Goal: Transaction & Acquisition: Register for event/course

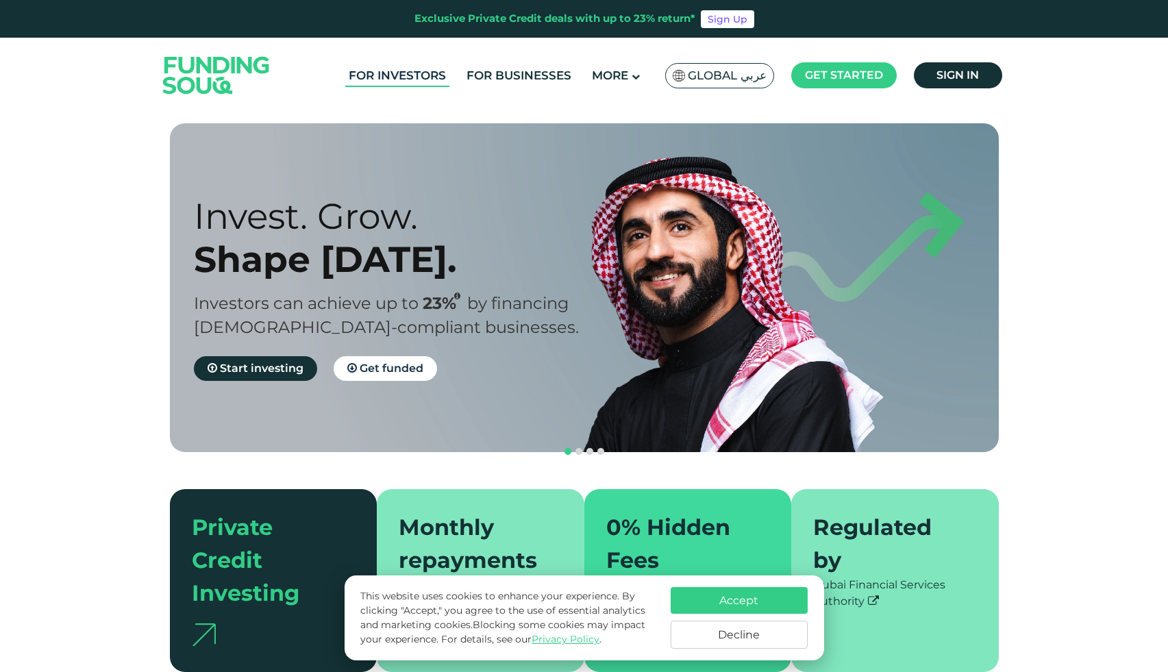
click at [425, 77] on link "For Investors" at bounding box center [397, 75] width 104 height 23
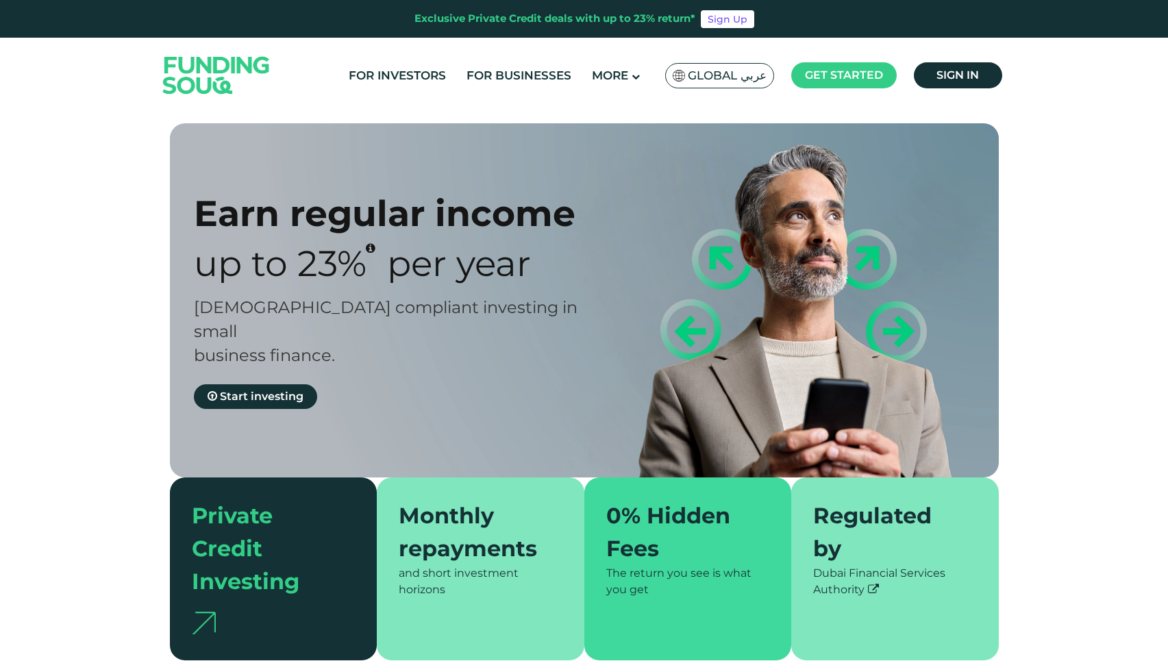
type tc-range-slider "4"
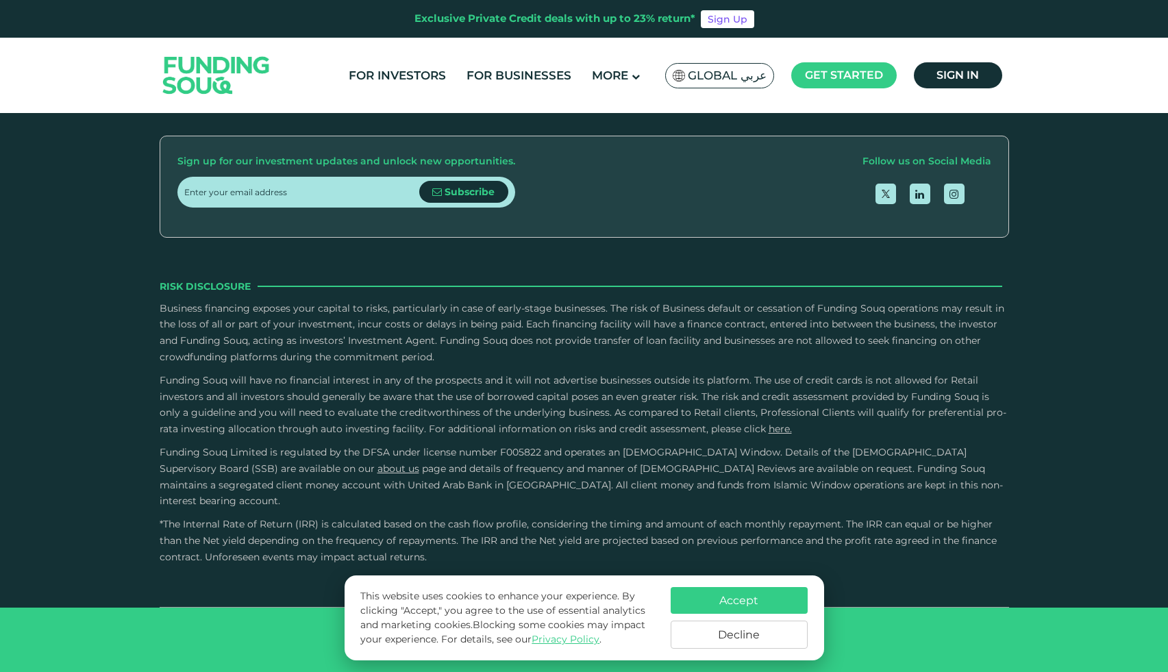
scroll to position [3957, 0]
click at [716, 626] on button "Decline" at bounding box center [739, 635] width 137 height 28
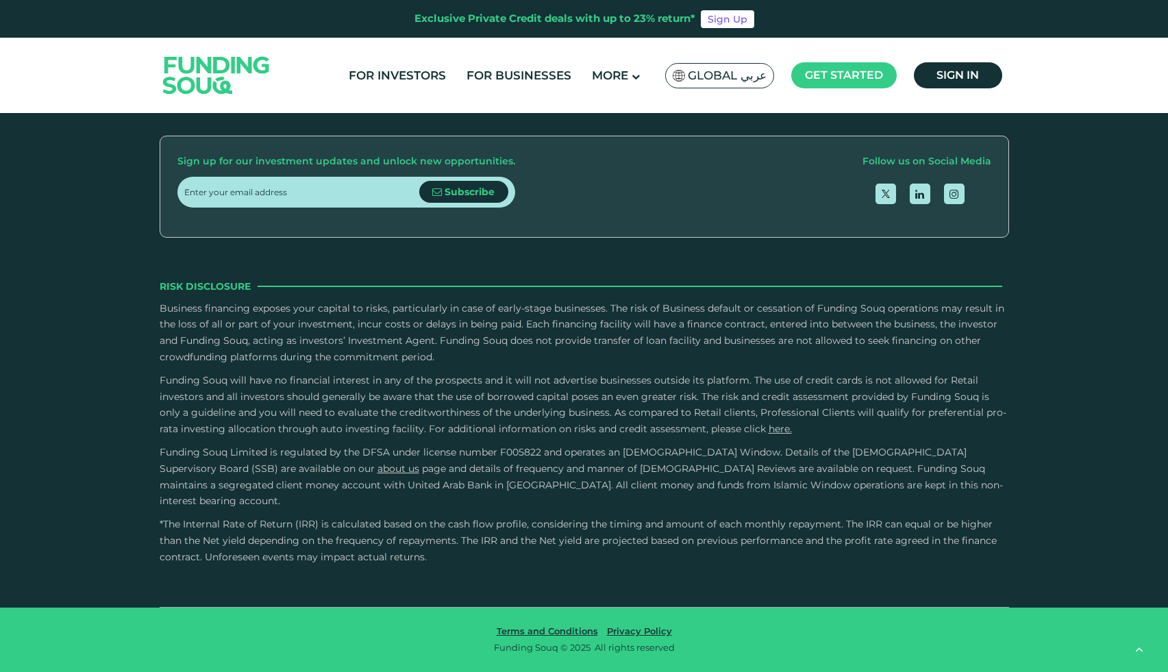
scroll to position [4318, 0]
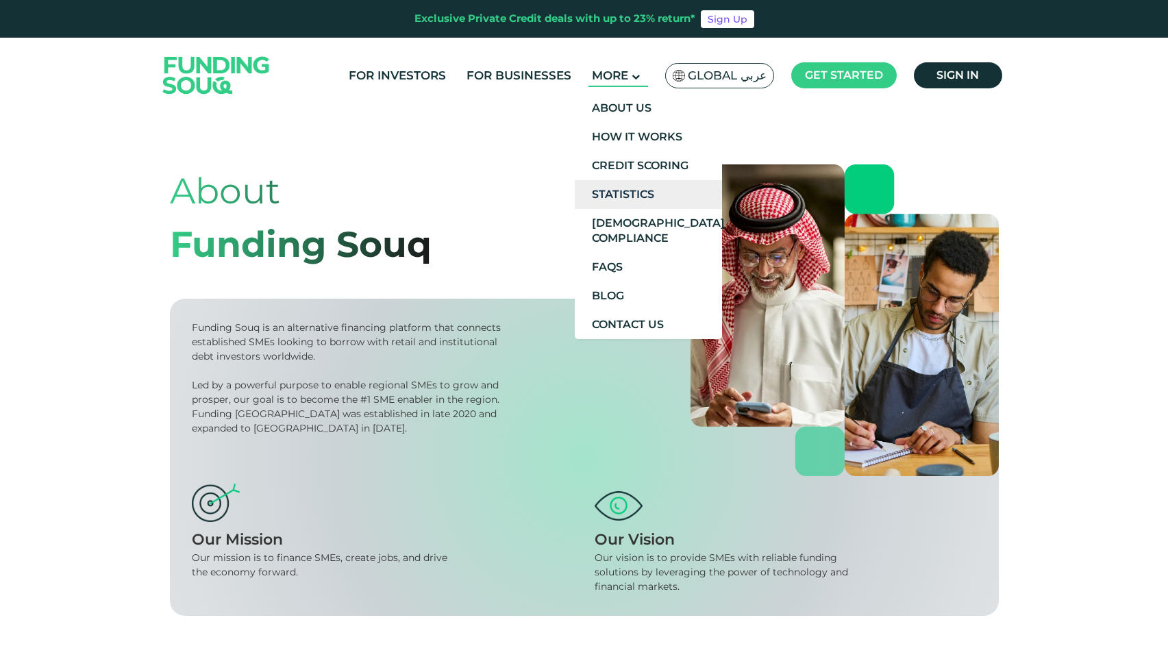
click at [641, 184] on link "Statistics" at bounding box center [648, 194] width 147 height 29
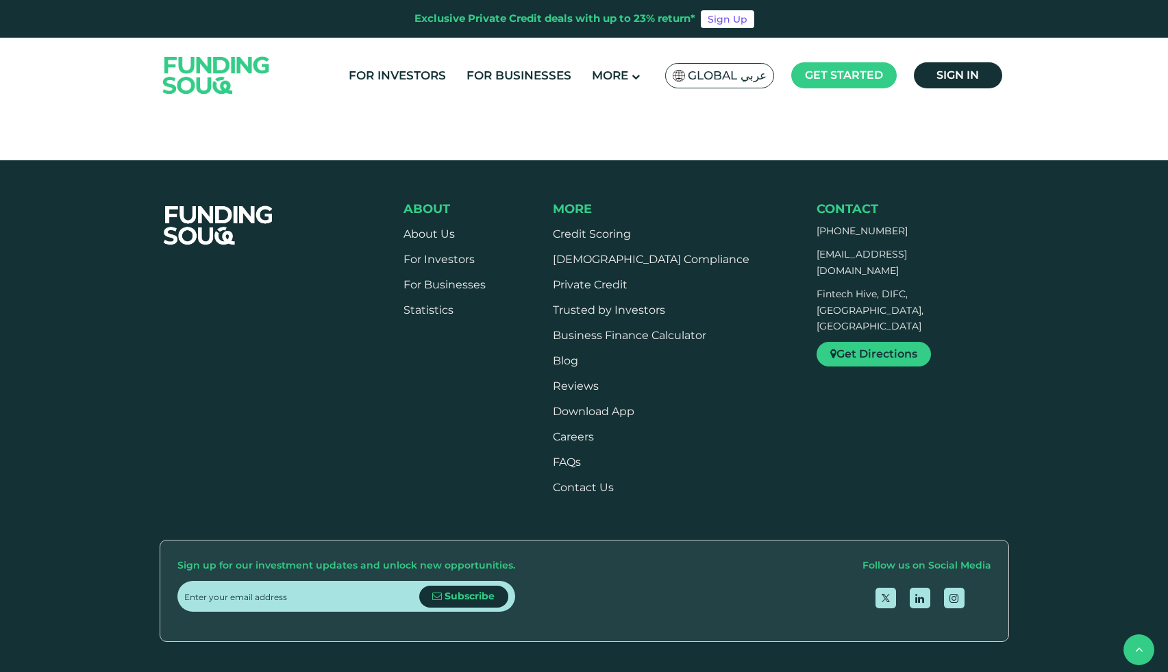
scroll to position [958, 0]
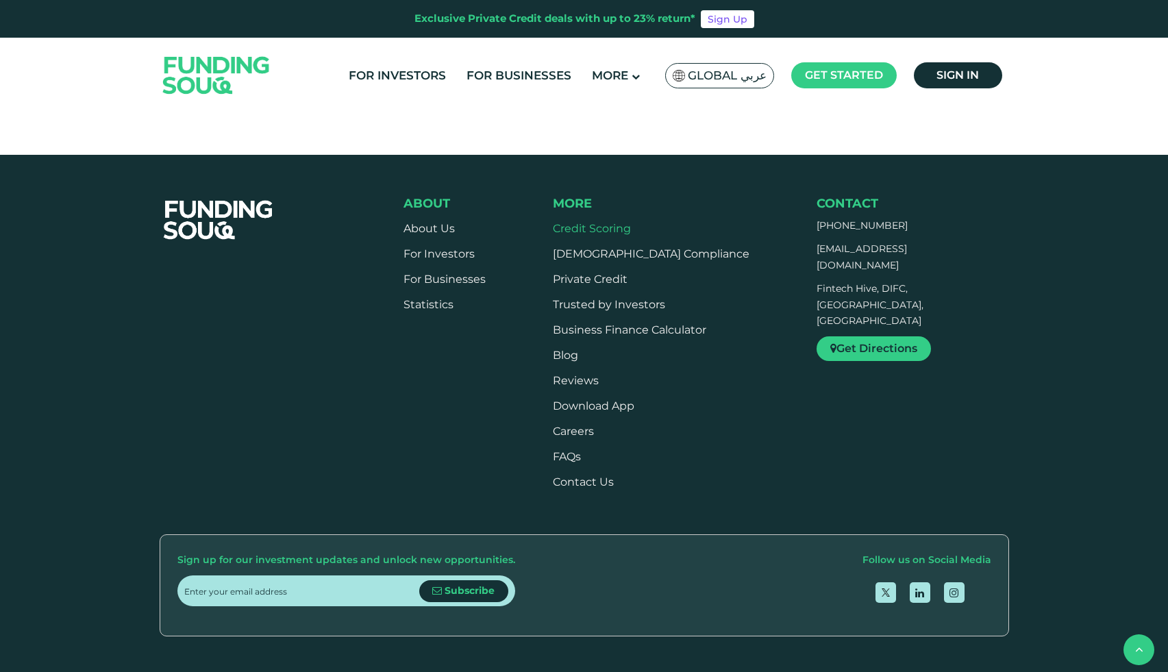
click at [631, 232] on link "Credit Scoring" at bounding box center [592, 228] width 78 height 13
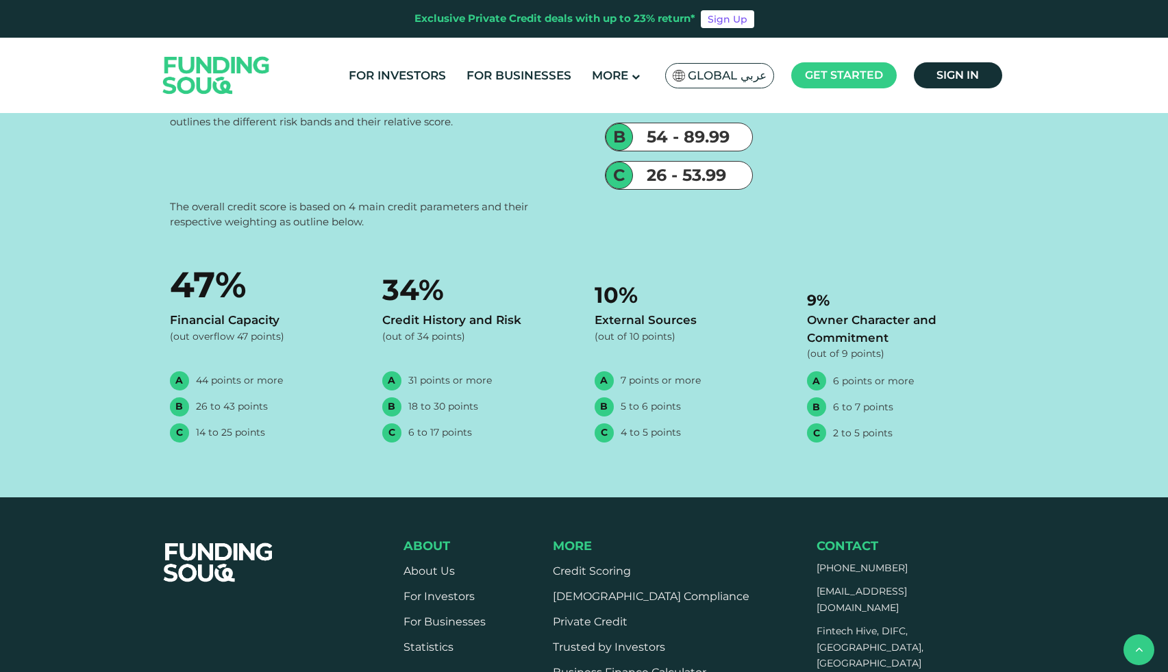
scroll to position [881, 0]
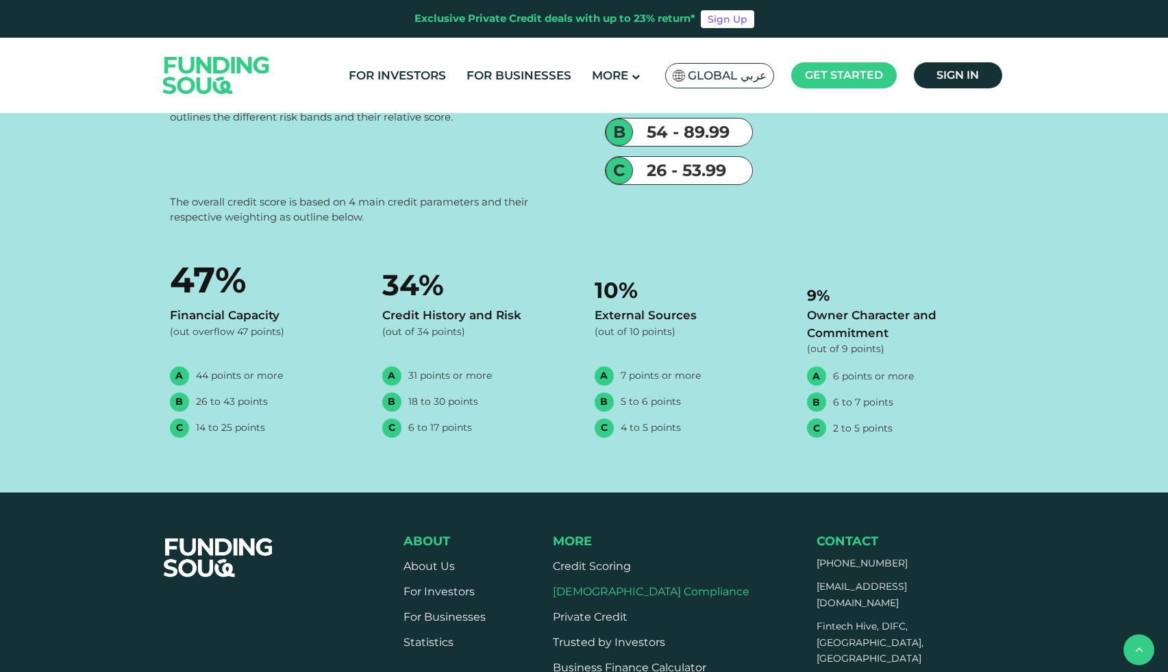
click at [606, 592] on link "[DEMOGRAPHIC_DATA] Compliance" at bounding box center [651, 591] width 197 height 13
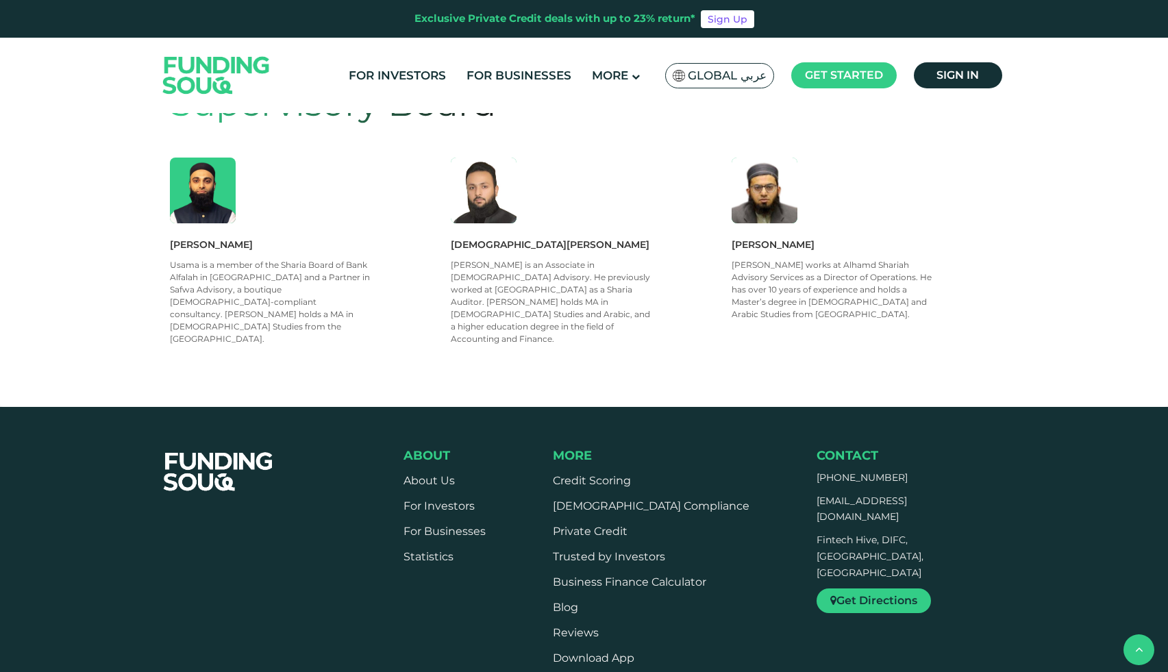
scroll to position [903, 0]
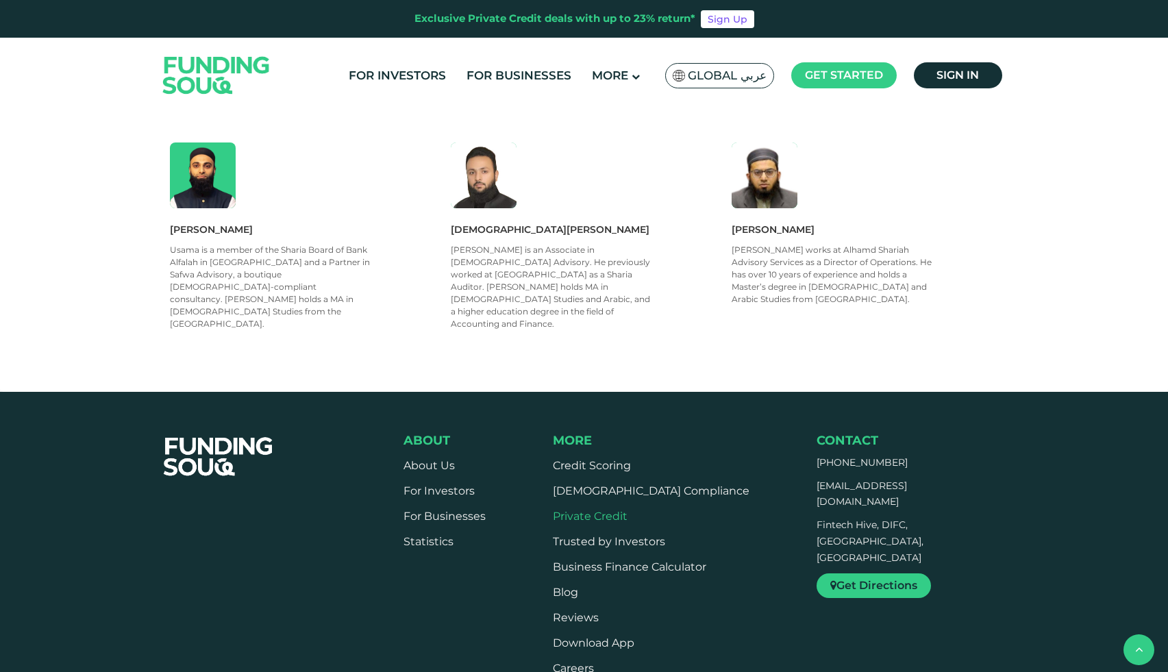
click at [627, 510] on link "Private Credit" at bounding box center [590, 516] width 75 height 13
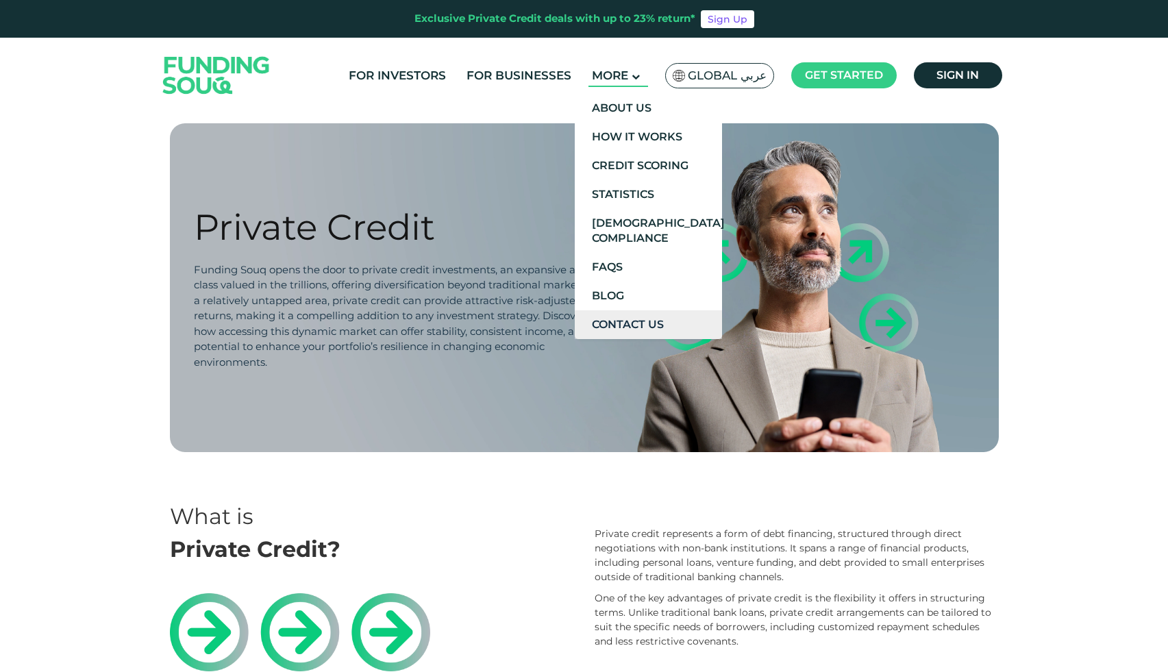
click at [630, 319] on link "Contact Us" at bounding box center [648, 324] width 147 height 29
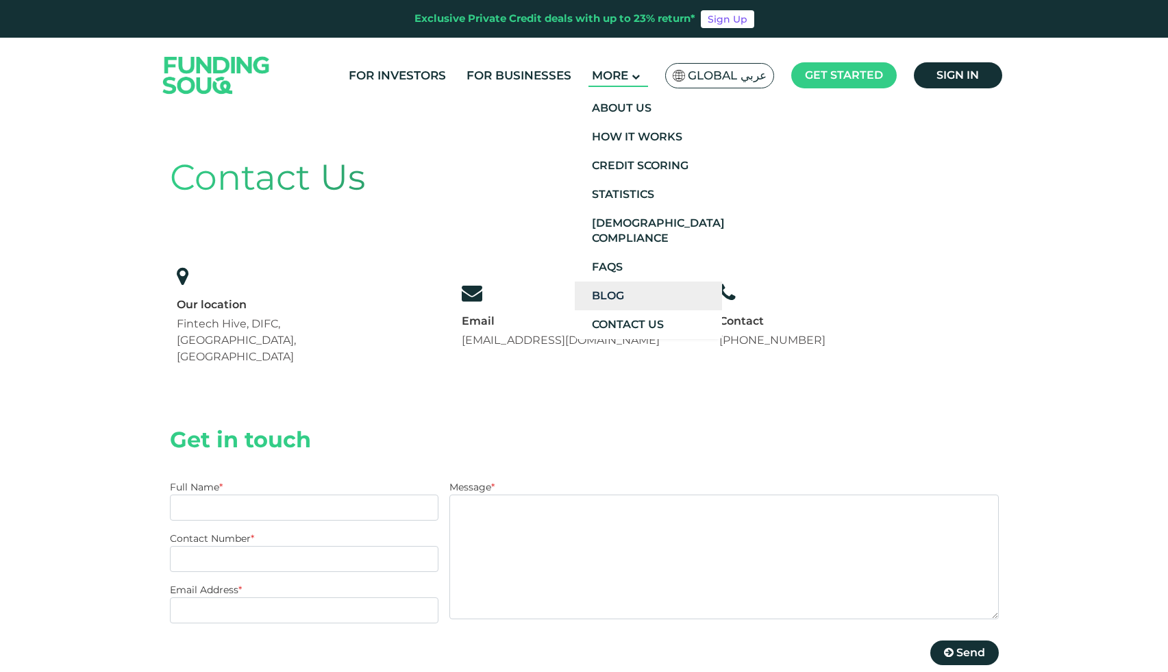
click at [610, 287] on link "Blog" at bounding box center [648, 296] width 147 height 29
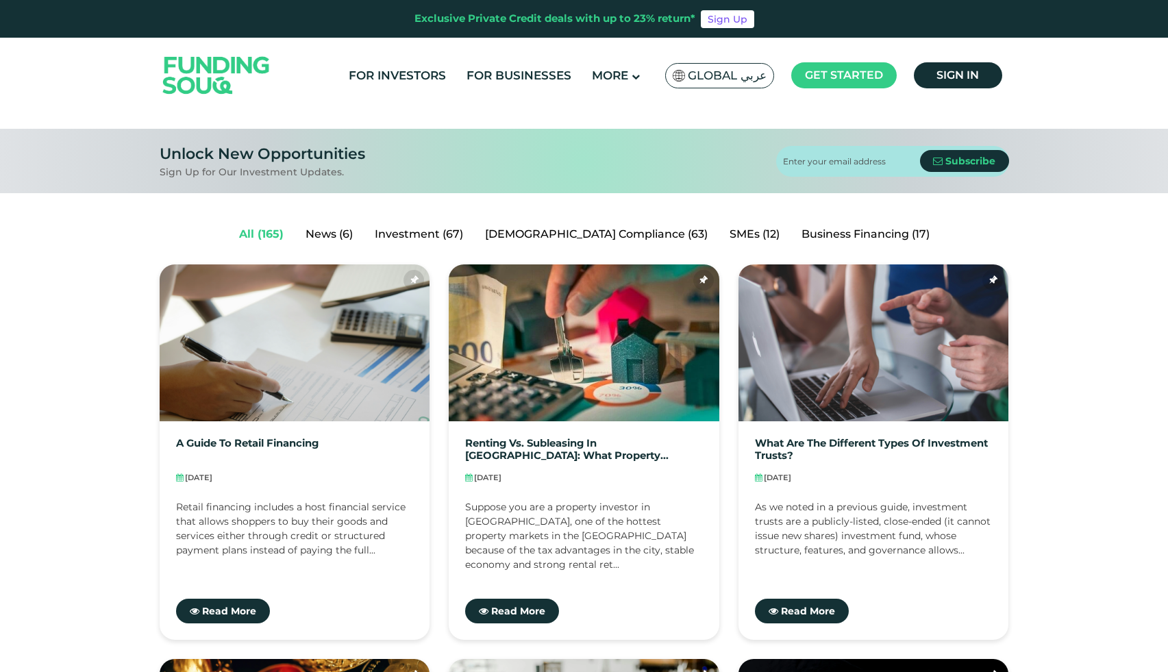
scroll to position [192, 0]
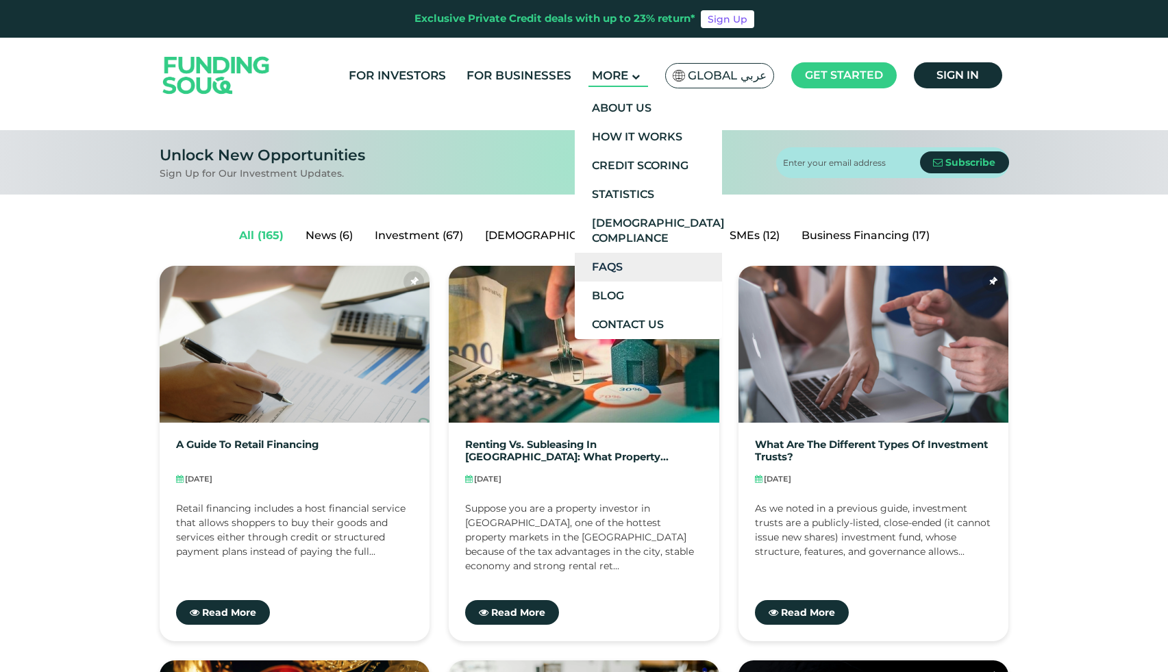
click at [612, 264] on link "FAQs" at bounding box center [648, 267] width 147 height 29
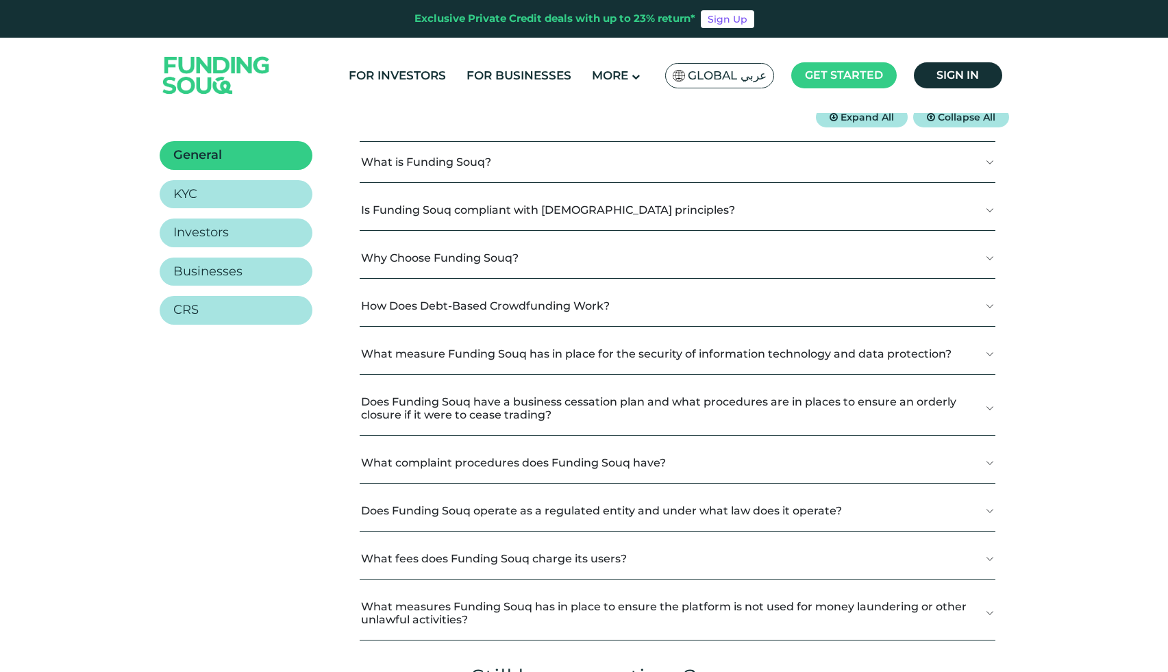
scroll to position [216, 0]
click at [591, 172] on button "What is Funding Souq?" at bounding box center [678, 161] width 636 height 40
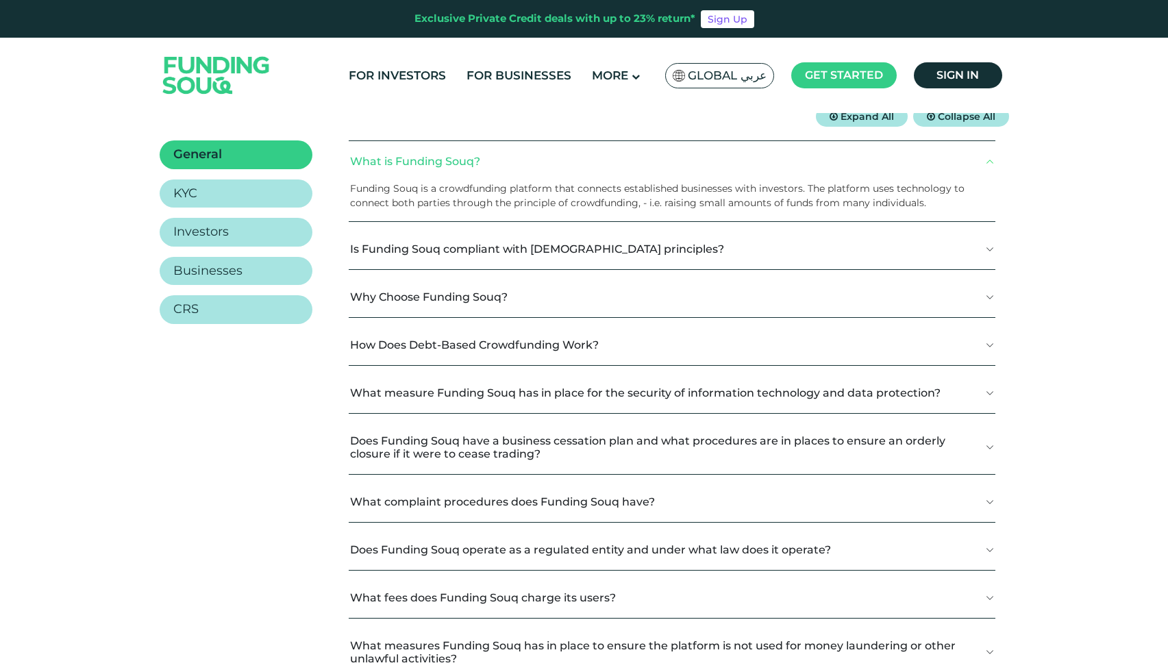
click at [934, 304] on button "Why Choose Funding Souq?" at bounding box center [672, 297] width 647 height 40
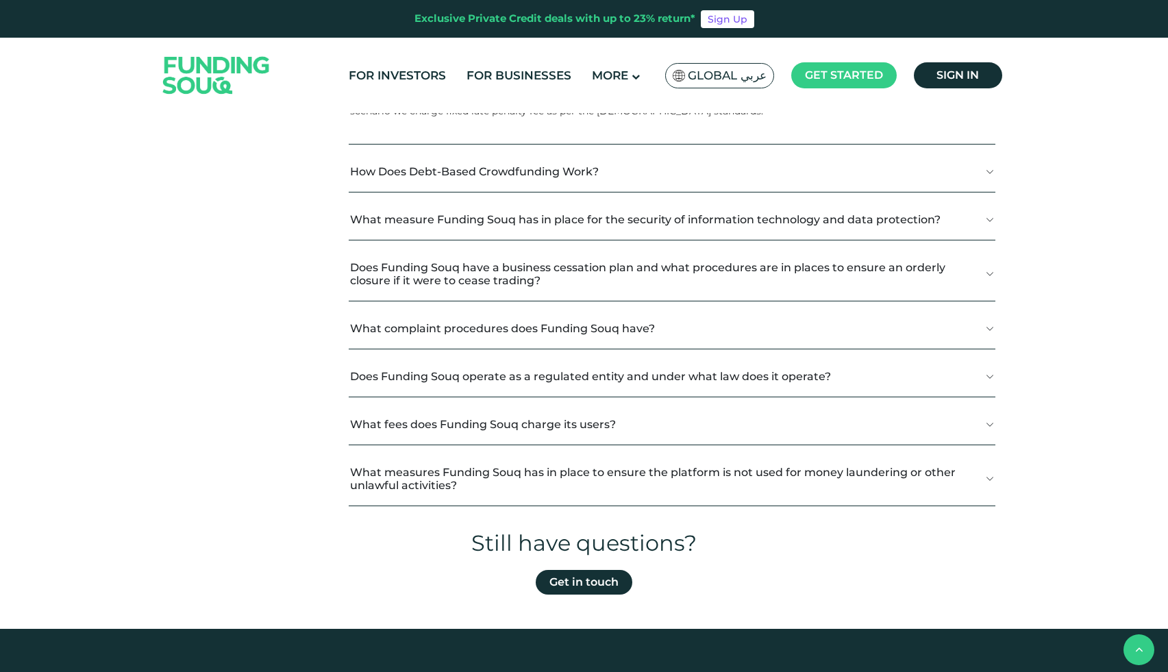
scroll to position [738, 0]
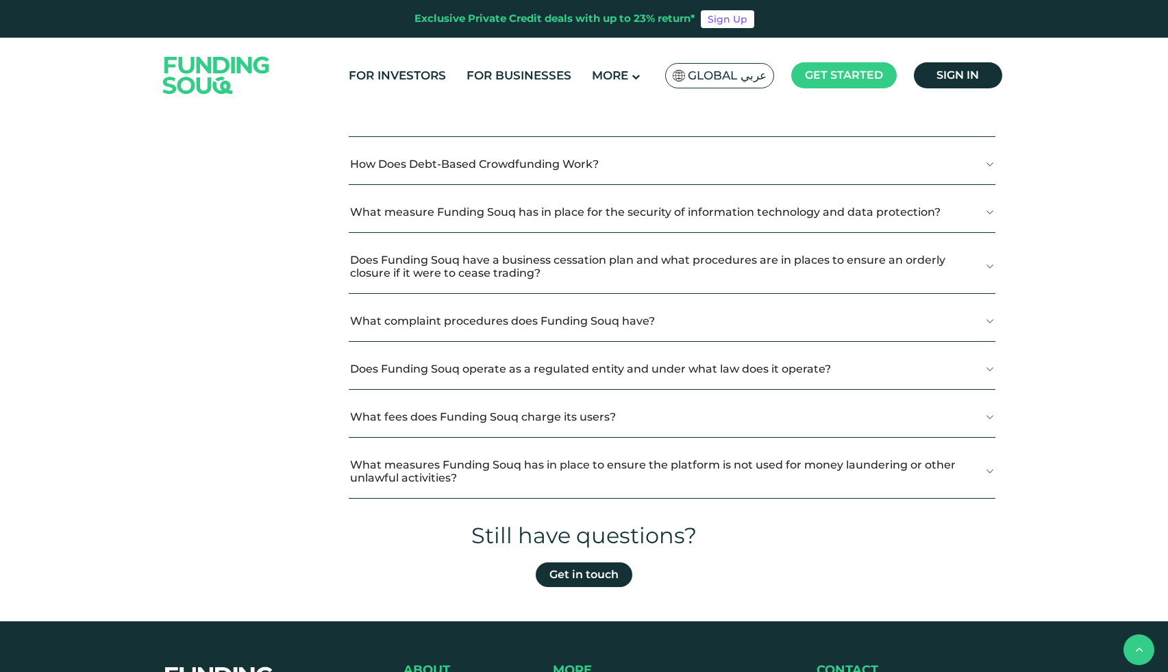
click at [878, 377] on button "Does Funding Souq operate as a regulated entity and under what law does it oper…" at bounding box center [672, 369] width 647 height 40
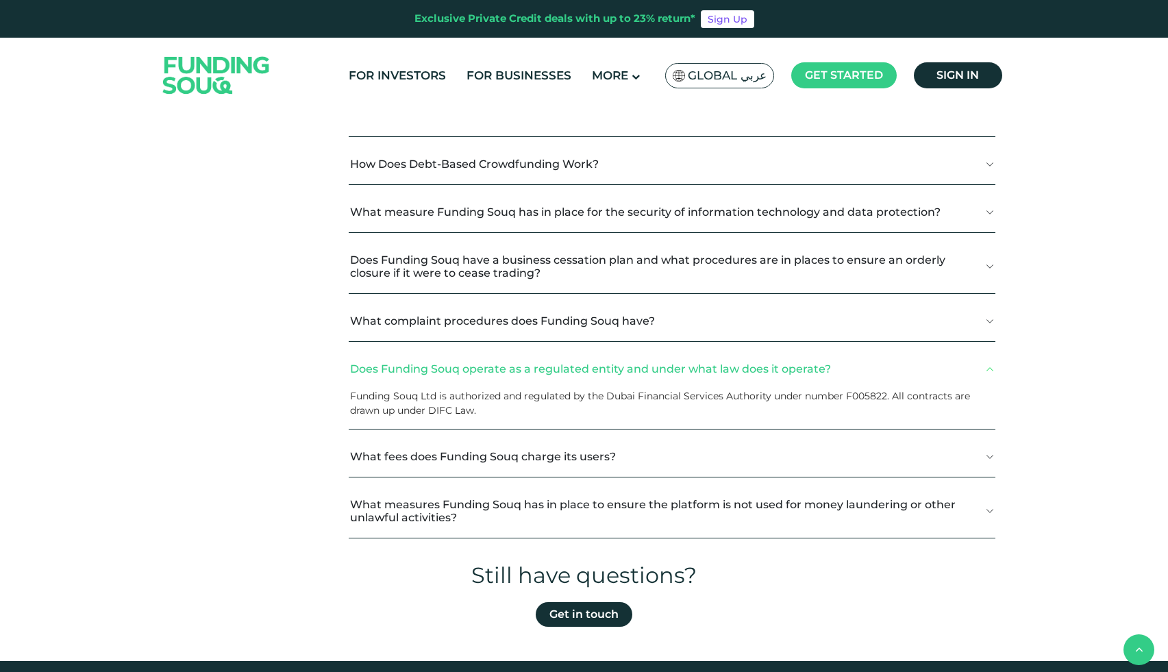
click at [723, 453] on button "What fees does Funding Souq charge its users?" at bounding box center [672, 456] width 647 height 40
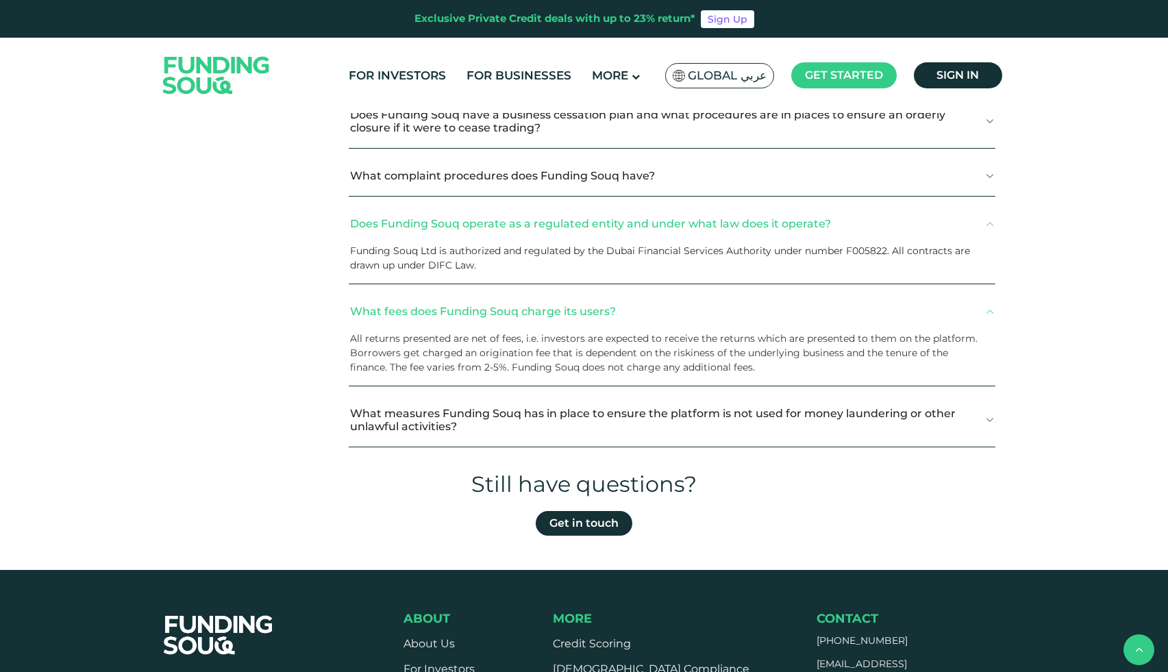
scroll to position [887, 0]
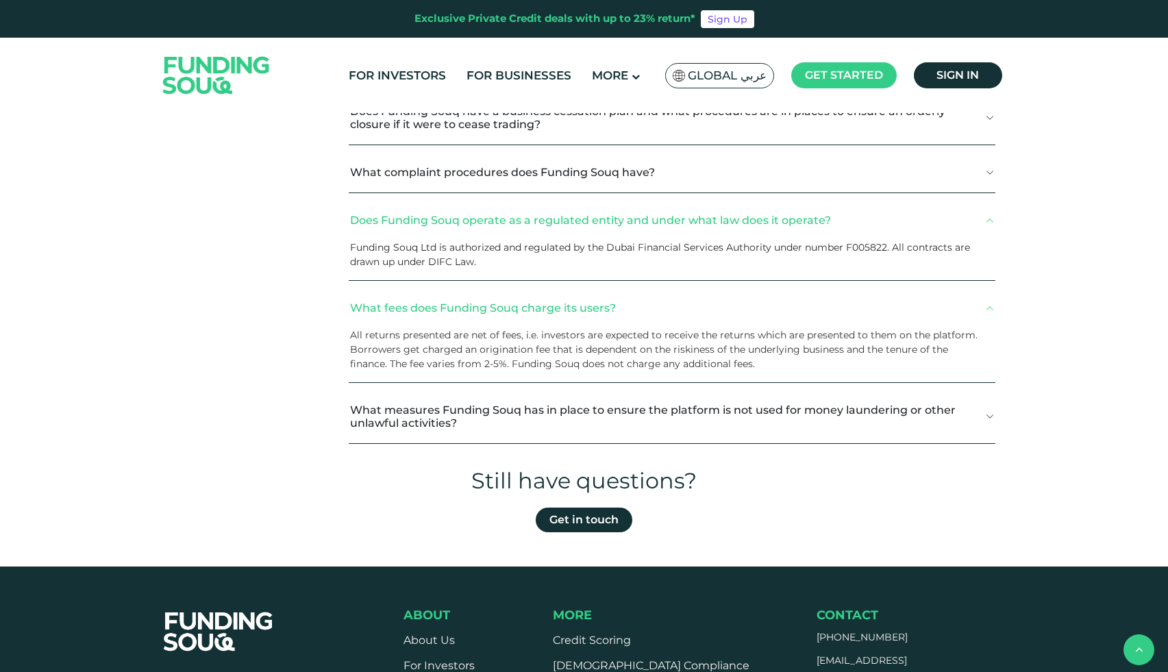
click at [741, 417] on button "What measures Funding Souq has in place to ensure the platform is not used for …" at bounding box center [672, 416] width 647 height 53
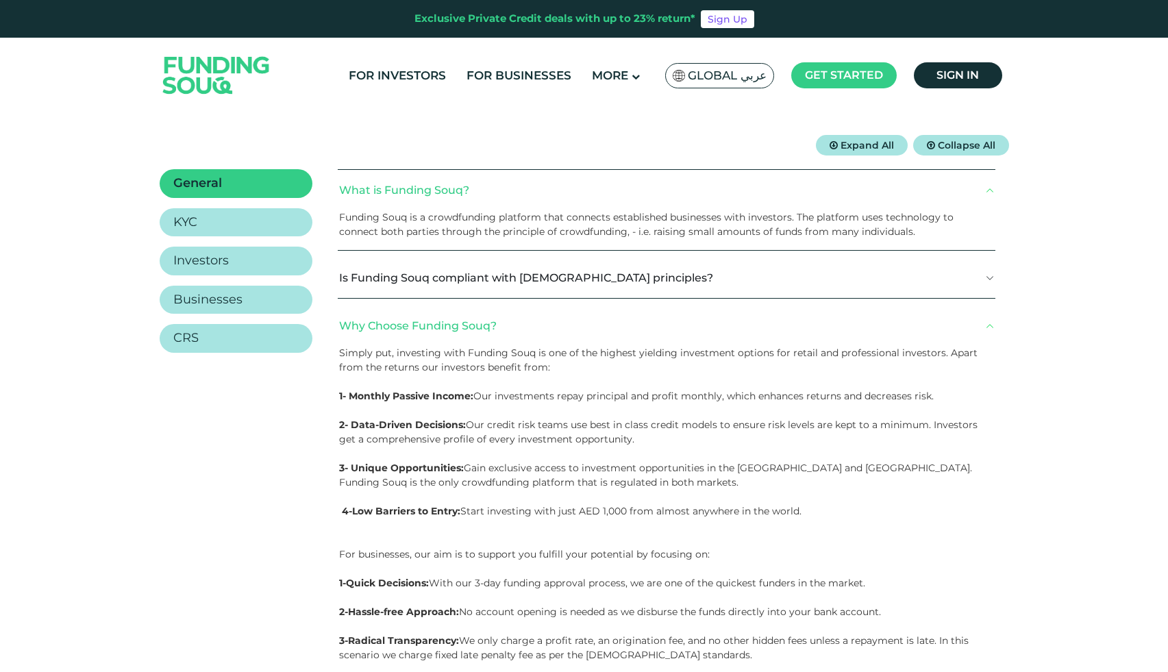
scroll to position [182, 0]
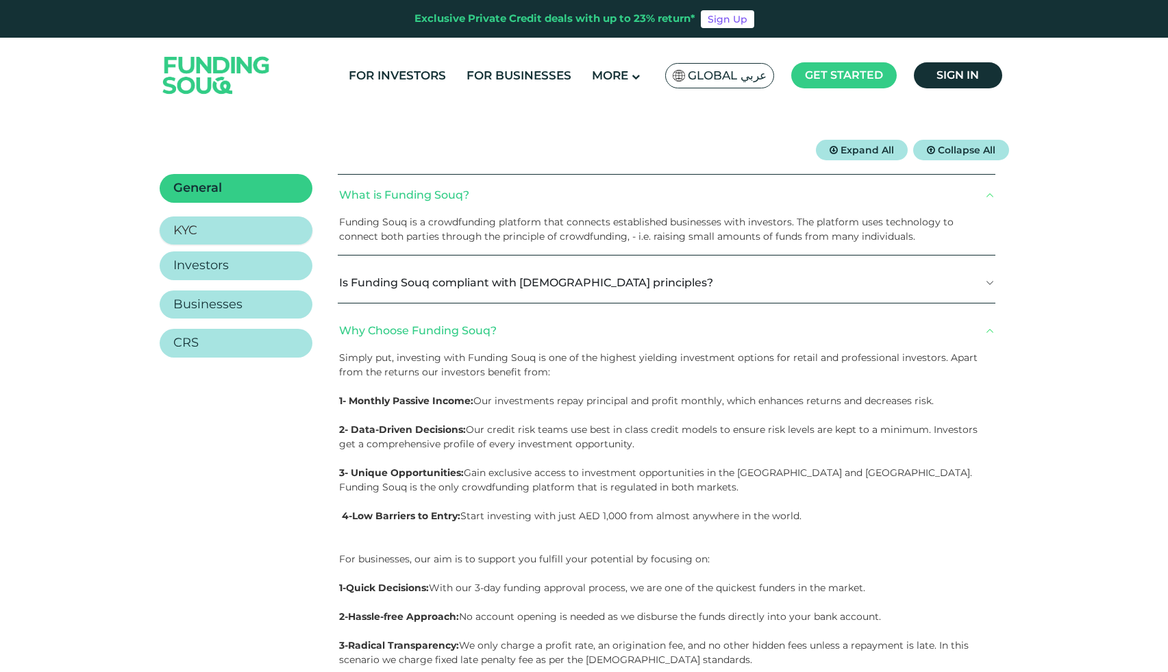
click at [228, 225] on link "KYC" at bounding box center [236, 230] width 153 height 29
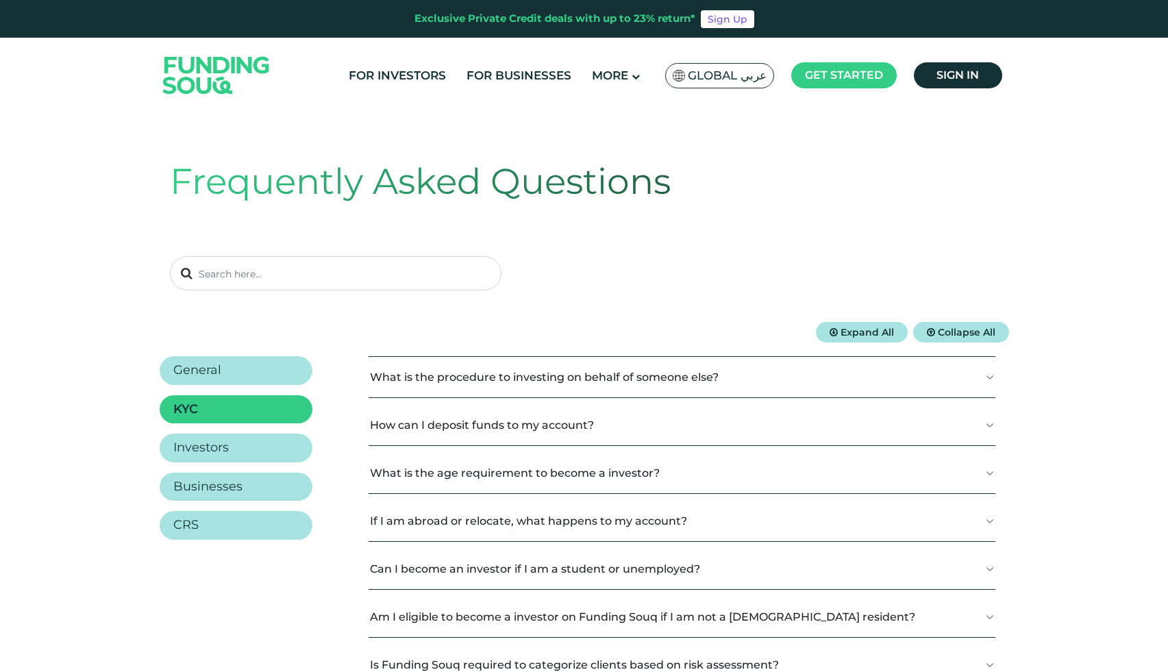
click at [512, 382] on button "What is the procedure to investing on behalf of someone else?" at bounding box center [682, 377] width 627 height 40
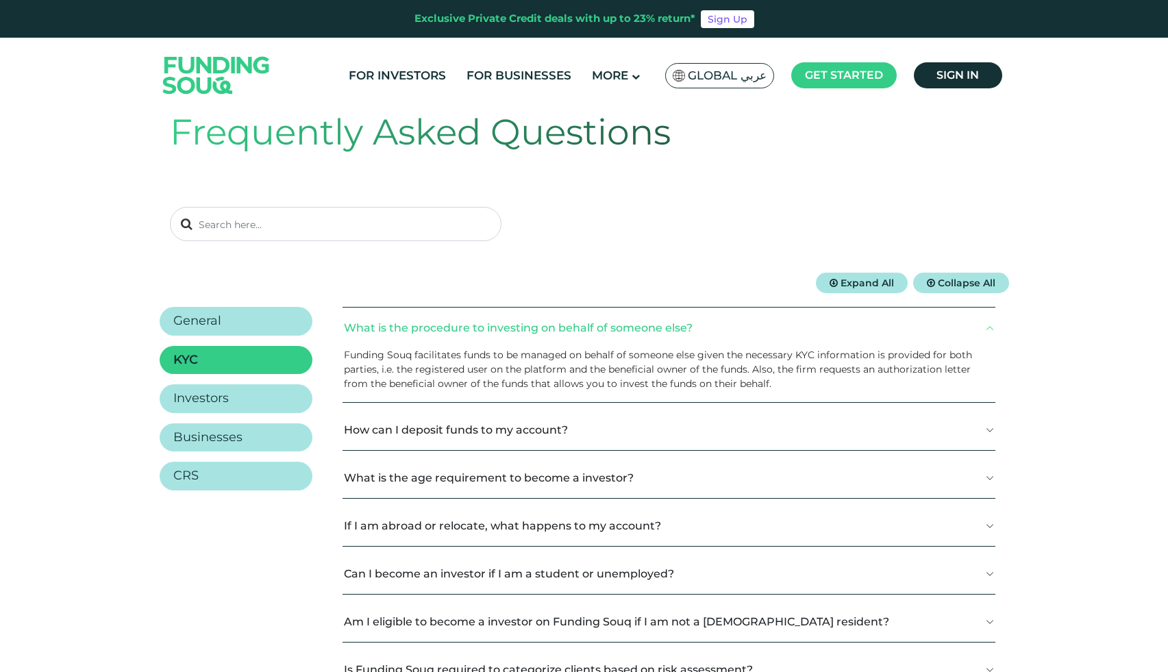
scroll to position [66, 0]
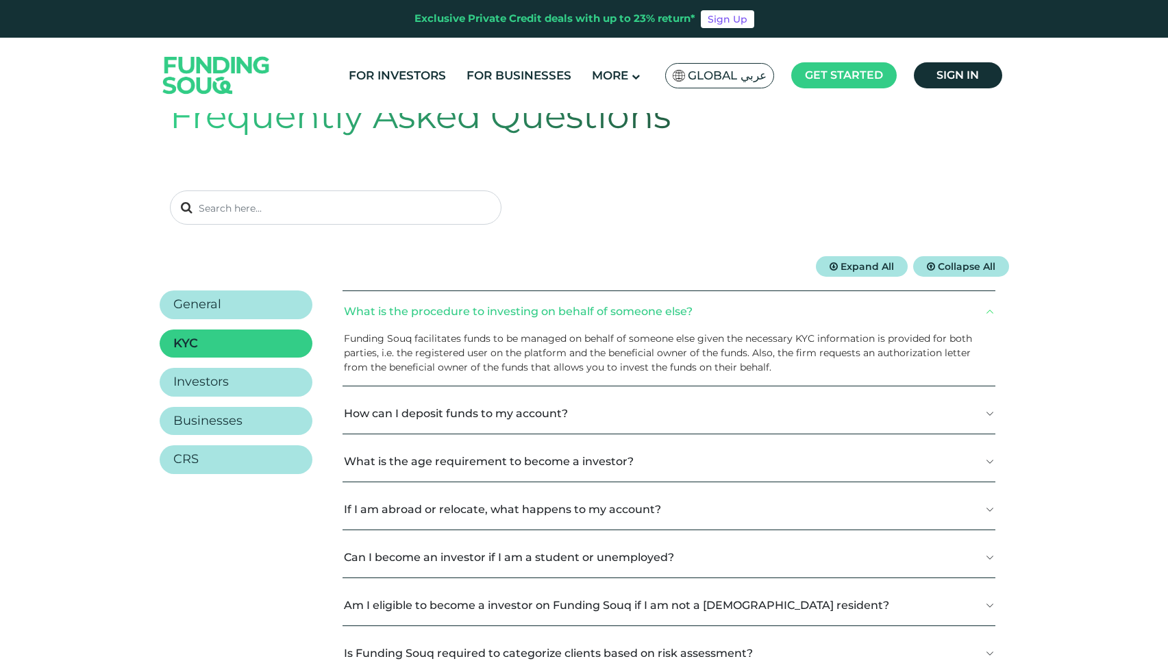
click at [507, 411] on button "How can I deposit funds to my account?" at bounding box center [669, 413] width 653 height 40
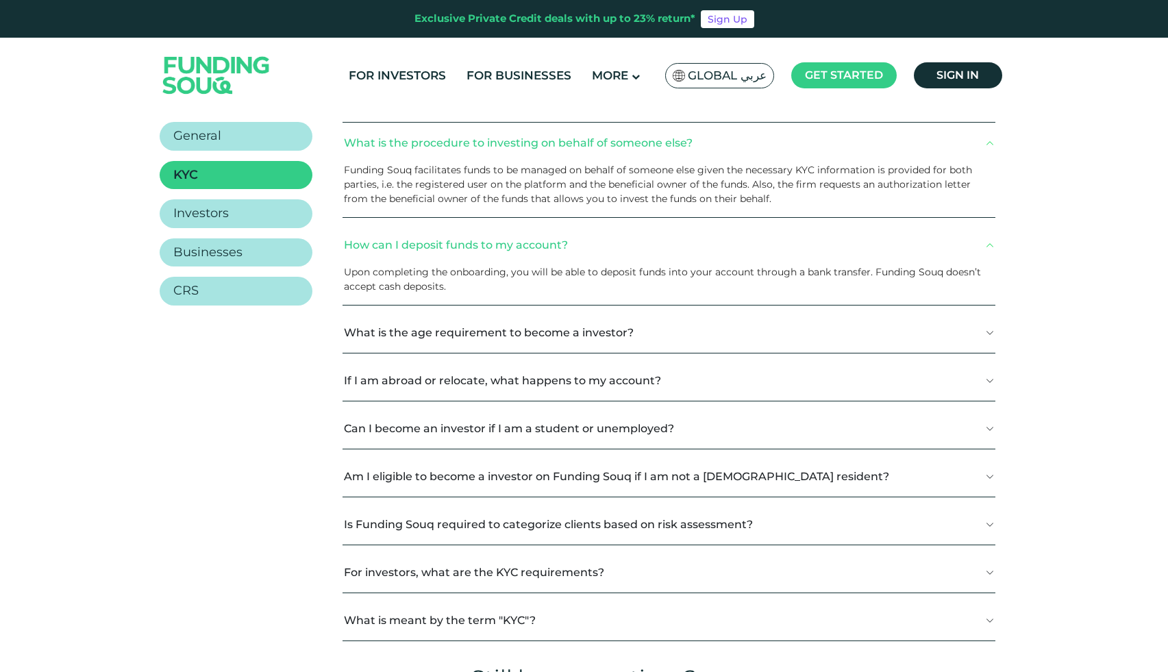
scroll to position [235, 0]
click at [506, 339] on button "What is the age requirement to become a investor?" at bounding box center [669, 332] width 653 height 40
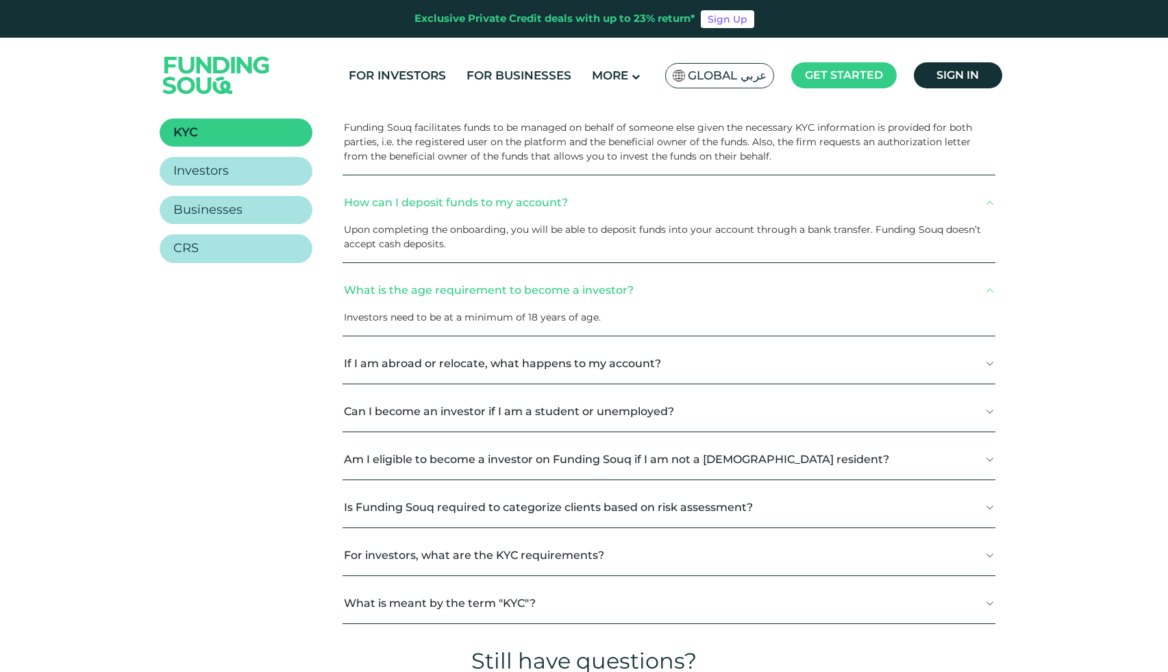
scroll to position [281, 0]
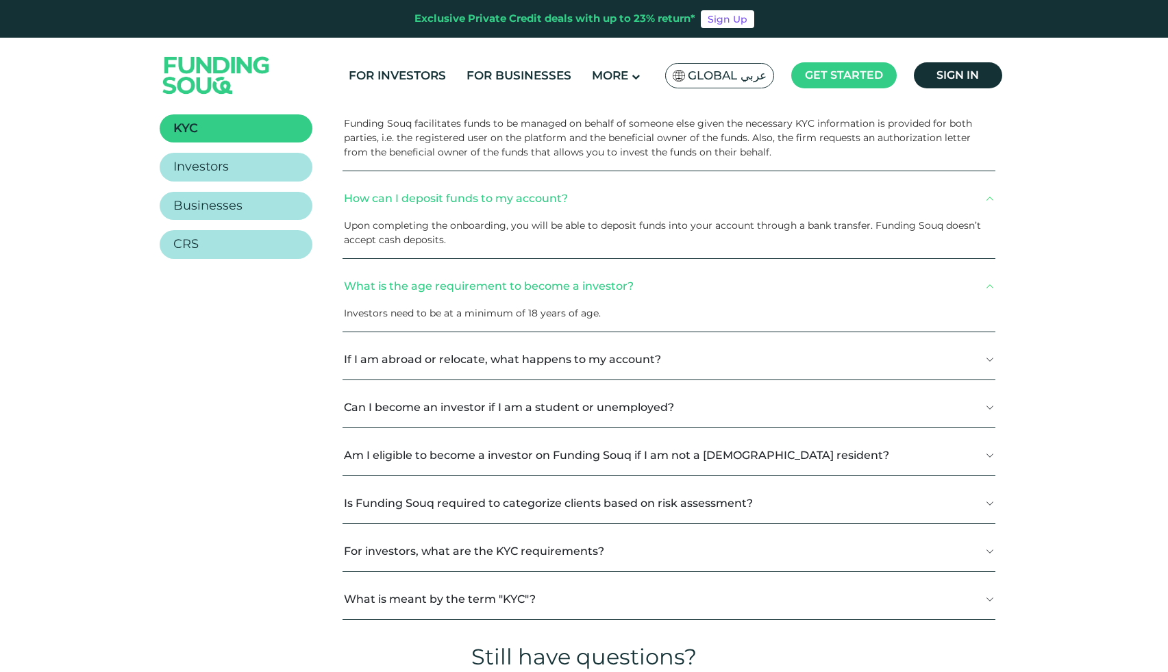
click at [502, 362] on button "If I am abroad or relocate, what happens to my account?" at bounding box center [669, 359] width 653 height 40
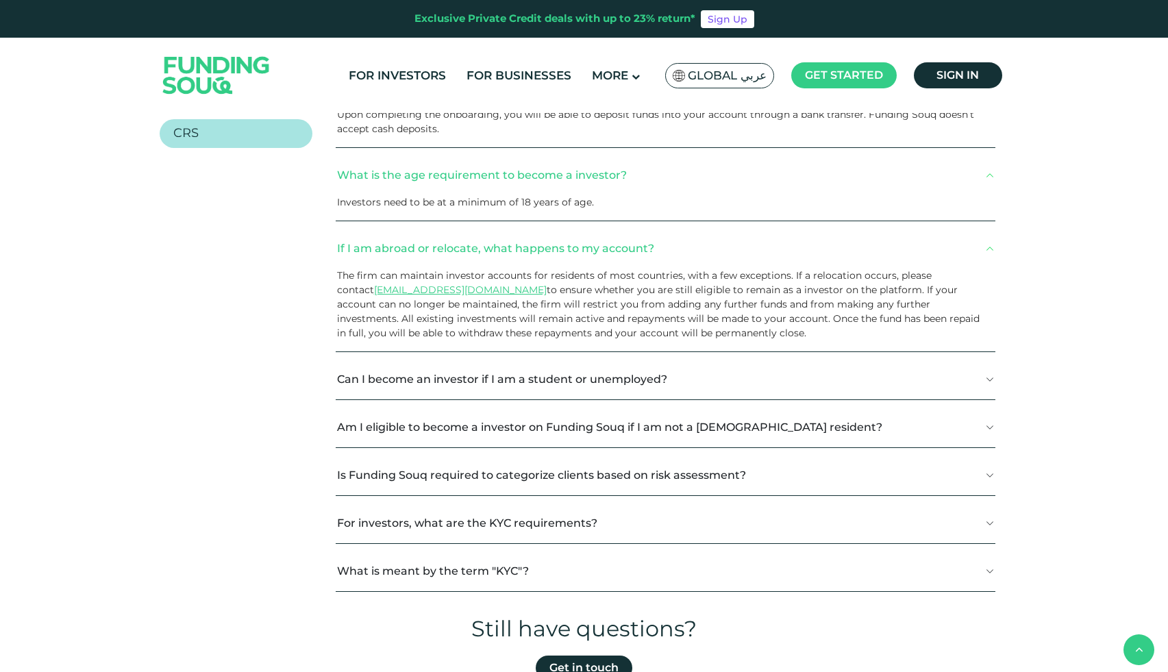
scroll to position [393, 0]
click at [515, 378] on button "Can I become an investor if I am a student or unemployed?" at bounding box center [666, 378] width 660 height 40
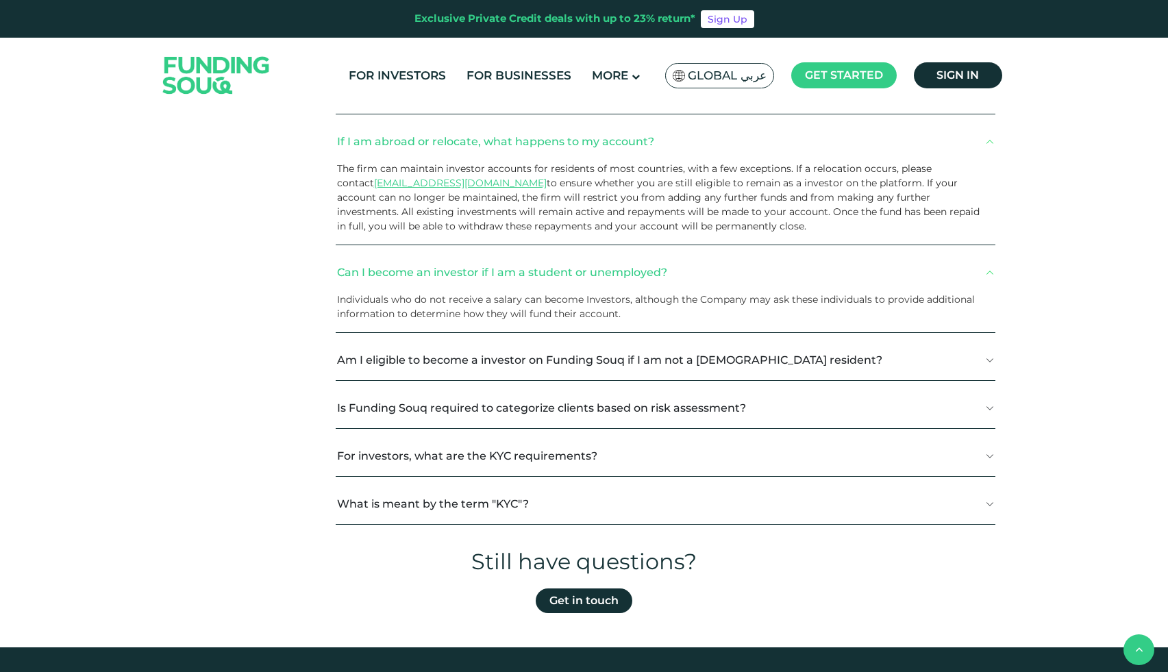
scroll to position [503, 0]
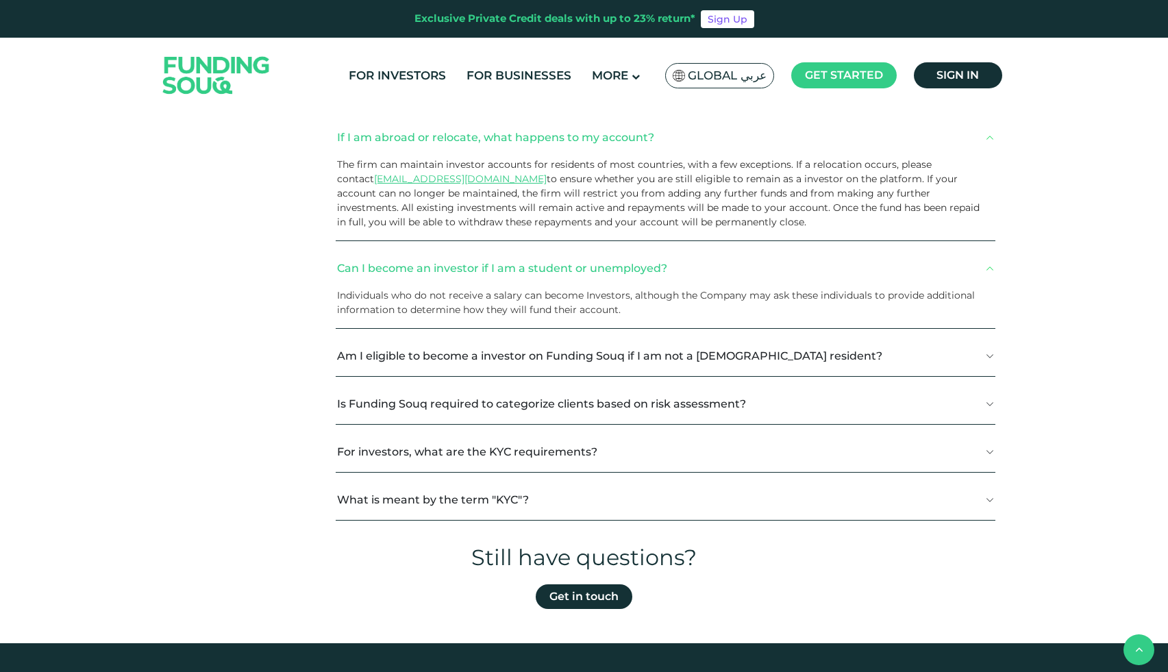
click at [520, 365] on button "Am I eligible to become a investor on Funding Souq if I am not a UAE resident?" at bounding box center [666, 356] width 660 height 40
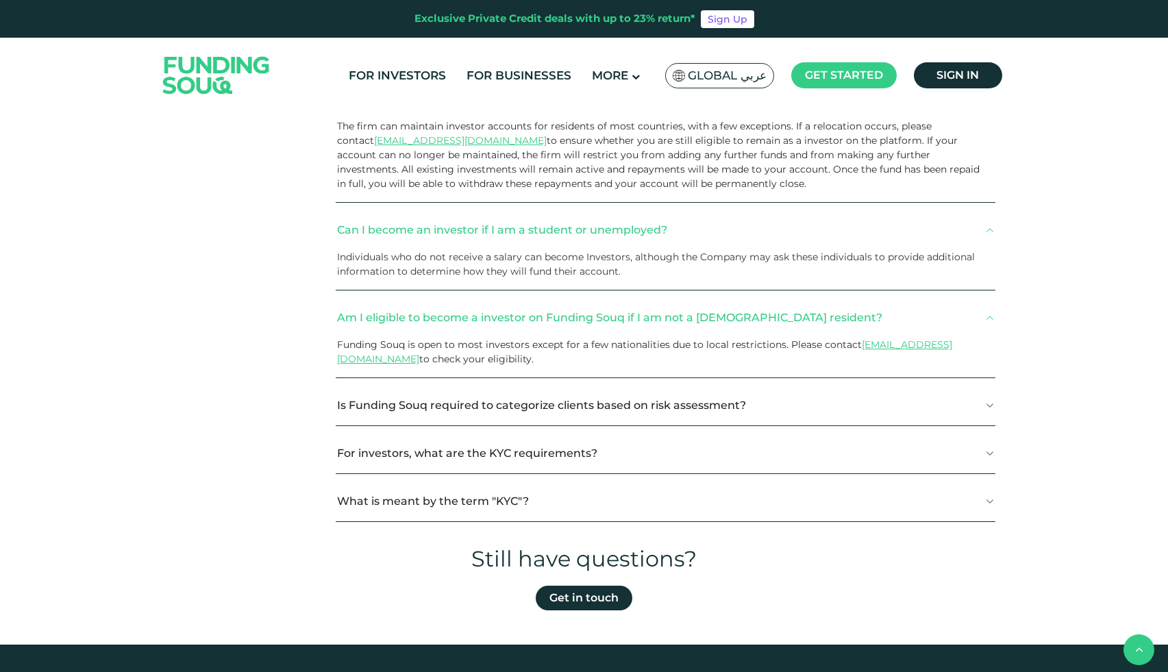
scroll to position [543, 0]
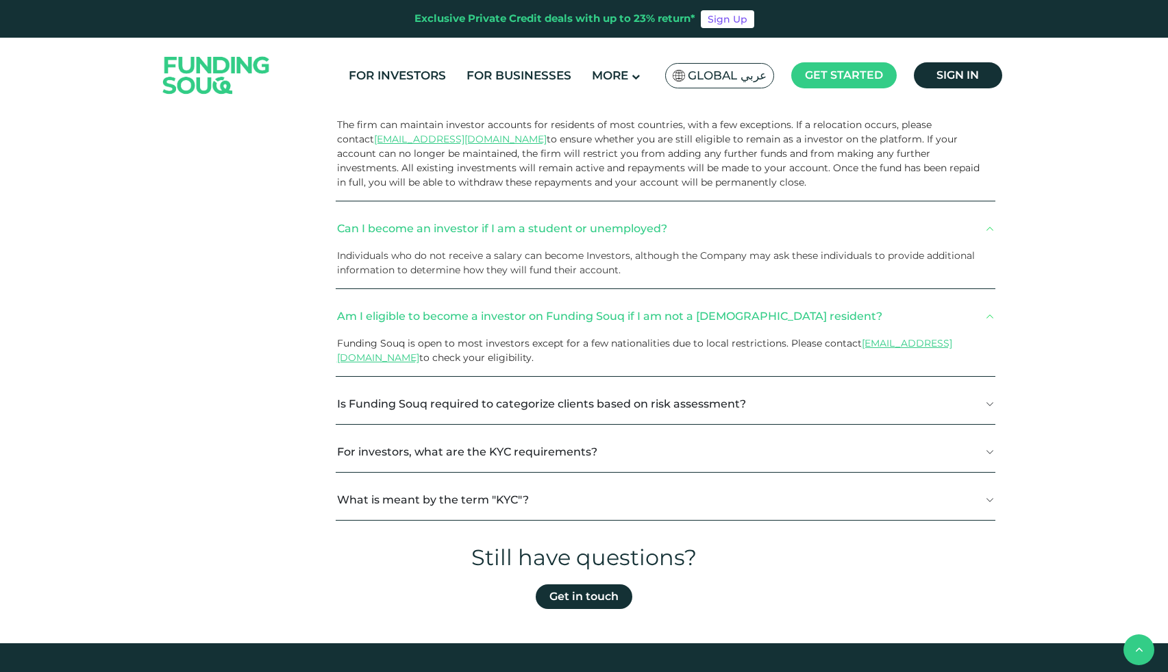
click at [373, 406] on button "Is Funding Souq required to categorize clients based on risk assessment?" at bounding box center [666, 404] width 660 height 40
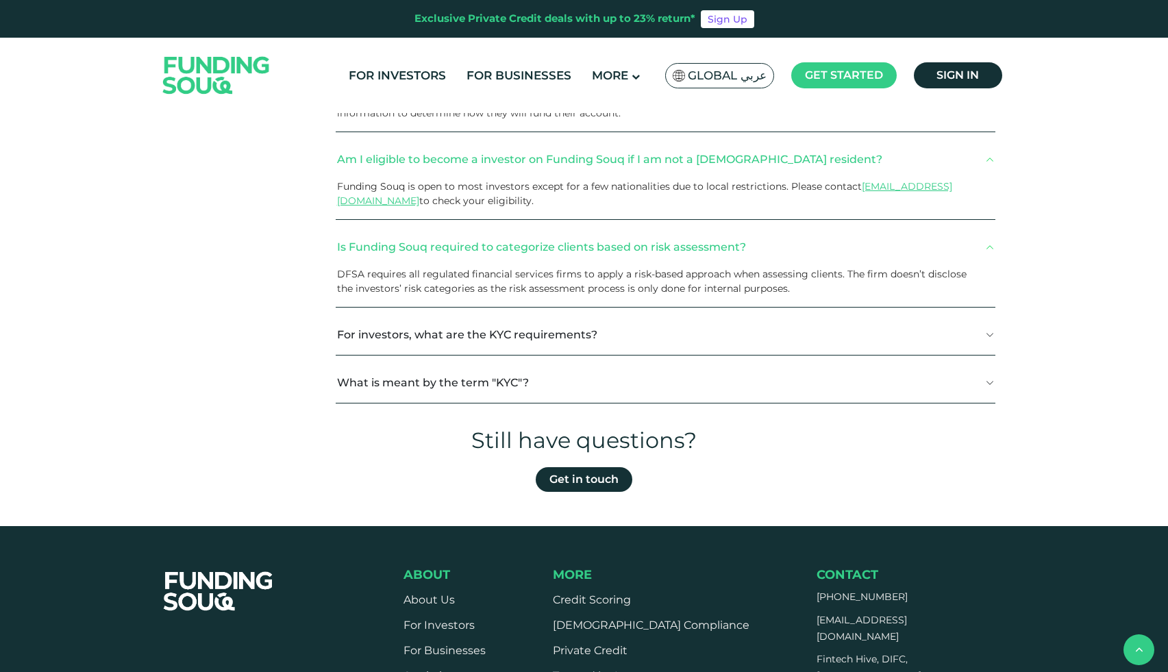
scroll to position [712, 0]
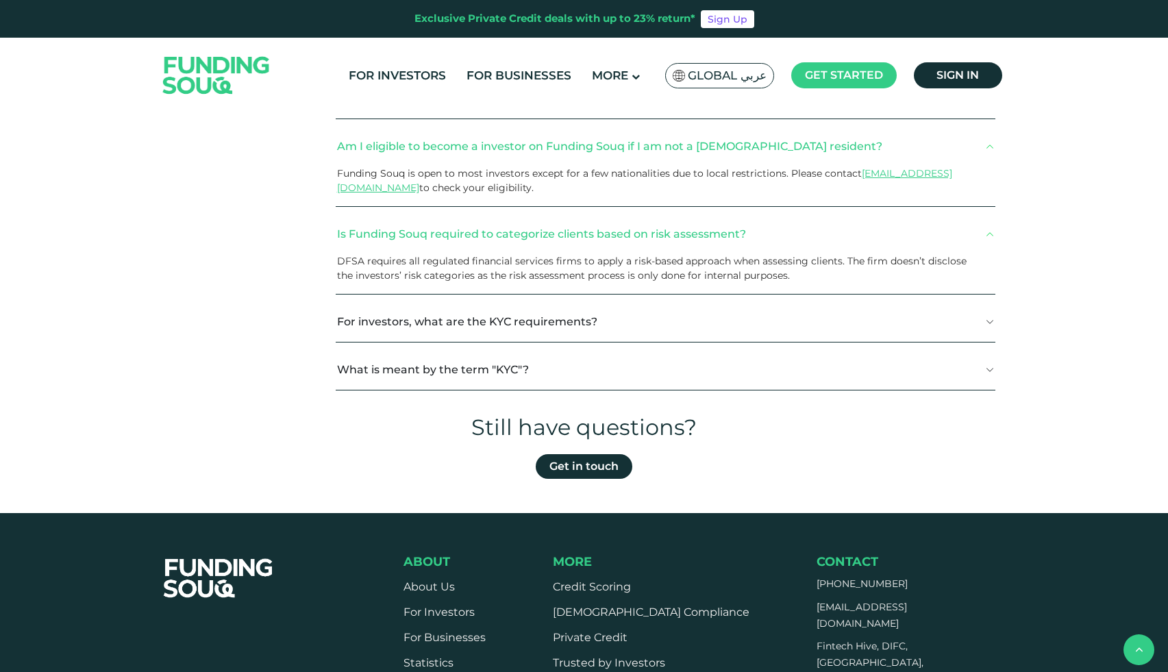
click at [444, 314] on button "For investors, what are the KYC requirements?" at bounding box center [666, 321] width 660 height 40
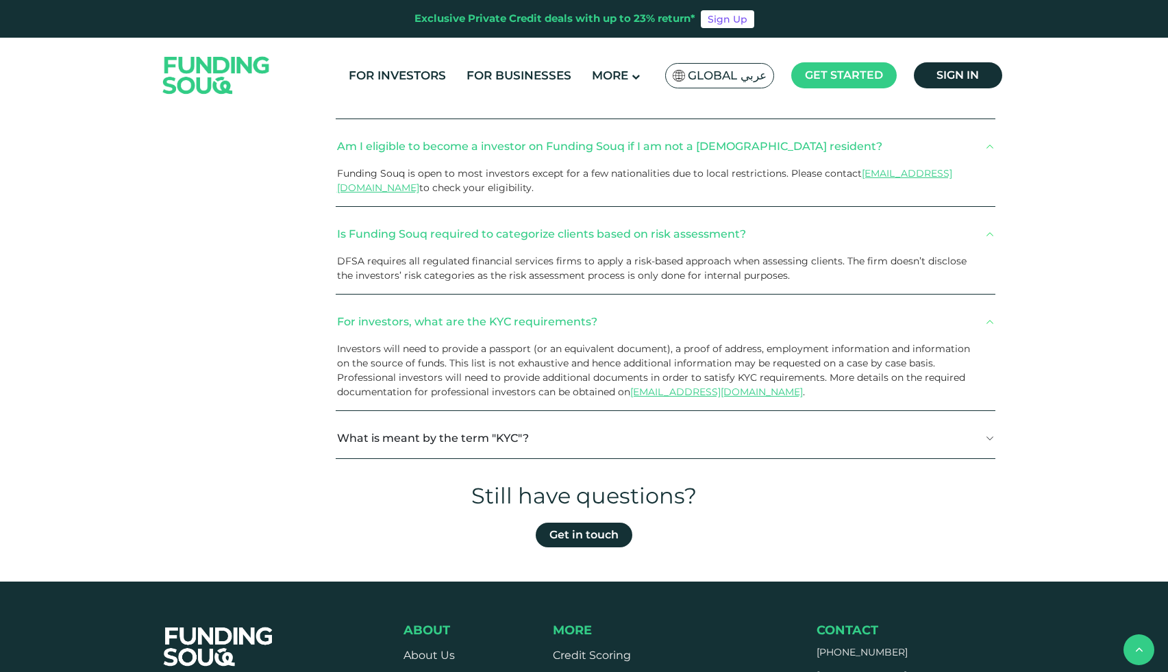
click at [382, 436] on button "What is meant by the term "KYC"?" at bounding box center [666, 438] width 660 height 40
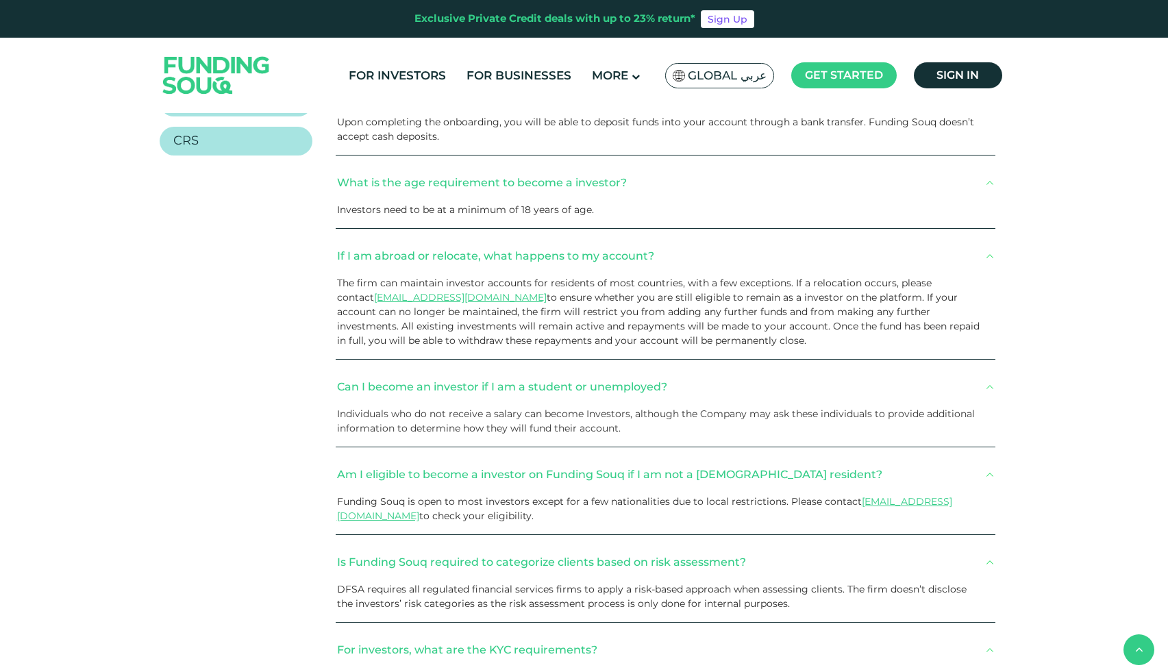
scroll to position [0, 0]
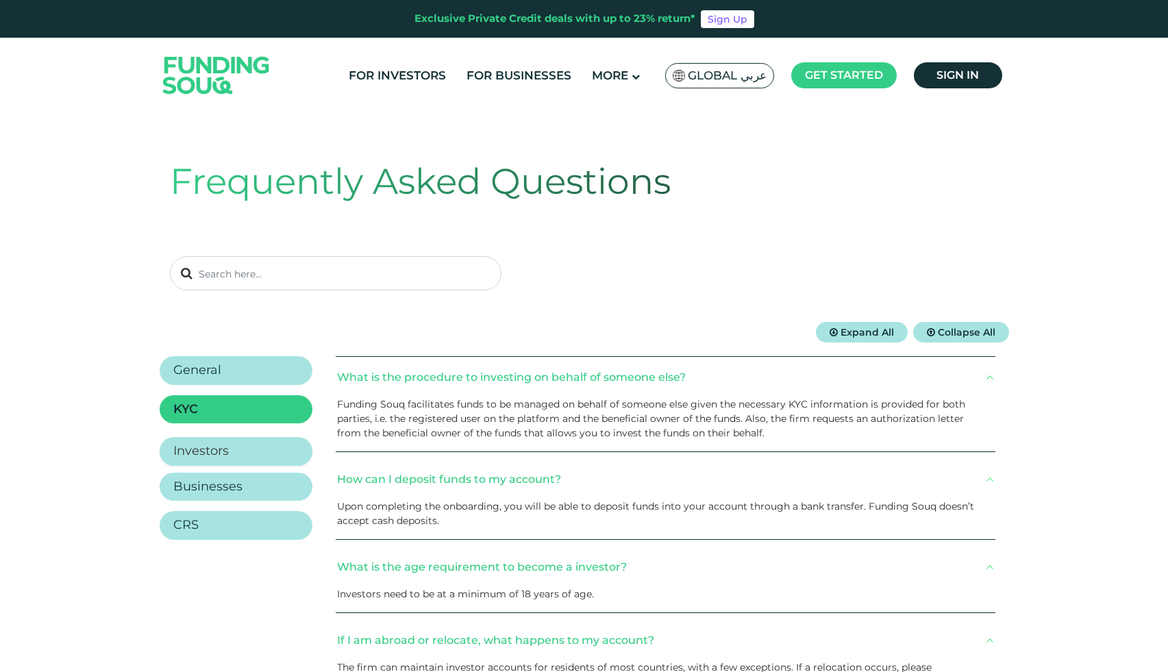
click at [214, 448] on h2 "Investors" at bounding box center [200, 451] width 55 height 15
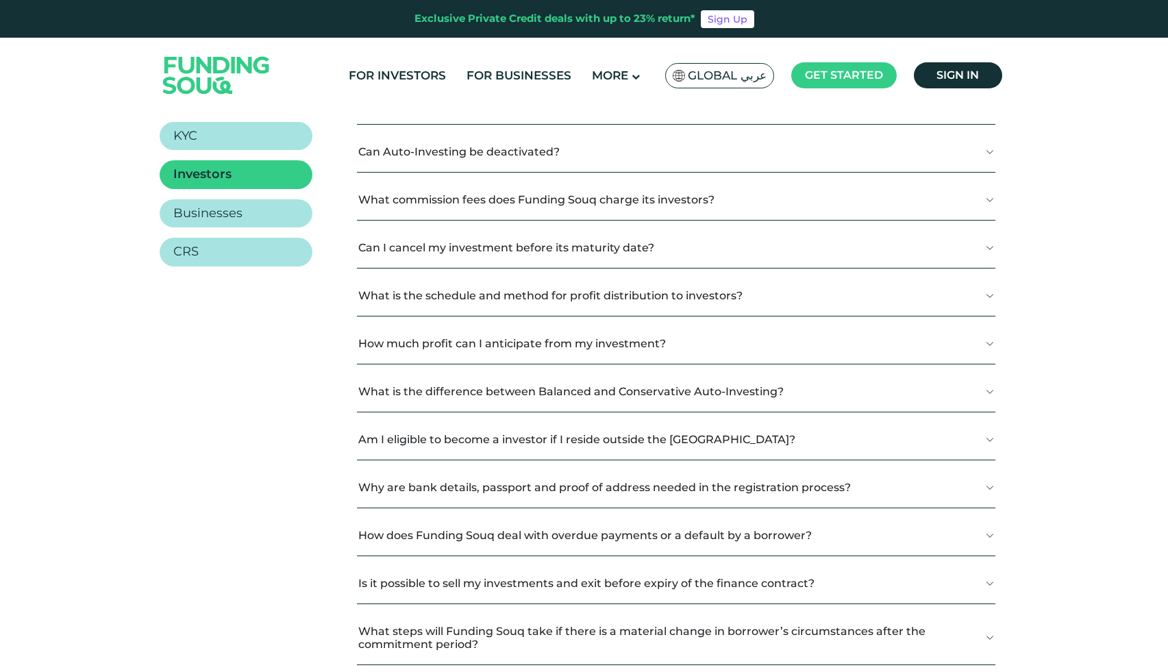
scroll to position [279, 0]
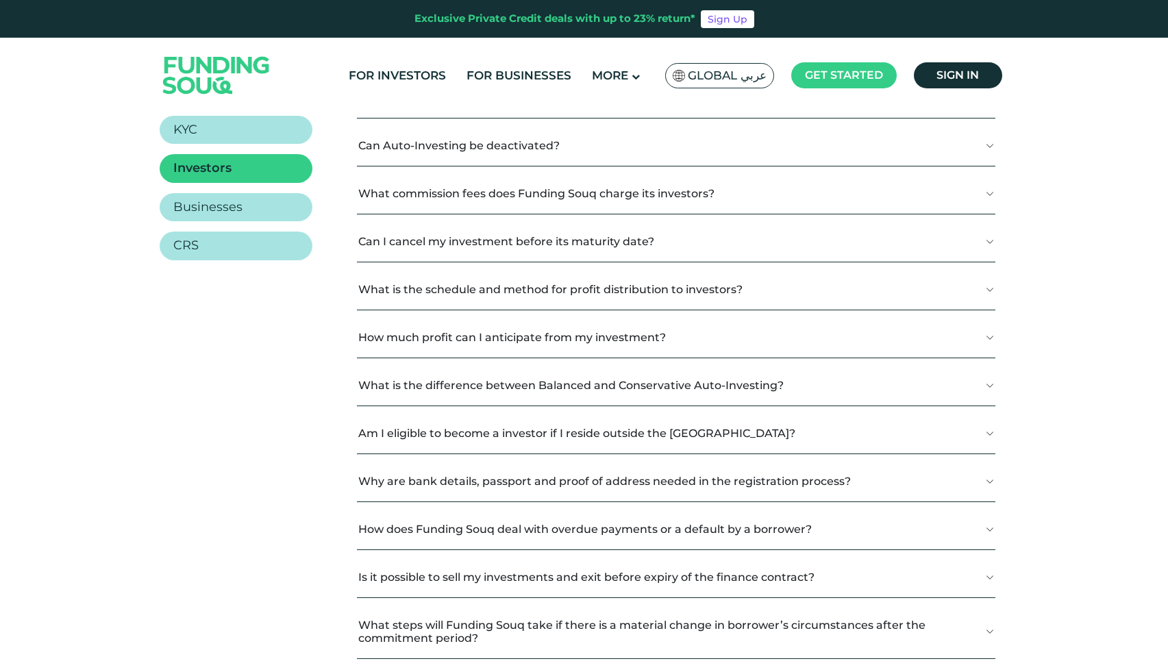
click at [389, 246] on button "Can I cancel my investment before its maturity date?" at bounding box center [676, 241] width 638 height 40
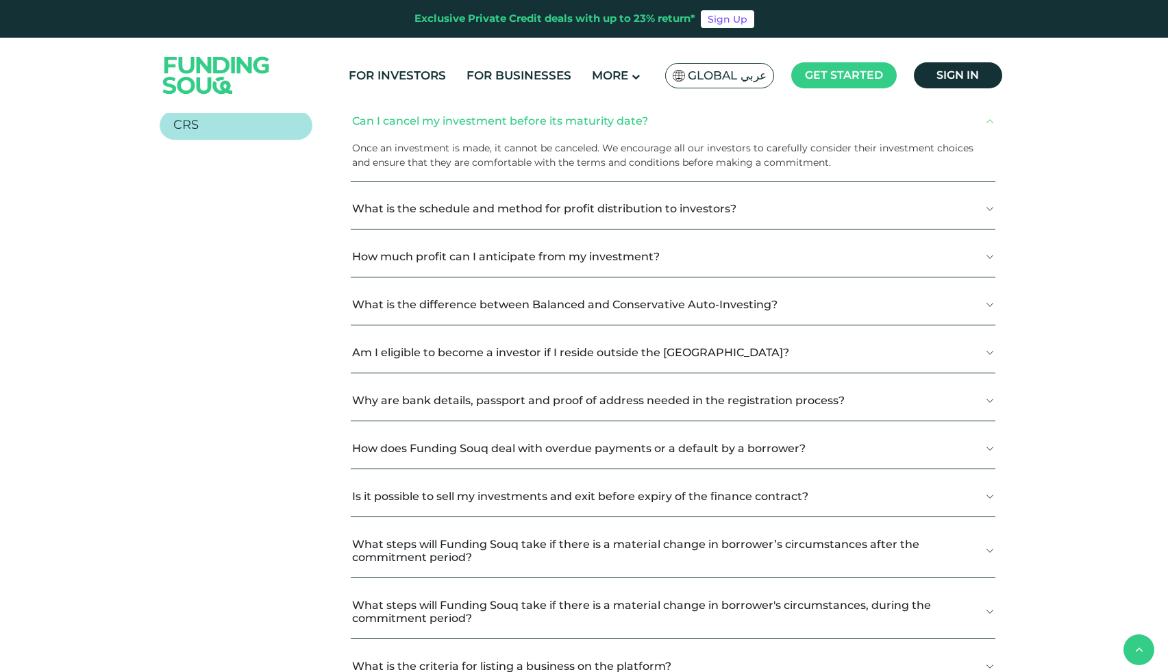
scroll to position [405, 0]
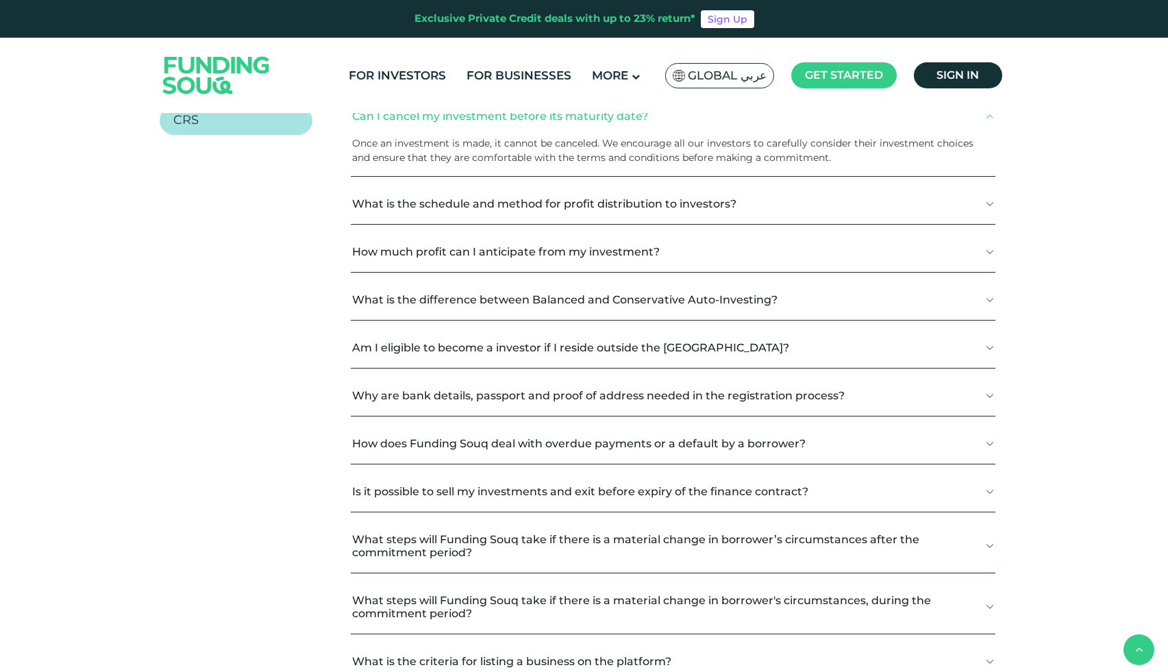
click at [413, 263] on button "How much profit can I anticipate from my investment?" at bounding box center [673, 252] width 645 height 40
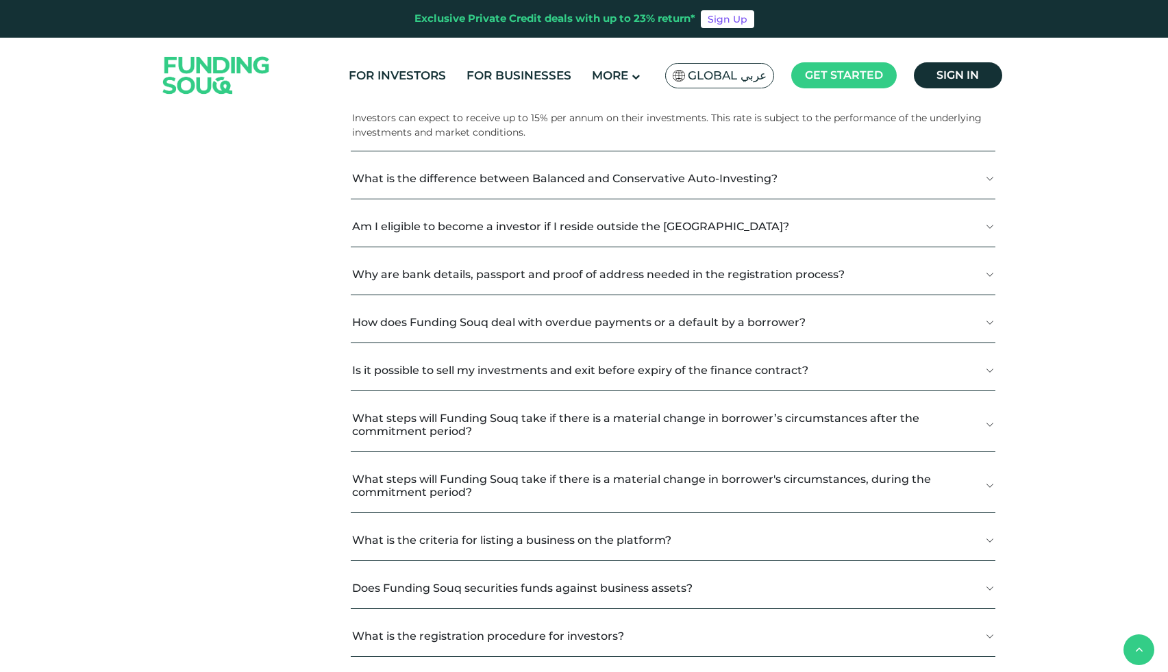
scroll to position [571, 0]
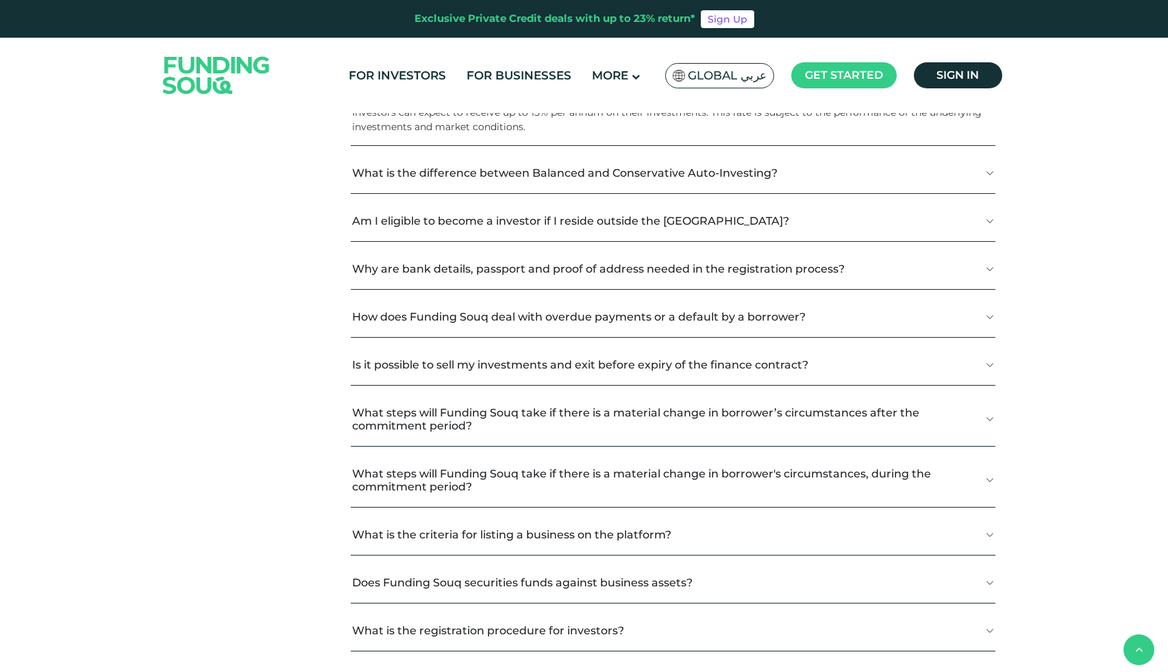
click at [458, 182] on button "What is the difference between Balanced and Conservative Auto-Investing?" at bounding box center [673, 173] width 645 height 40
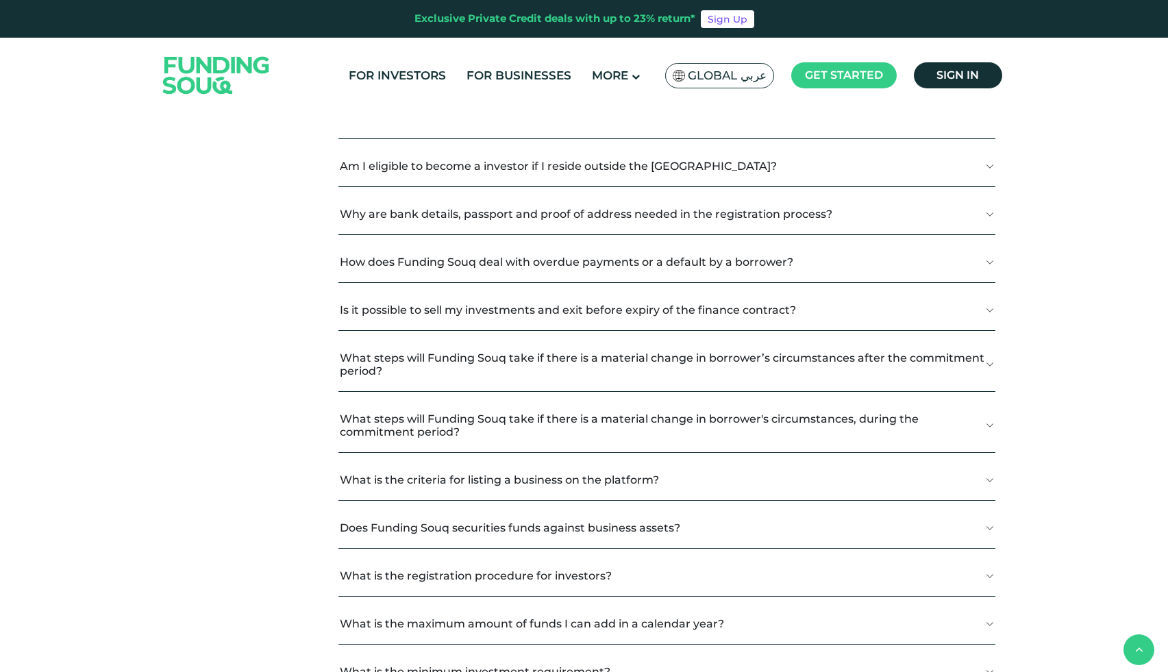
scroll to position [767, 0]
click at [441, 221] on button "Why are bank details, passport and proof of address needed in the registration …" at bounding box center [666, 213] width 657 height 40
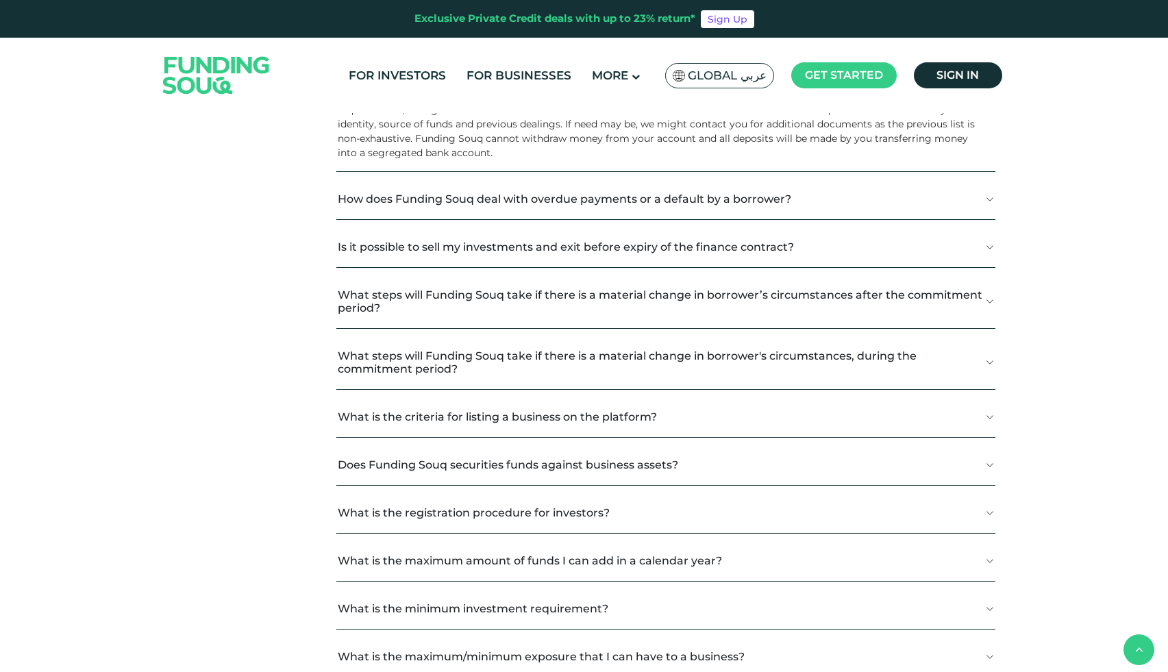
scroll to position [928, 0]
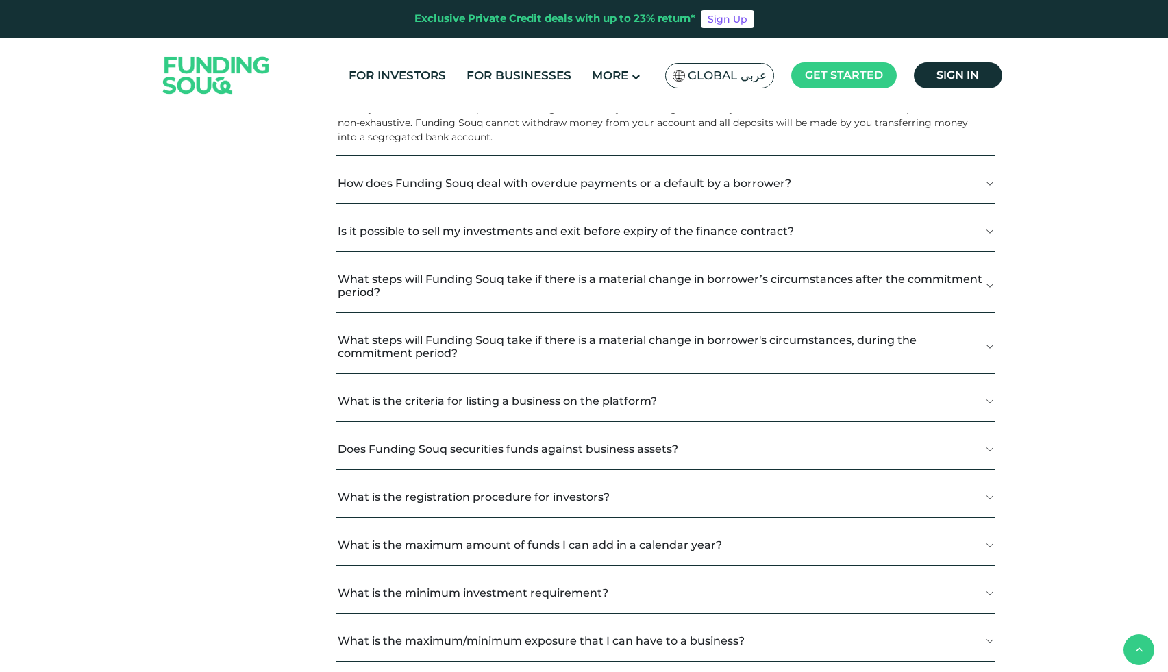
click at [437, 195] on button "How does Funding Souq deal with overdue payments or a default by a borrower?" at bounding box center [665, 183] width 659 height 40
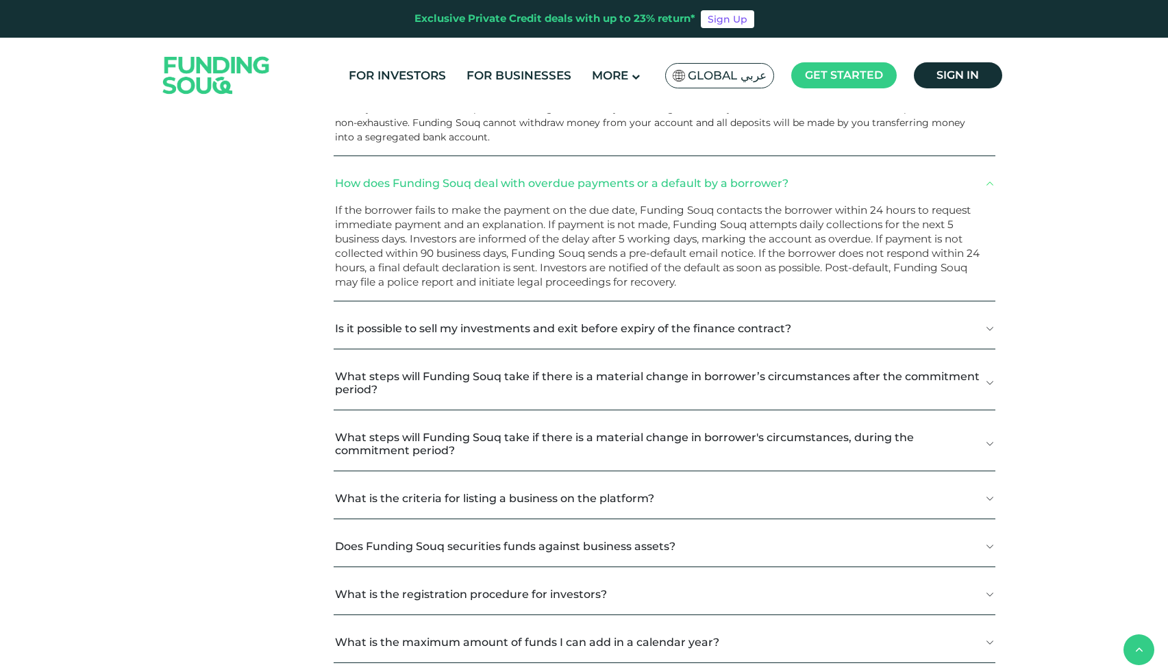
click at [443, 335] on button "Is it possible to sell my investments and exit before expiry of the finance con…" at bounding box center [664, 328] width 661 height 40
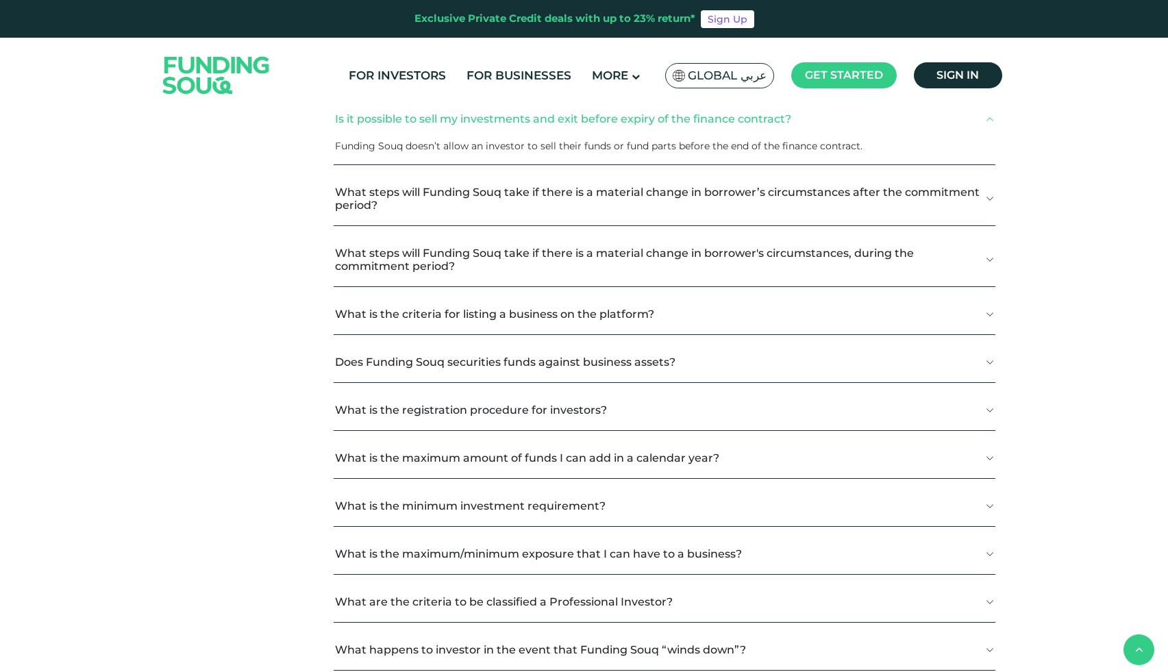
scroll to position [1142, 0]
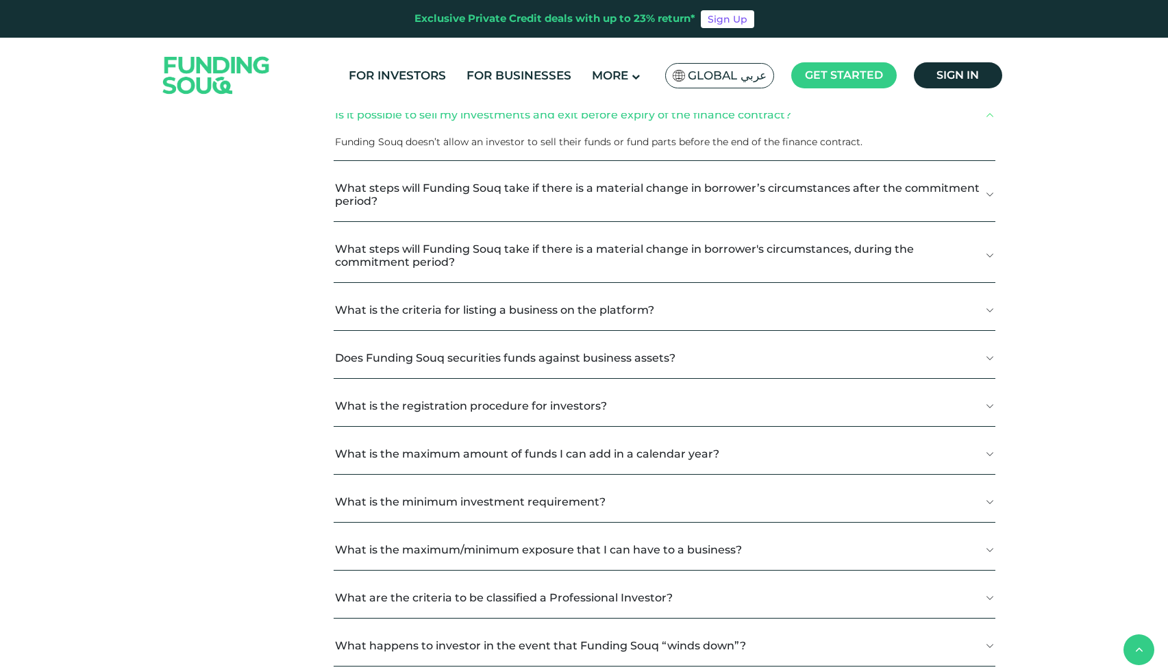
click at [475, 185] on button "What steps will Funding Souq take if there is a material change in borrower’s c…" at bounding box center [664, 194] width 661 height 53
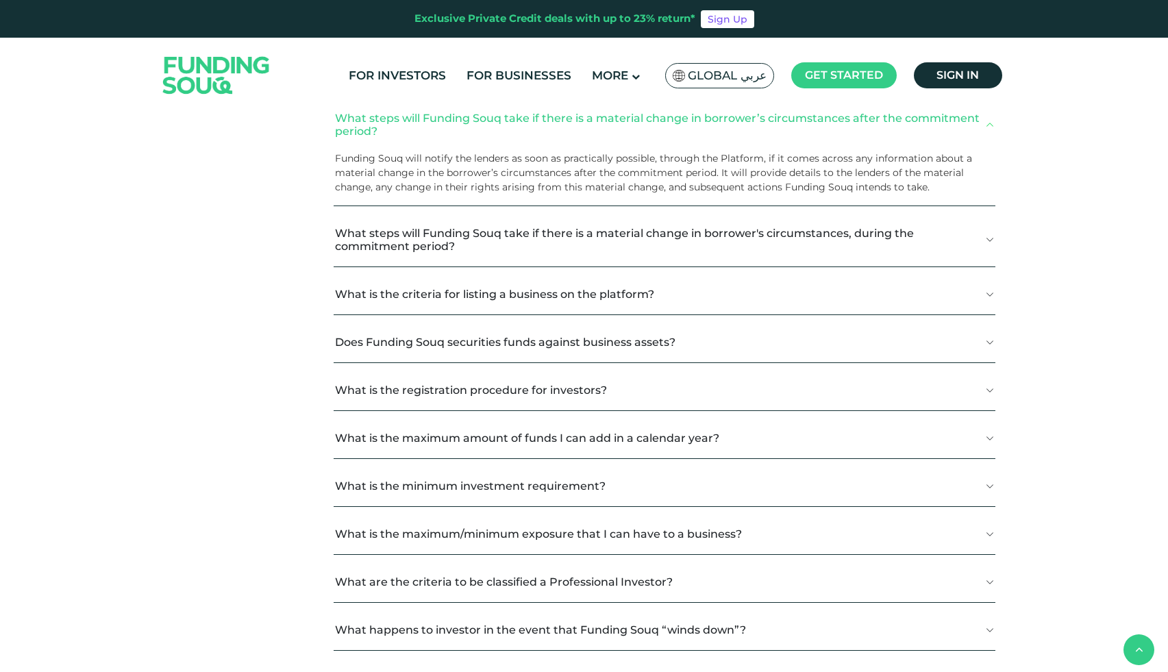
scroll to position [1221, 0]
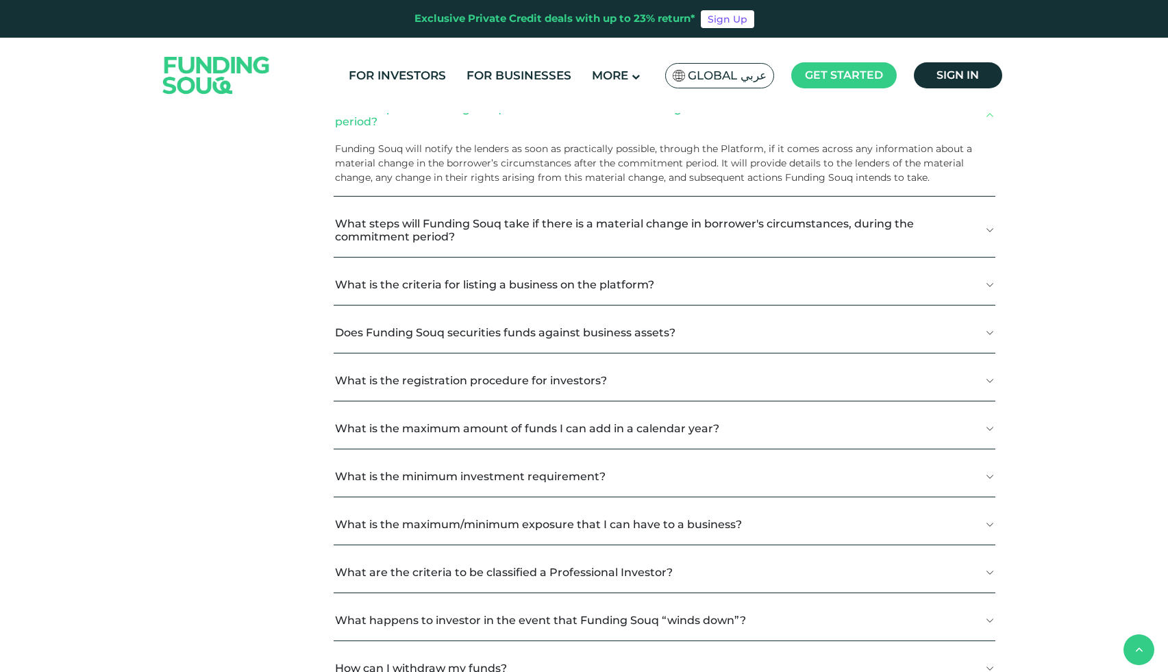
click at [382, 302] on button "What is the criteria for listing a business on the platform?" at bounding box center [664, 284] width 661 height 40
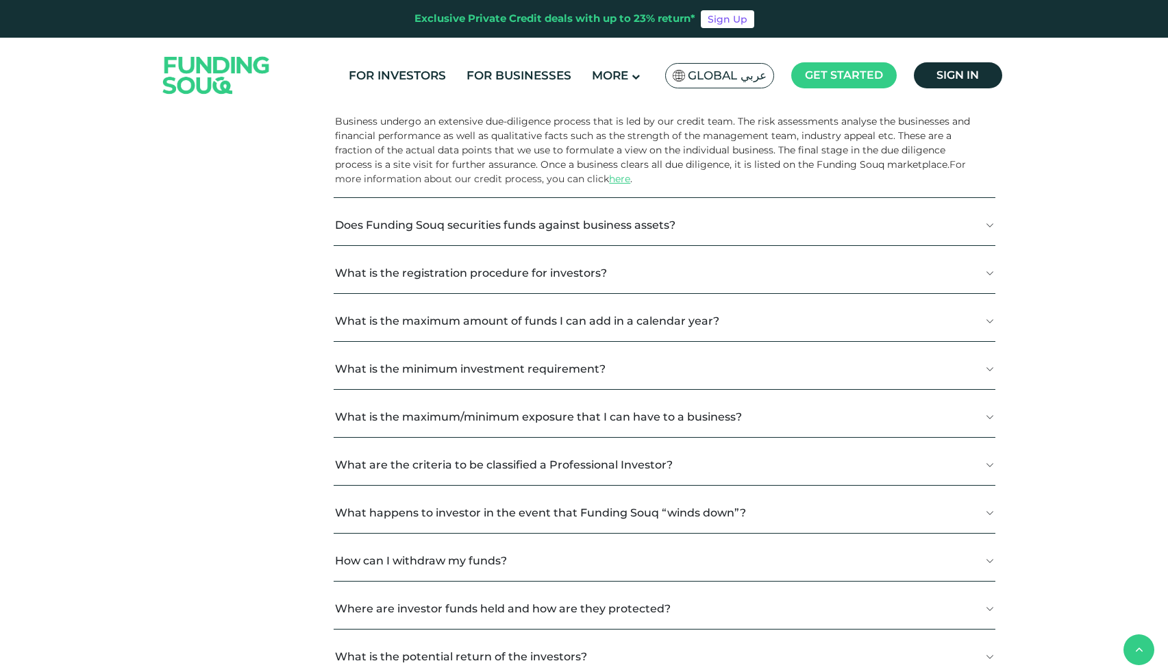
scroll to position [1413, 0]
click at [413, 231] on button "Does Funding Souq securities funds against business assets?" at bounding box center [664, 224] width 661 height 40
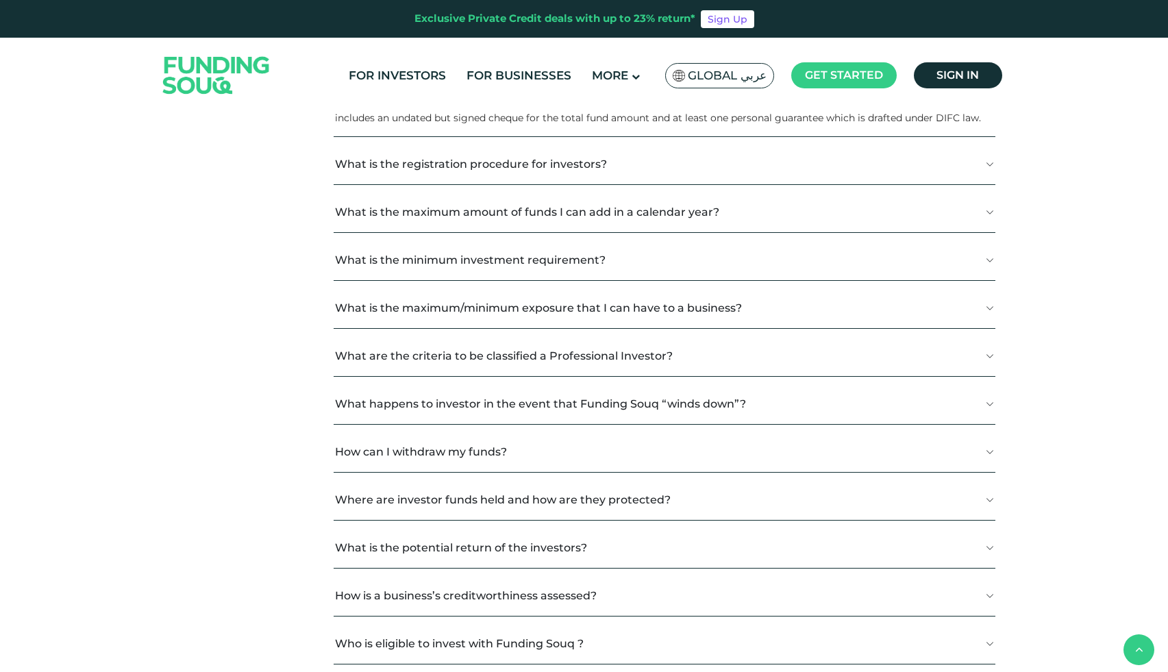
scroll to position [1578, 0]
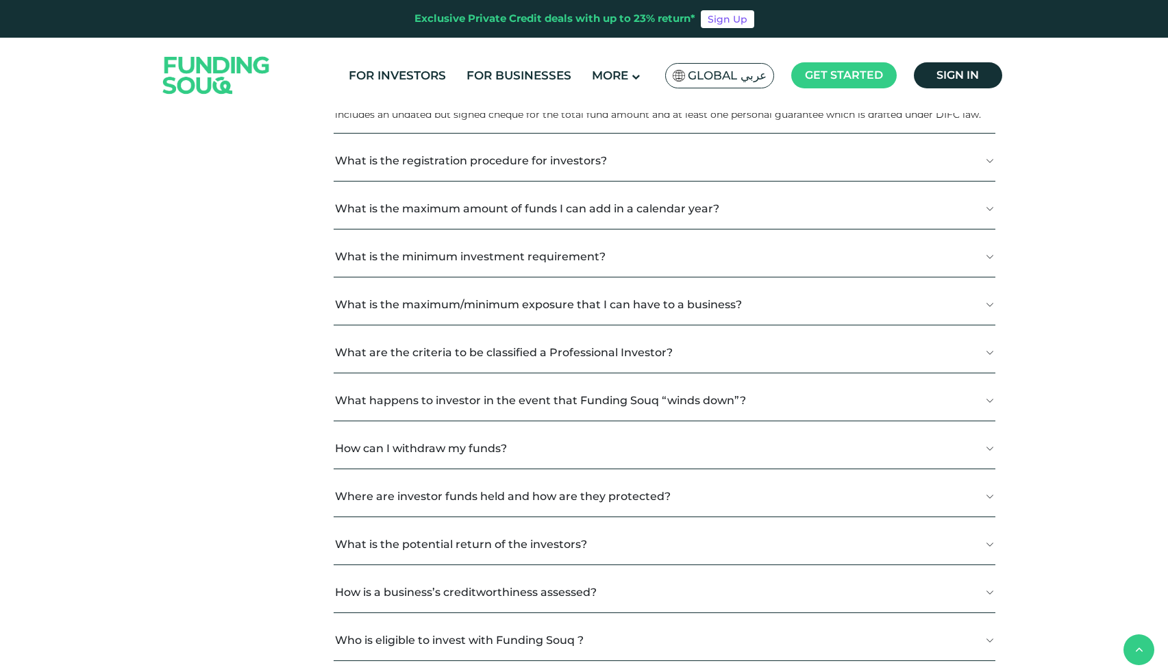
click at [410, 181] on button "What is the registration procedure for investors?" at bounding box center [664, 160] width 661 height 40
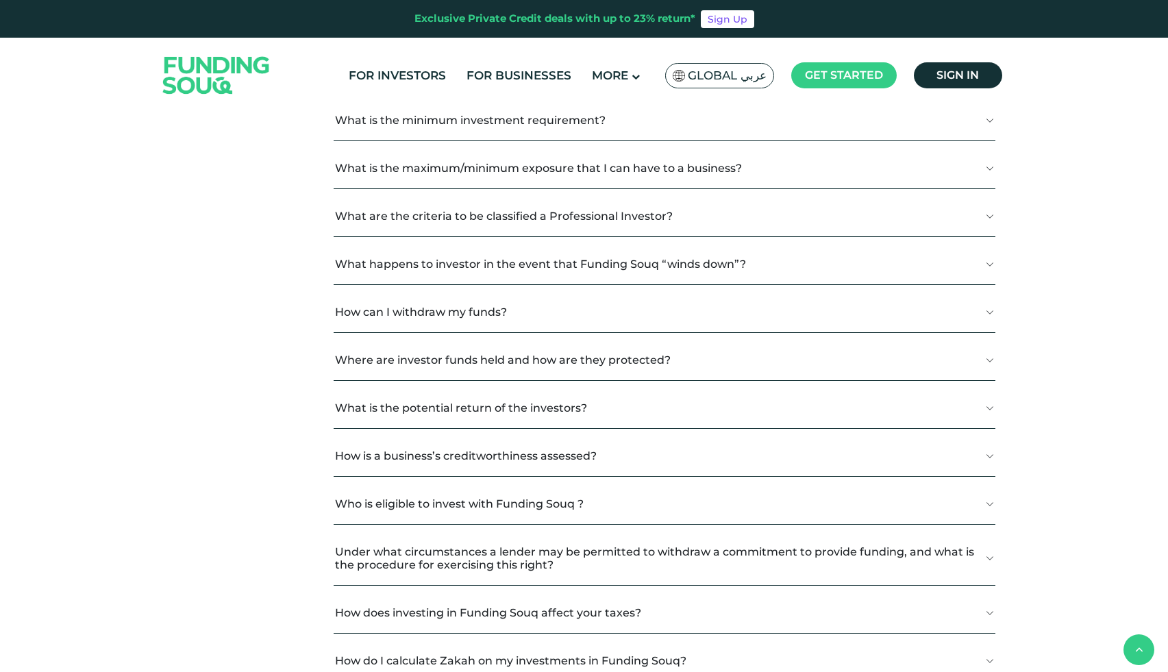
scroll to position [1810, 0]
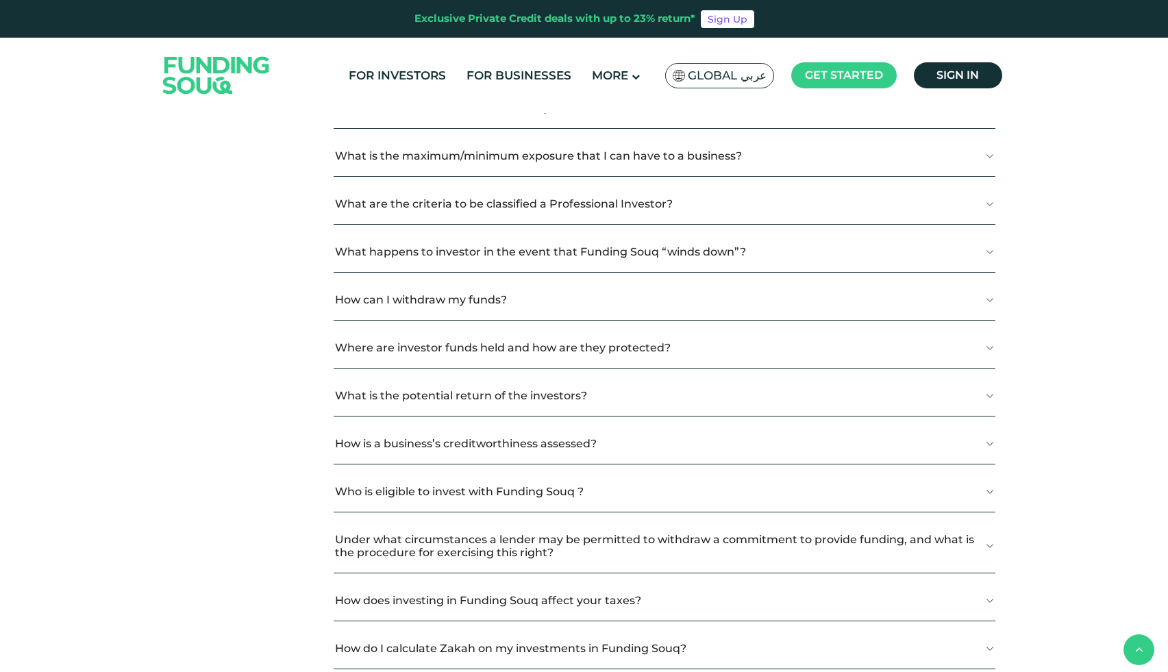
click at [373, 260] on button "What happens to investor in the event that Funding Souq “winds down”?" at bounding box center [664, 252] width 661 height 40
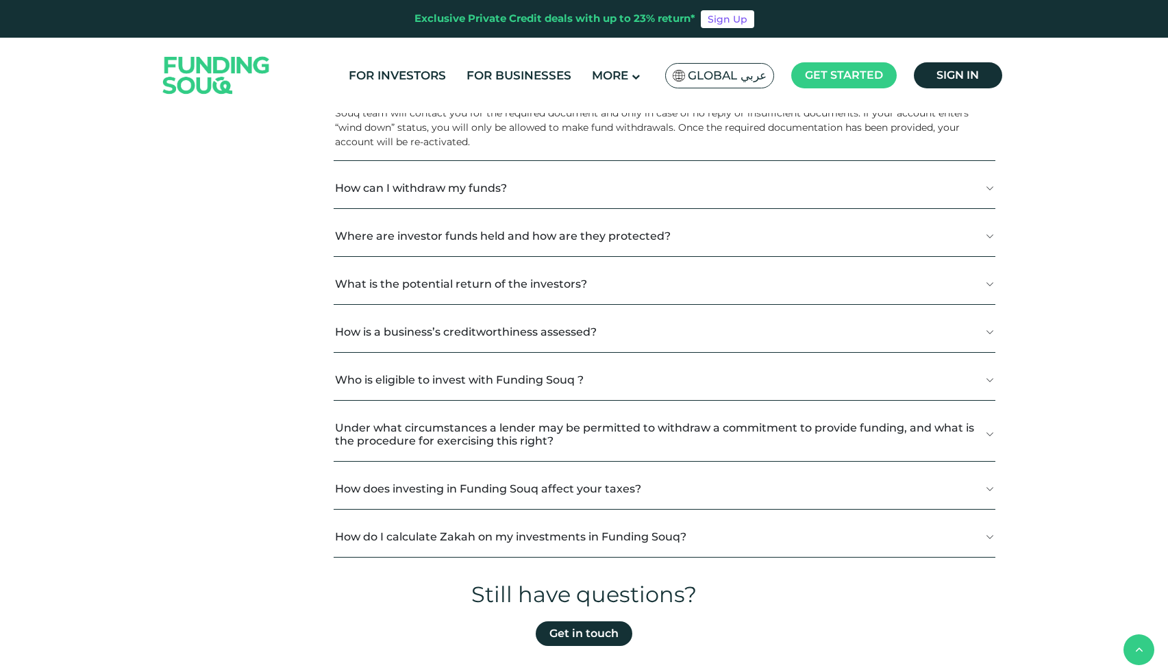
scroll to position [1995, 0]
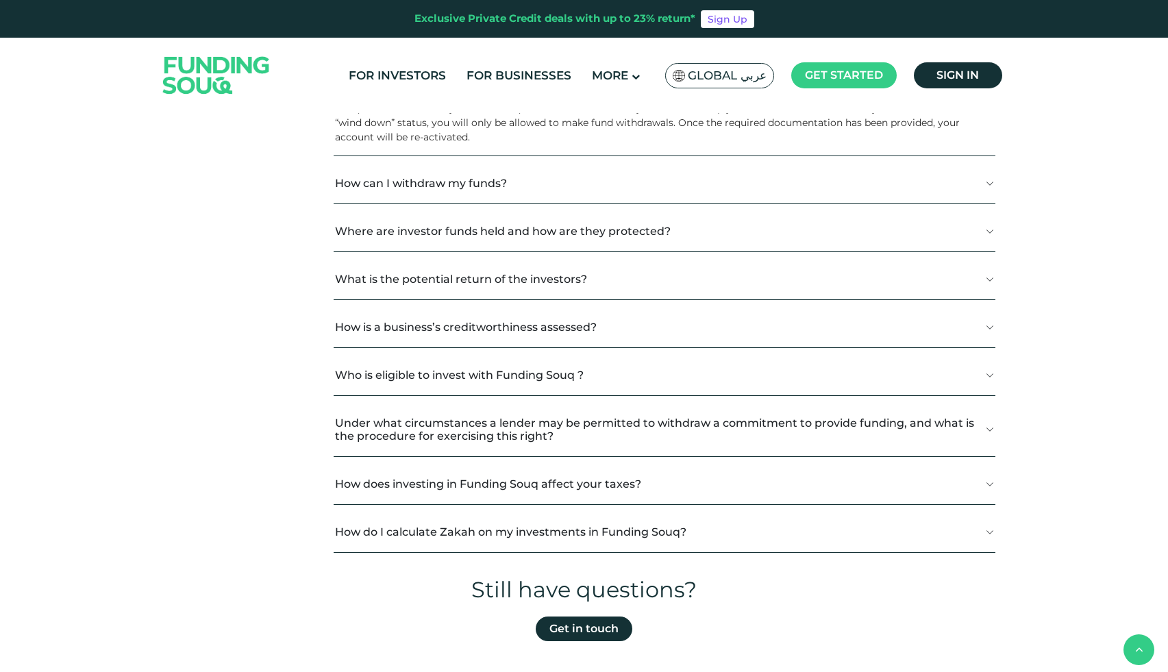
click at [423, 191] on button "How can I withdraw my funds?" at bounding box center [664, 183] width 661 height 40
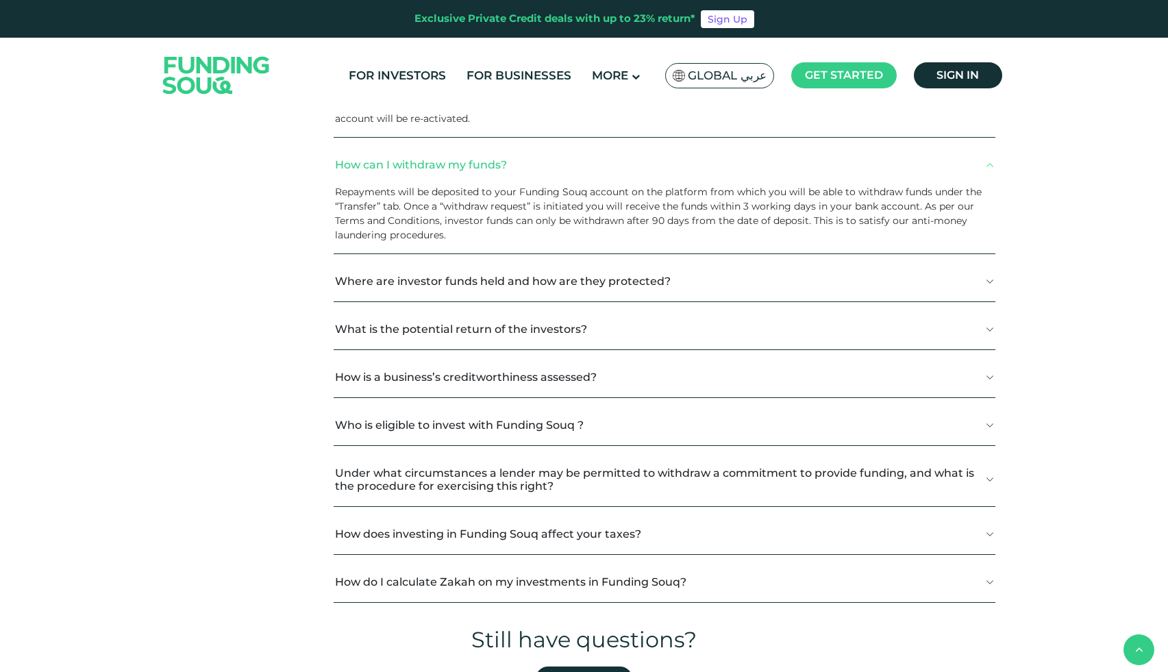
scroll to position [2021, 0]
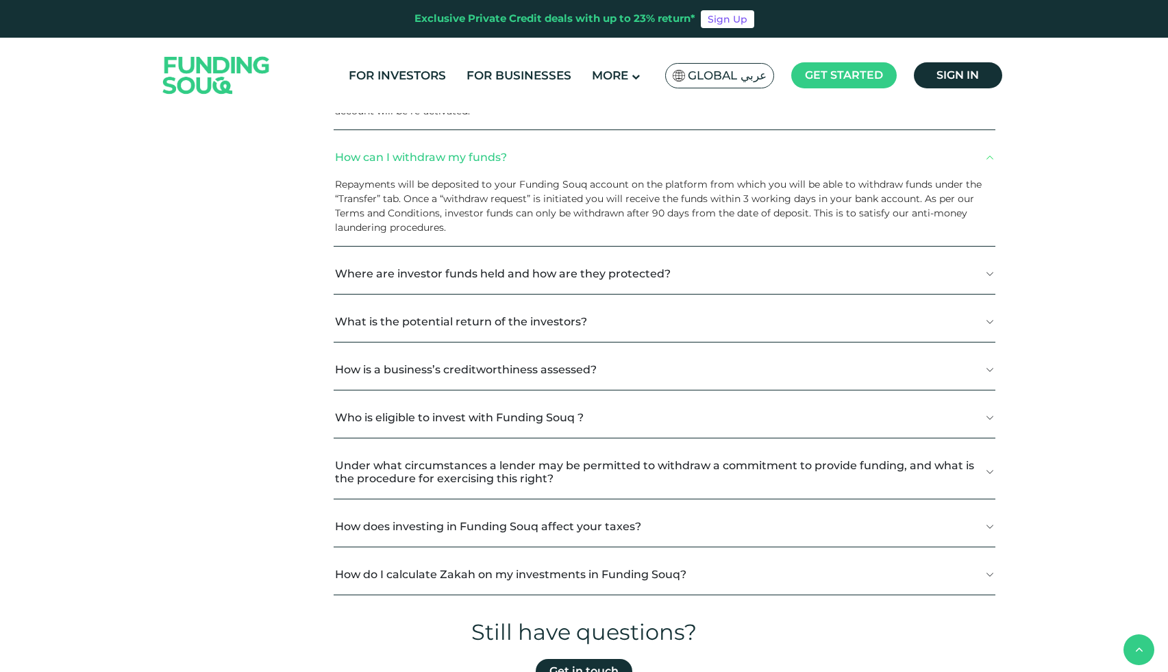
click at [389, 294] on button "Where are investor funds held and how are they protected?" at bounding box center [664, 273] width 661 height 40
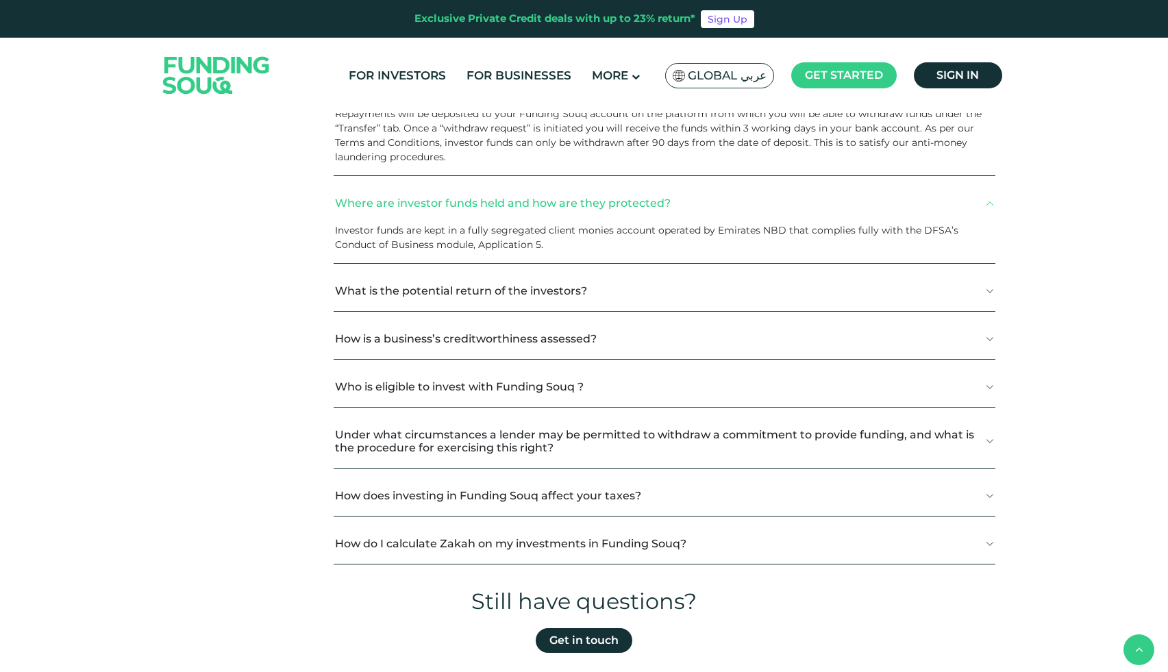
scroll to position [2094, 0]
click at [386, 305] on button "What is the potential return of the investors?" at bounding box center [664, 288] width 661 height 40
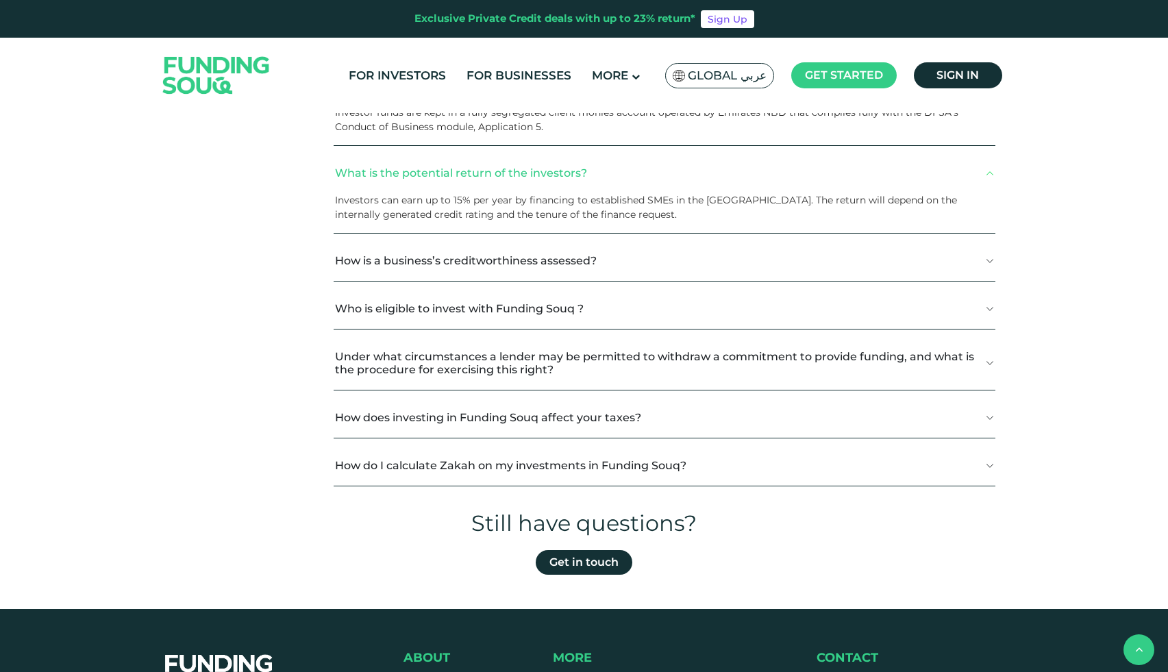
scroll to position [2215, 0]
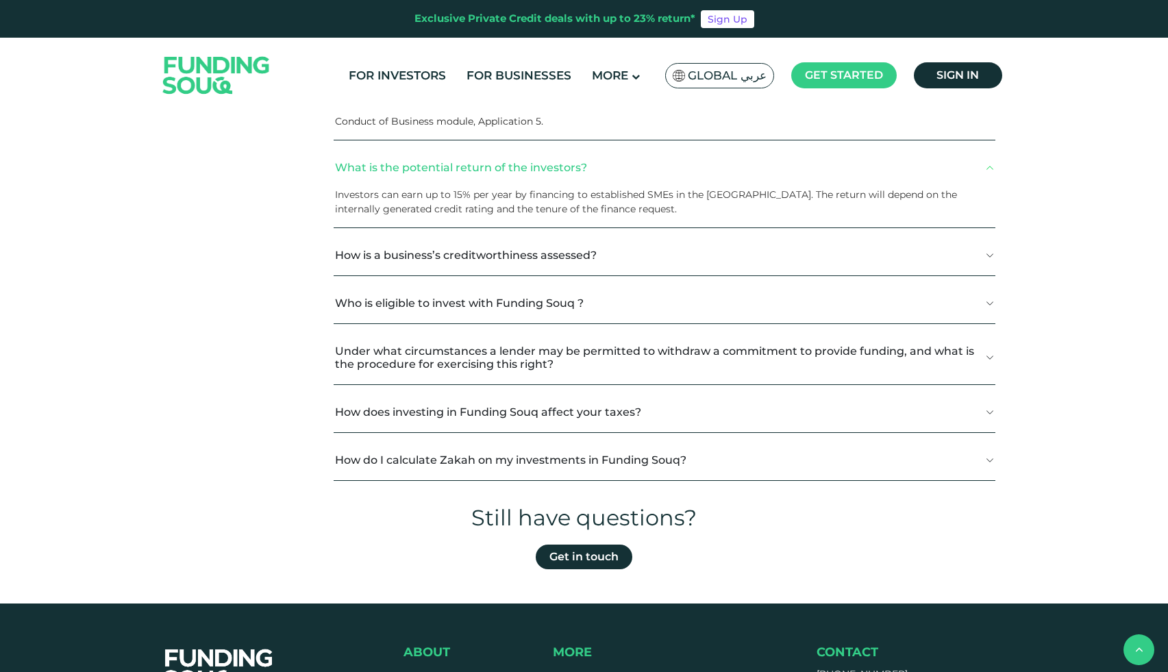
click at [403, 264] on button "How is a business’s creditworthiness assessed?" at bounding box center [664, 255] width 661 height 40
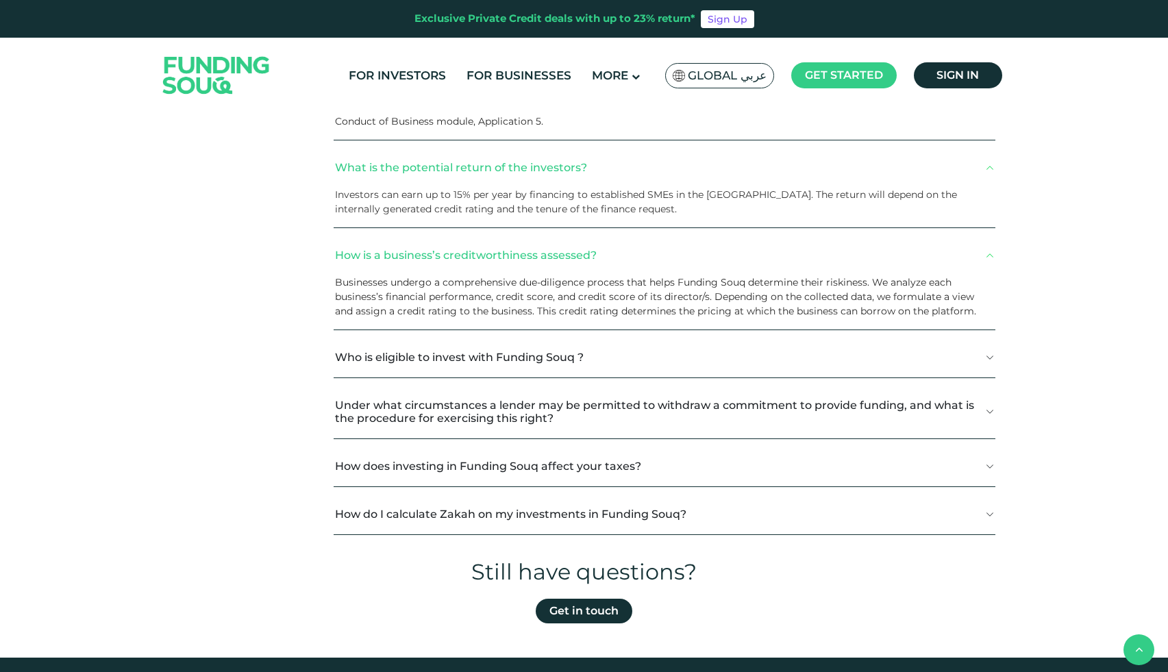
click at [384, 361] on button "Who is eligible to invest with Funding Souq ?" at bounding box center [664, 357] width 661 height 40
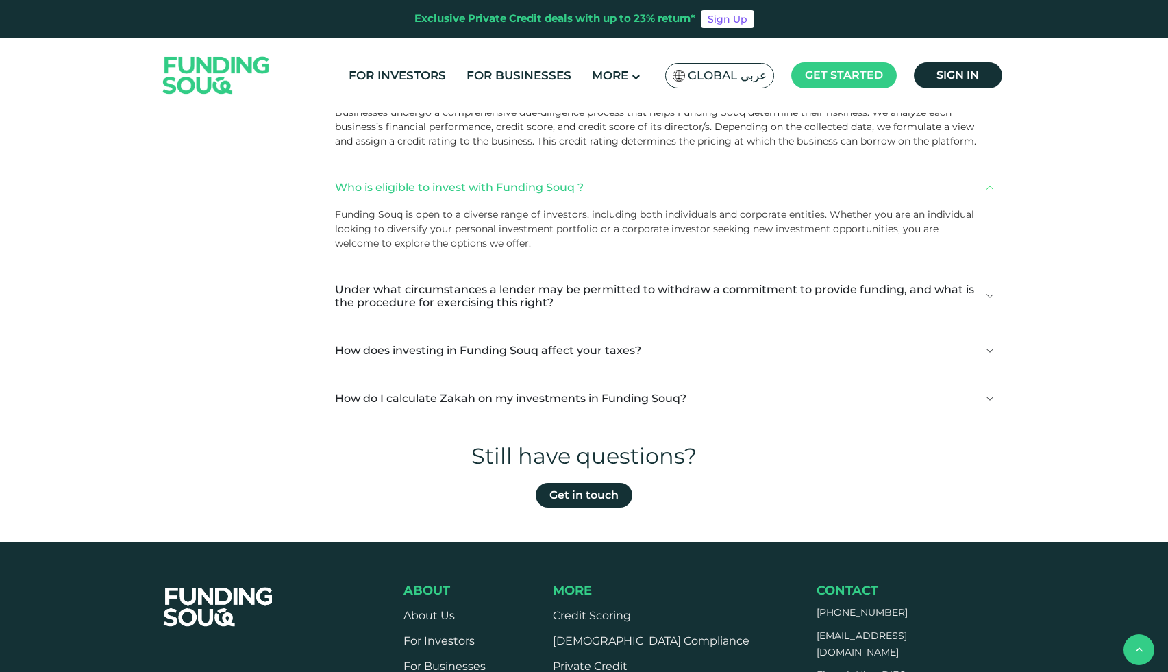
scroll to position [2385, 0]
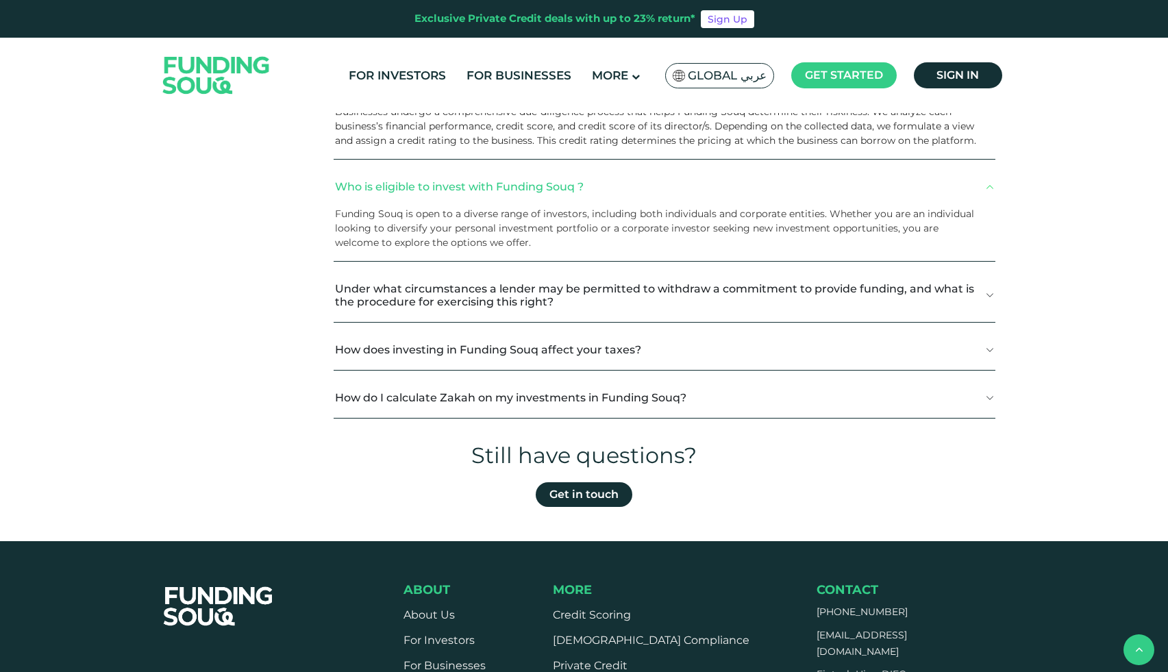
click at [386, 361] on button "How does investing in Funding Souq affect your taxes?" at bounding box center [664, 350] width 661 height 40
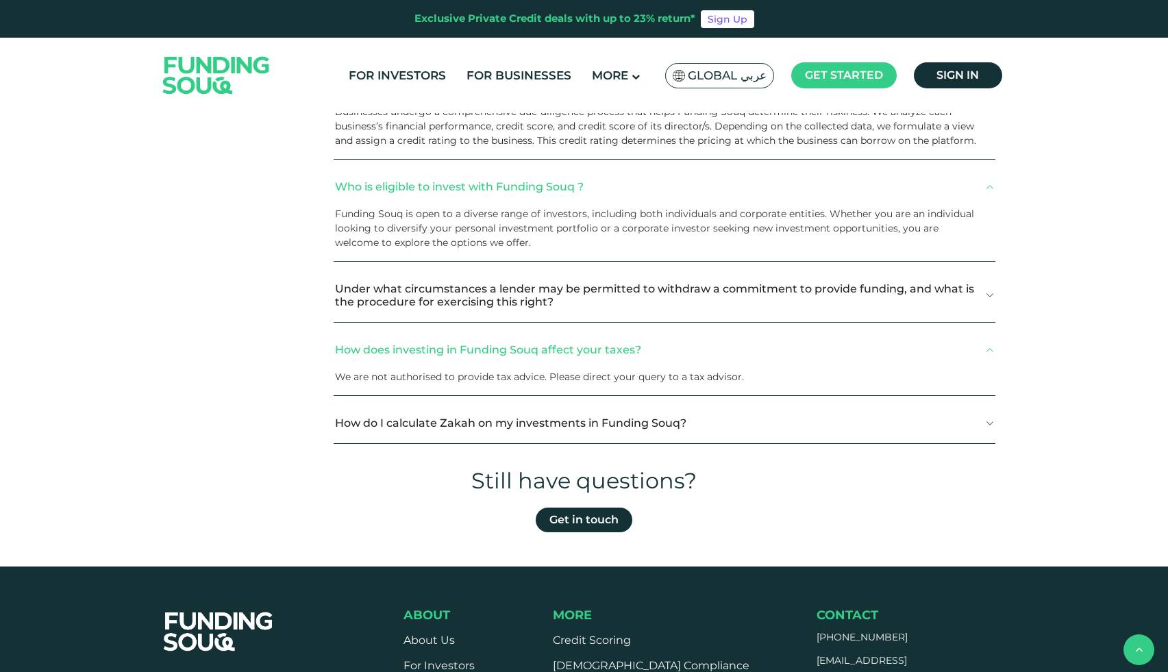
click at [401, 441] on button "How do I calculate Zakah on my investments in Funding Souq?" at bounding box center [664, 423] width 661 height 40
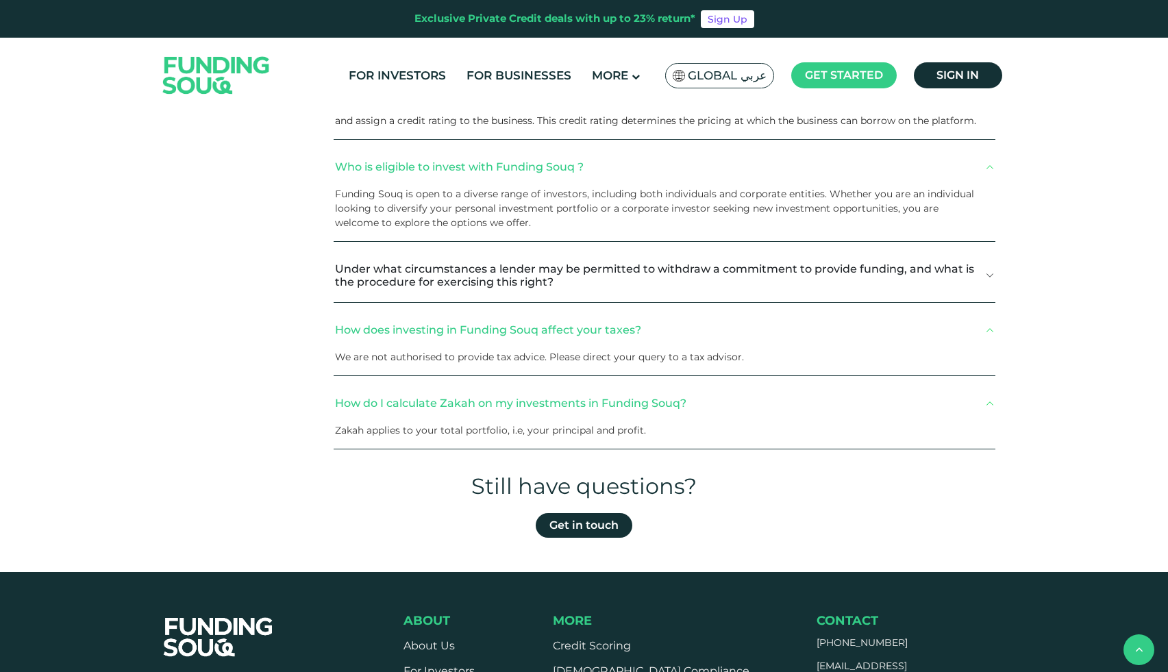
scroll to position [2404, 0]
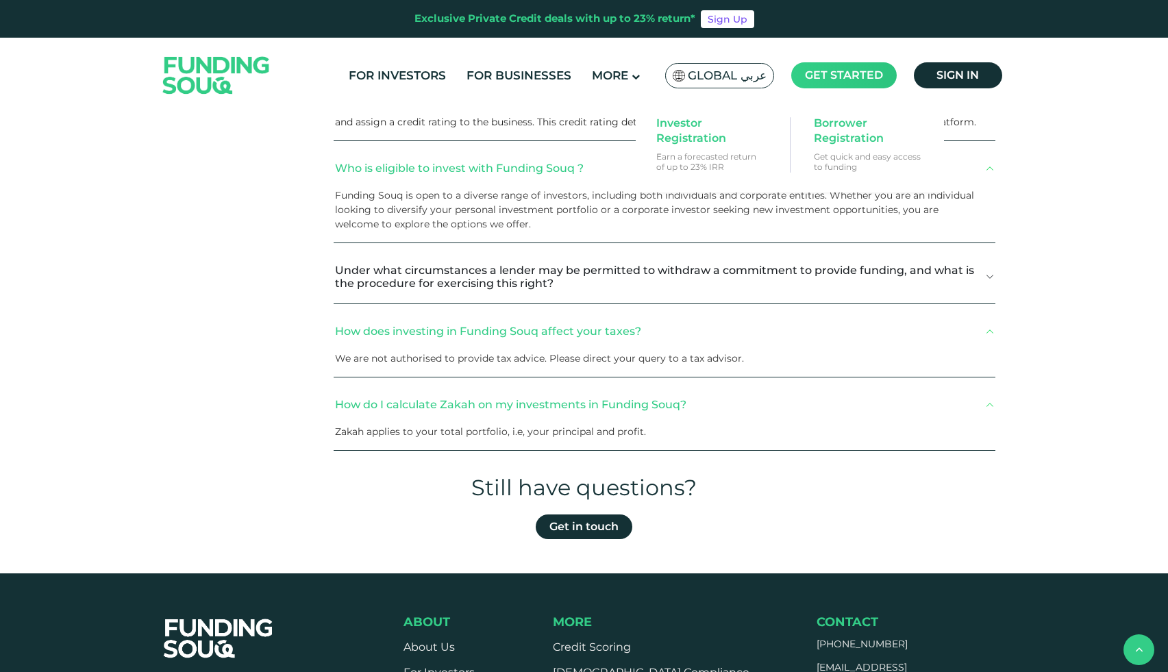
click at [873, 75] on span "Get started" at bounding box center [844, 75] width 78 height 13
click at [710, 138] on span "Investor Registration" at bounding box center [708, 131] width 105 height 30
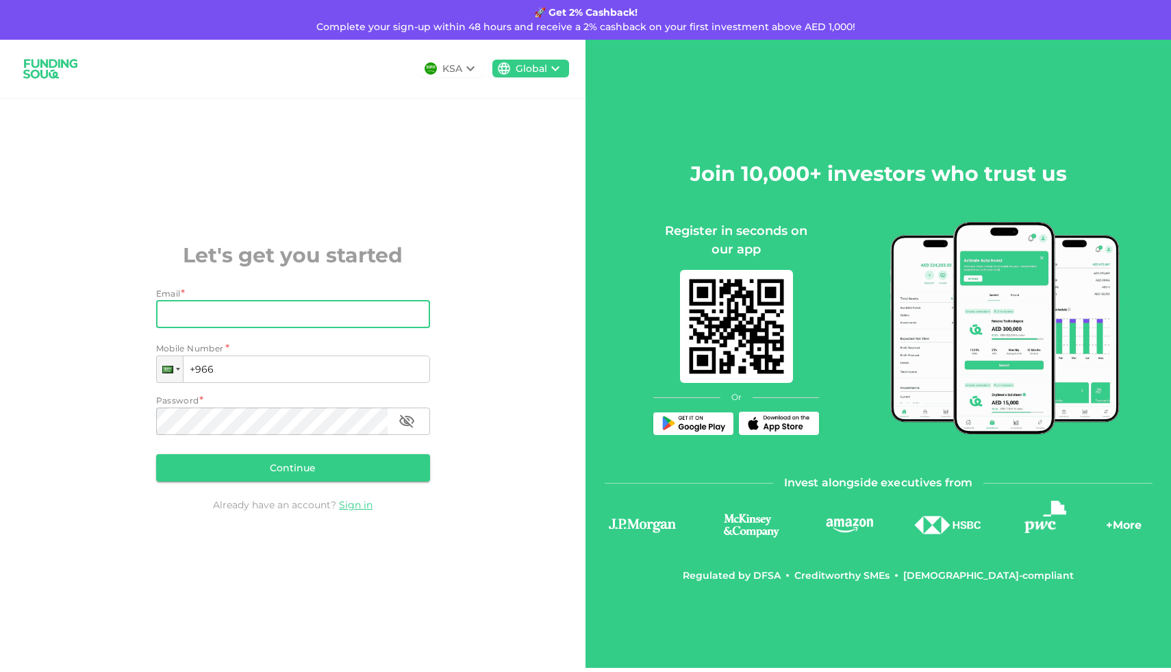
click at [358, 308] on input "Email" at bounding box center [285, 314] width 259 height 27
type input "[EMAIL_ADDRESS][DOMAIN_NAME]"
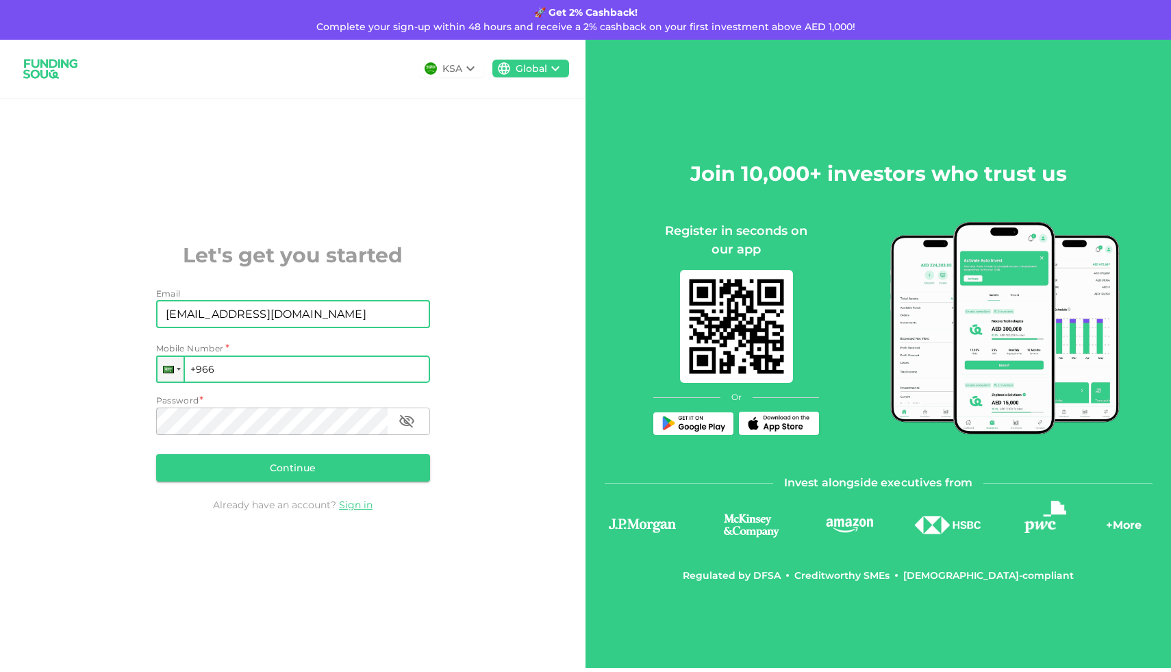
click at [299, 370] on input "+966" at bounding box center [293, 369] width 274 height 27
click at [173, 371] on div at bounding box center [171, 369] width 26 height 25
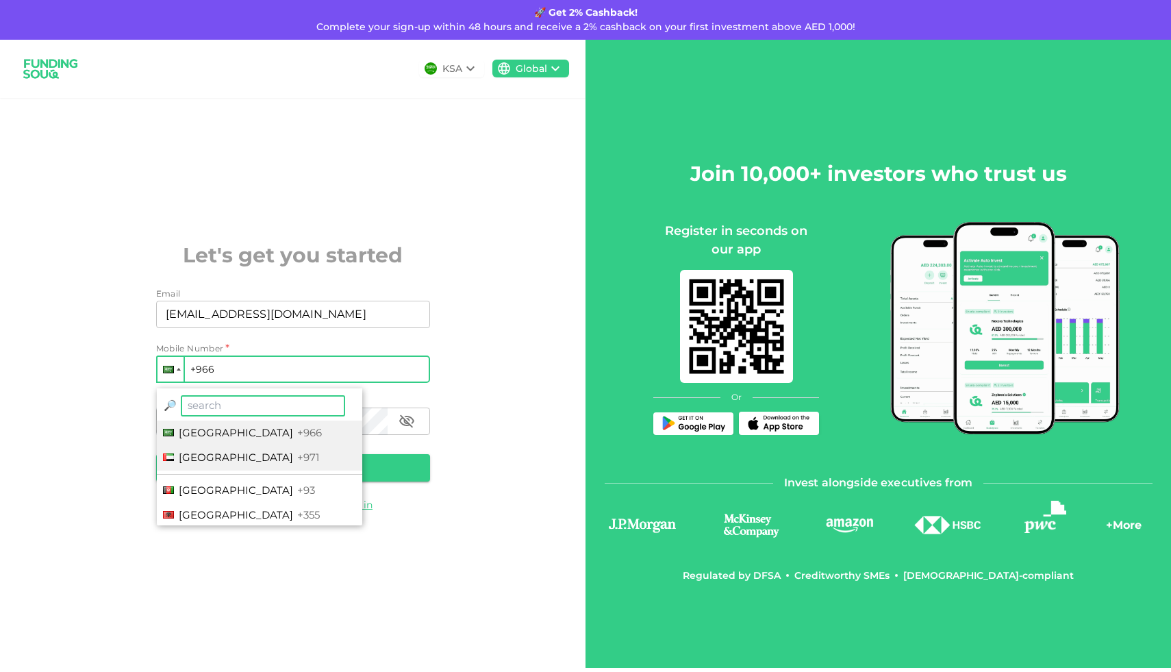
click at [205, 455] on span "[GEOGRAPHIC_DATA]" at bounding box center [236, 457] width 114 height 13
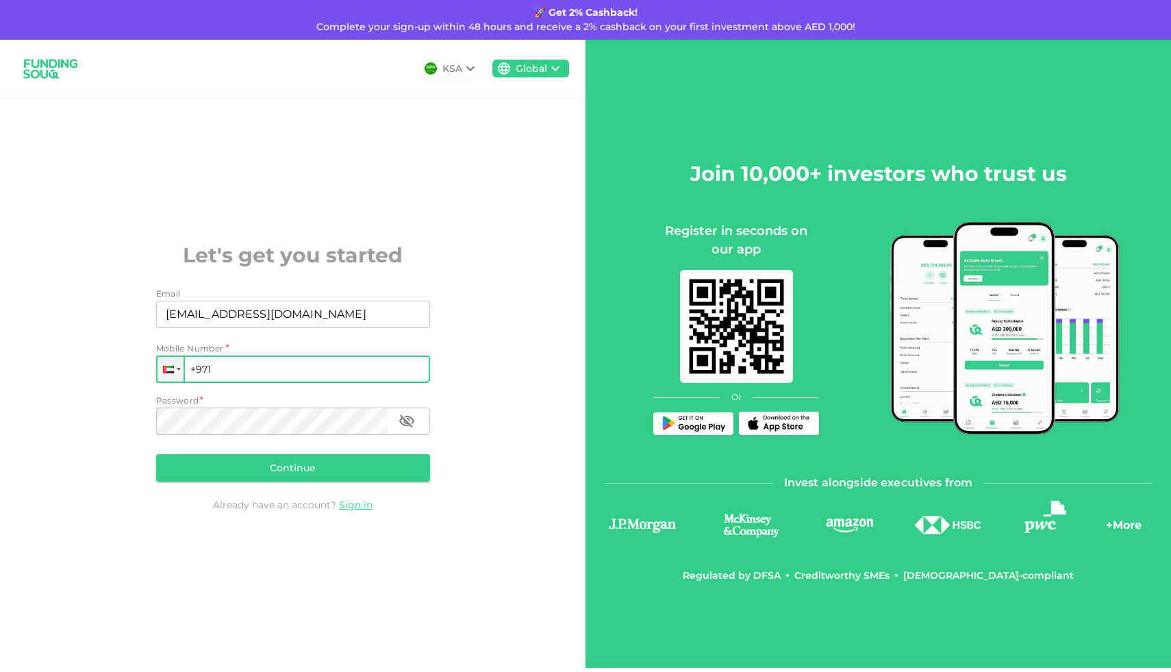
click at [266, 375] on input "+971" at bounding box center [293, 369] width 274 height 27
type input "[PHONE_NUMBER]"
click at [244, 467] on button "Continue" at bounding box center [293, 467] width 274 height 27
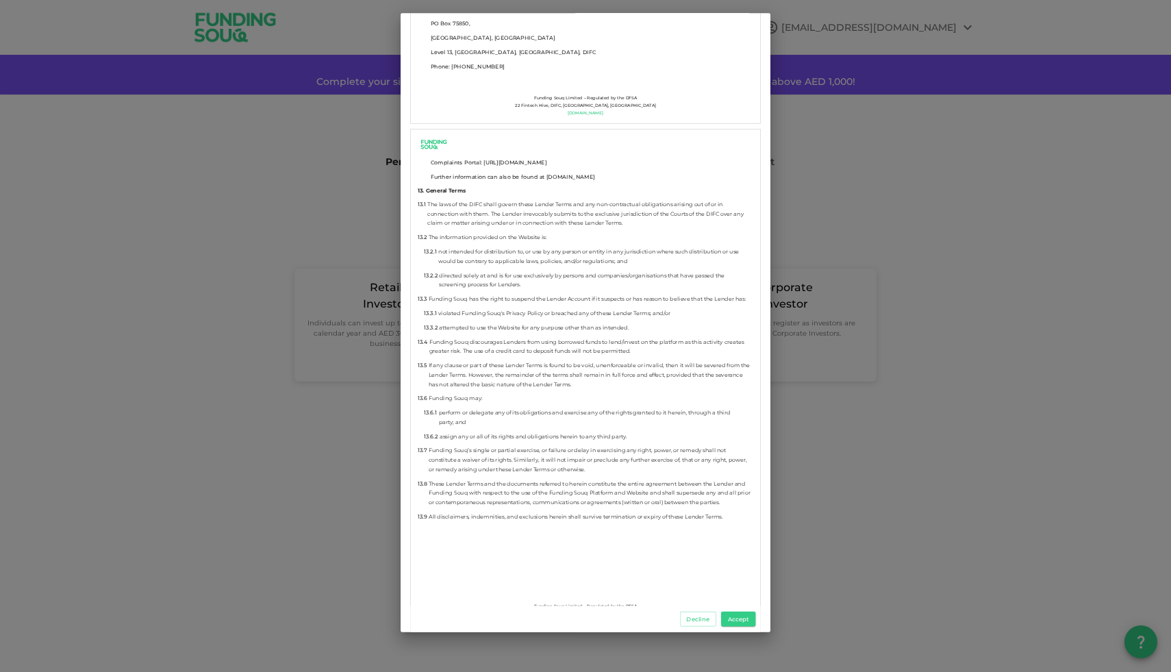
scroll to position [7533, 0]
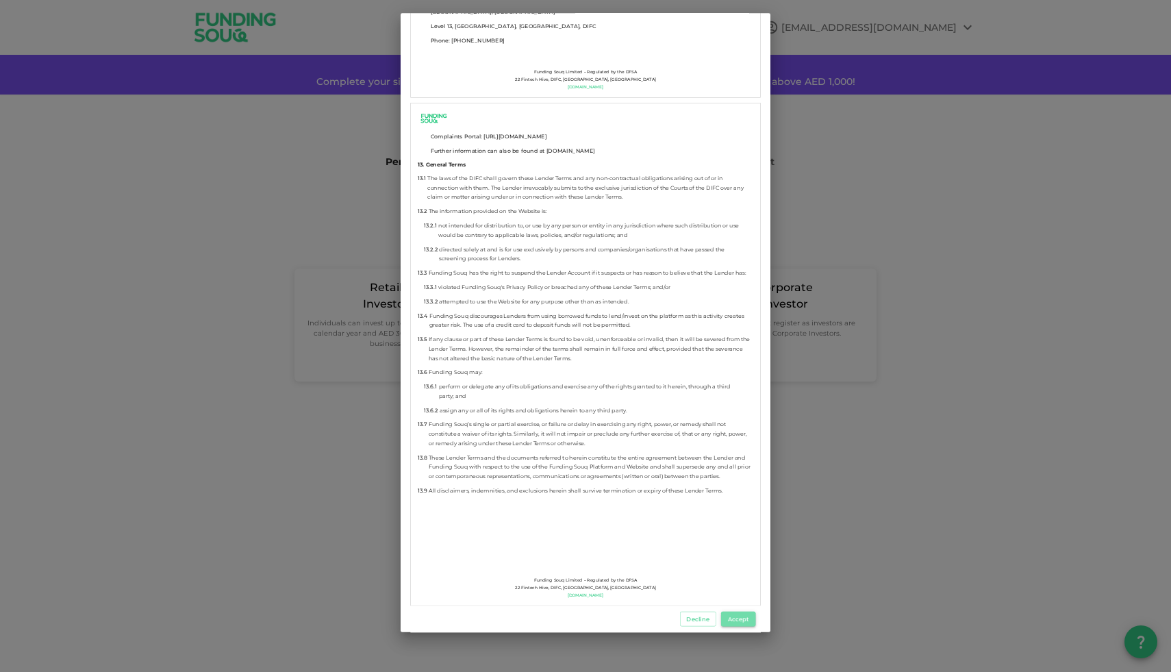
click at [745, 621] on button "Accept" at bounding box center [738, 619] width 34 height 15
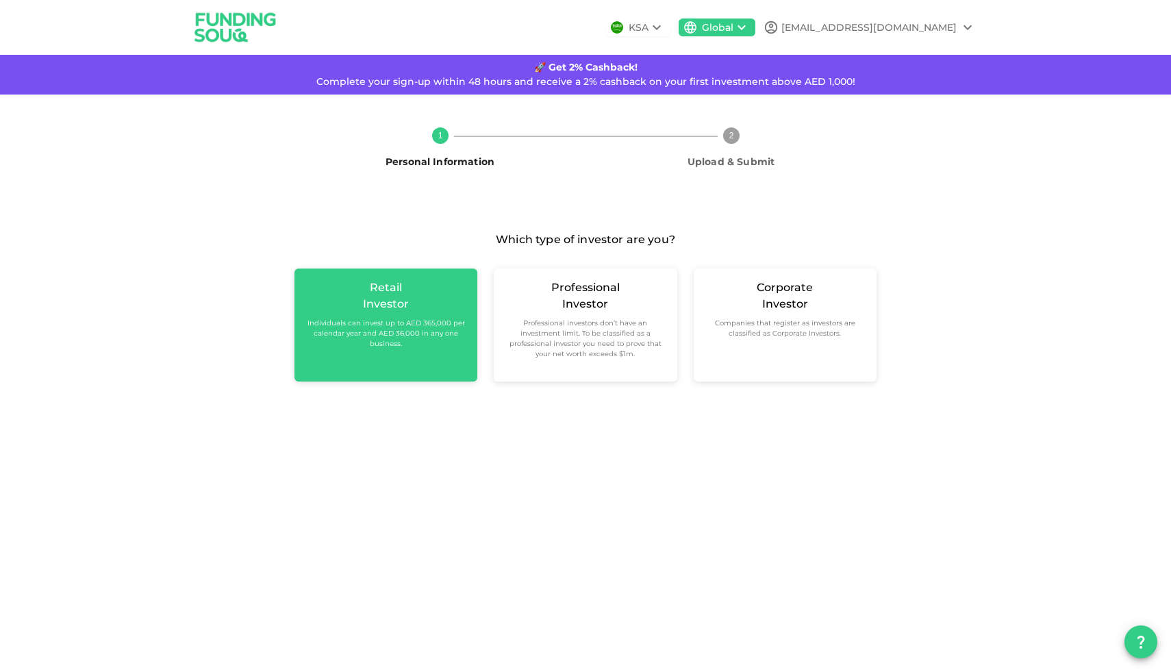
click at [424, 333] on small "Individuals can invest up to AED 365,000 per calendar year and AED 36,000 in an…" at bounding box center [386, 333] width 161 height 31
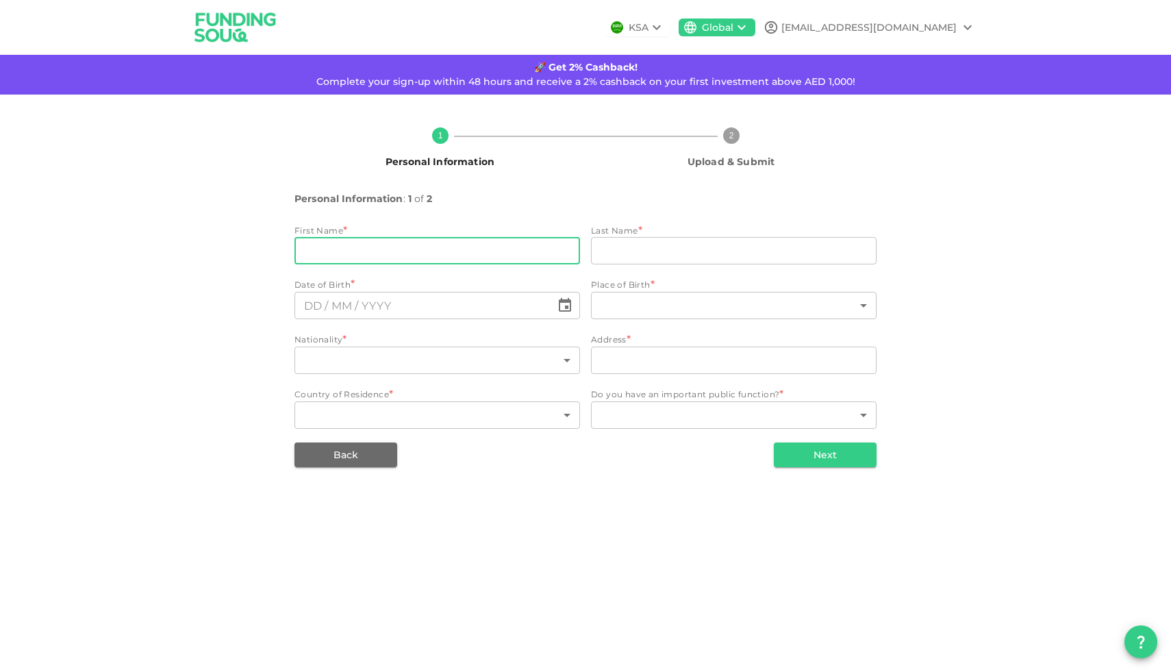
click at [398, 246] on input "firstName" at bounding box center [438, 250] width 286 height 27
type input "Srinivas"
type input "[PERSON_NAME]"
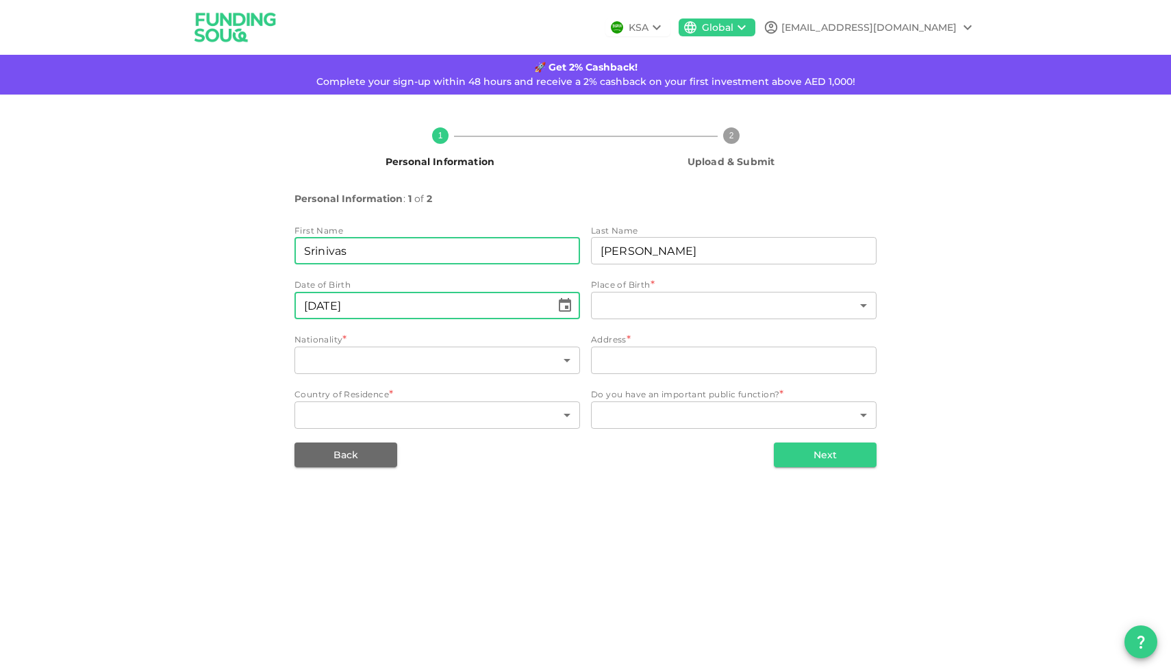
type input "⁦⁨[DATE]⁩⁩"
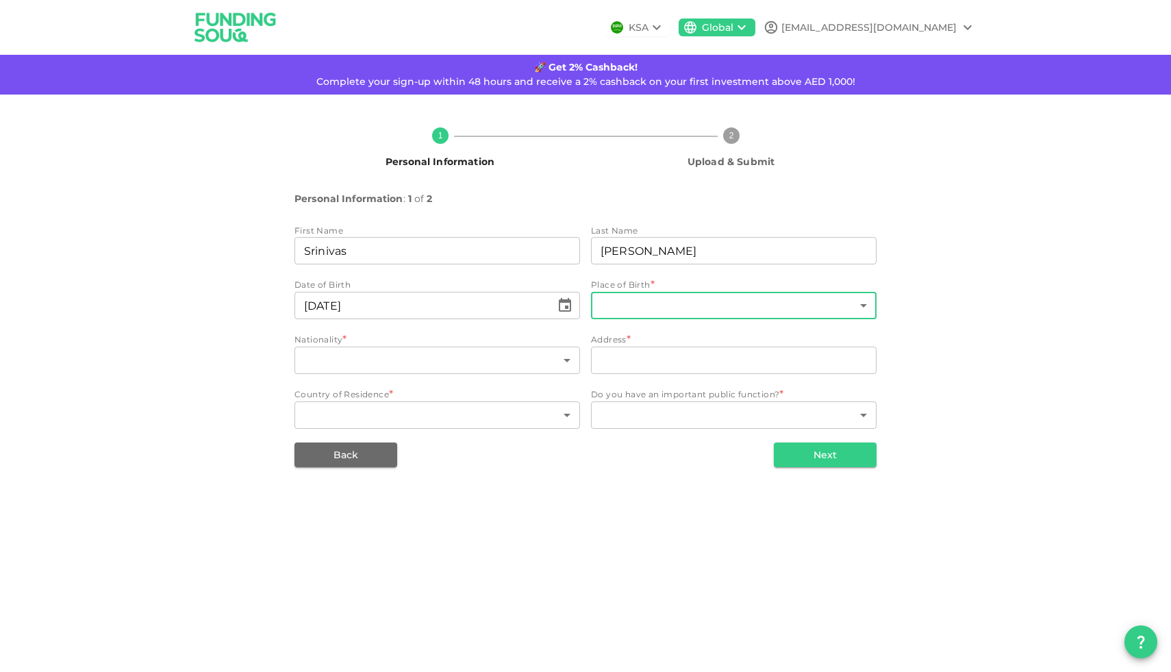
click at [613, 303] on body "KSA Global [EMAIL_ADDRESS][DOMAIN_NAME] 🚀 Get 2% Cashback! Complete your sign-u…" at bounding box center [585, 336] width 1171 height 672
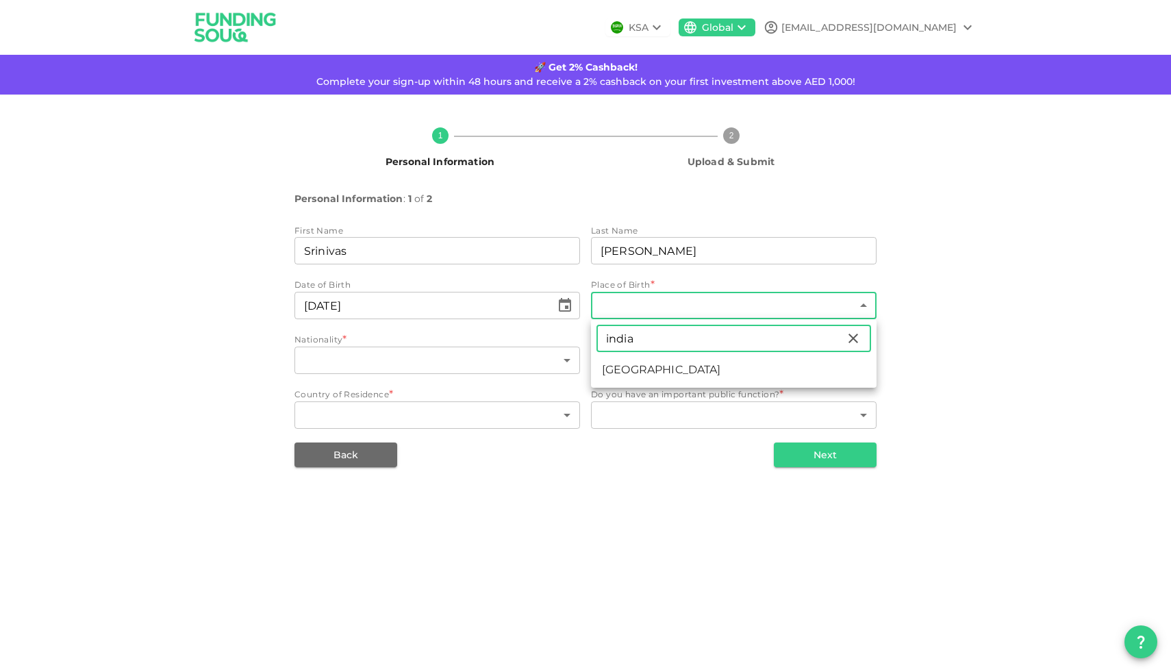
type input "india"
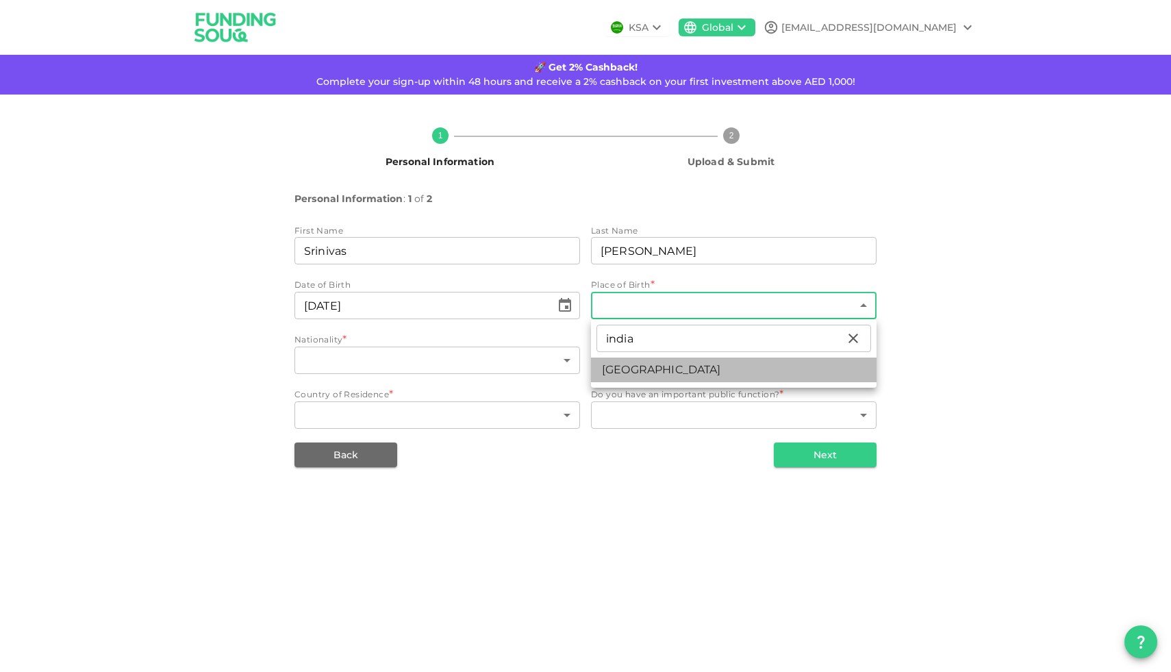
click at [629, 369] on li "[GEOGRAPHIC_DATA]" at bounding box center [734, 370] width 286 height 25
type input "88"
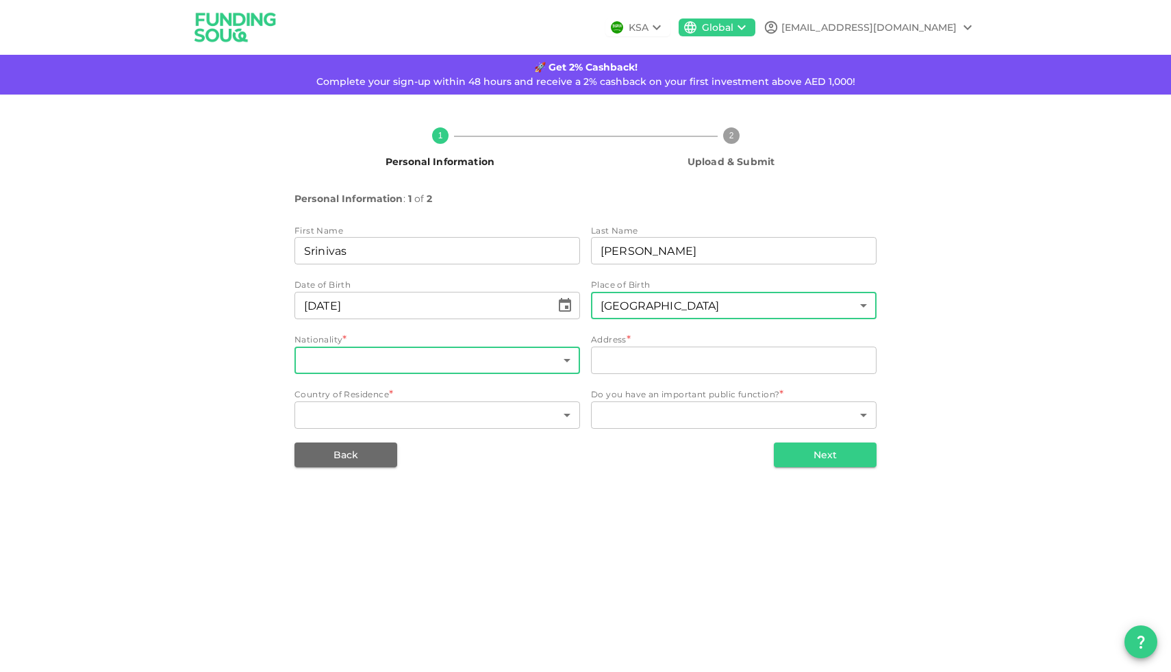
click at [514, 364] on body "KSA Global [EMAIL_ADDRESS][DOMAIN_NAME] 🚀 Get 2% Cashback! Complete your sign-u…" at bounding box center [585, 336] width 1171 height 672
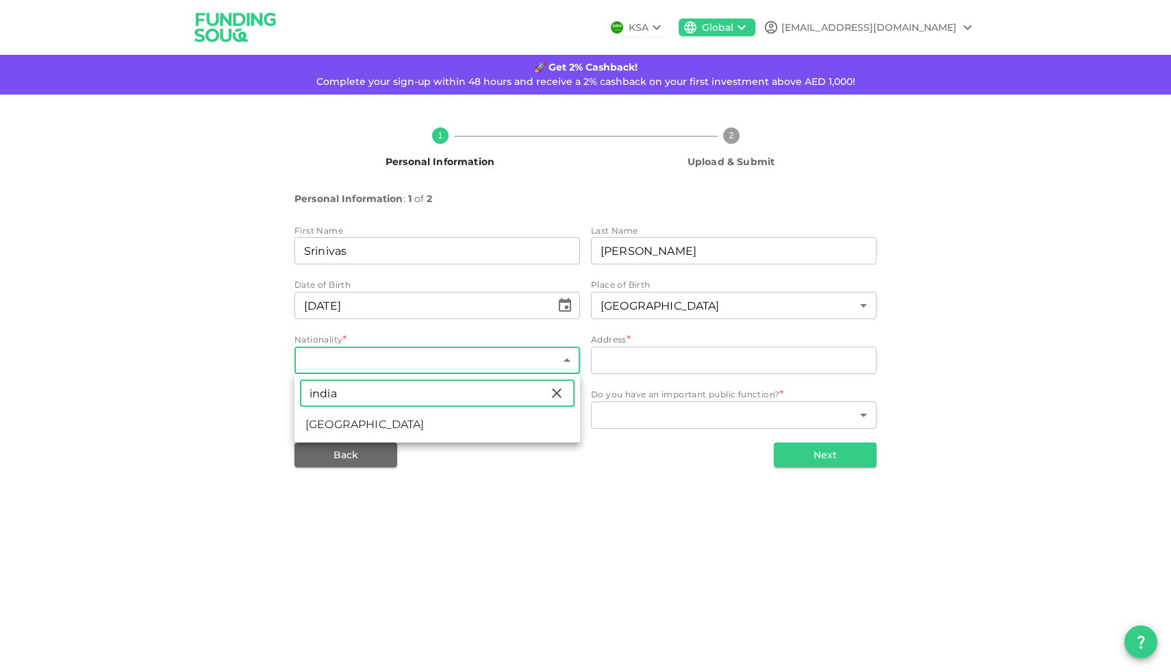
type input "india"
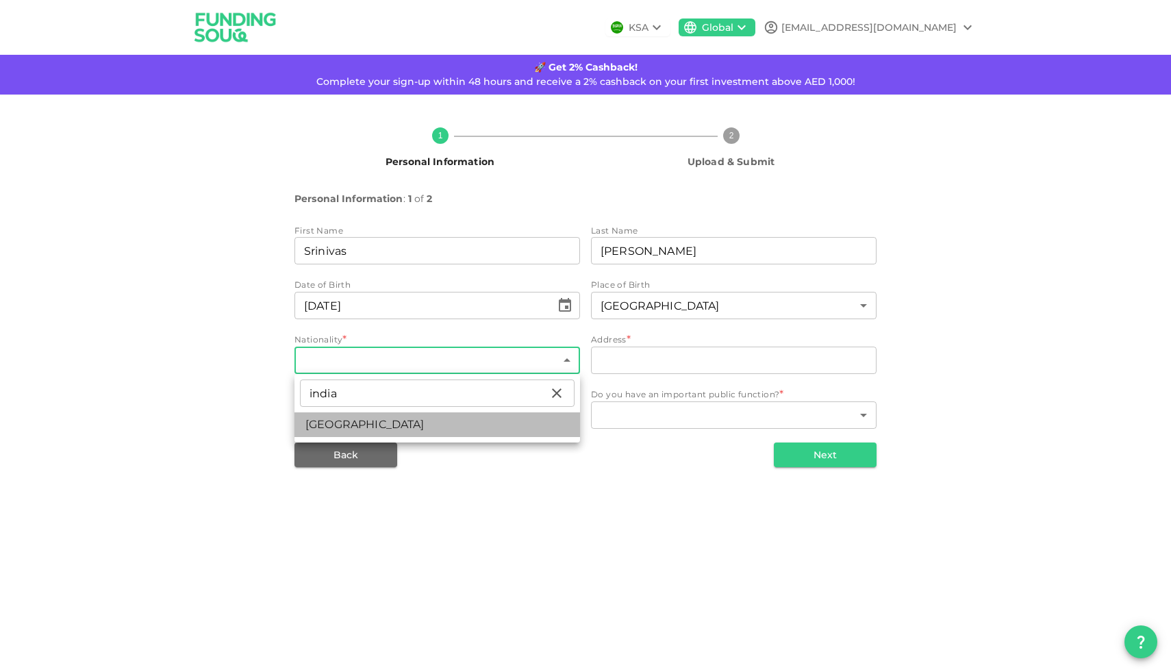
click at [328, 417] on li "[GEOGRAPHIC_DATA]" at bounding box center [438, 424] width 286 height 25
type input "88"
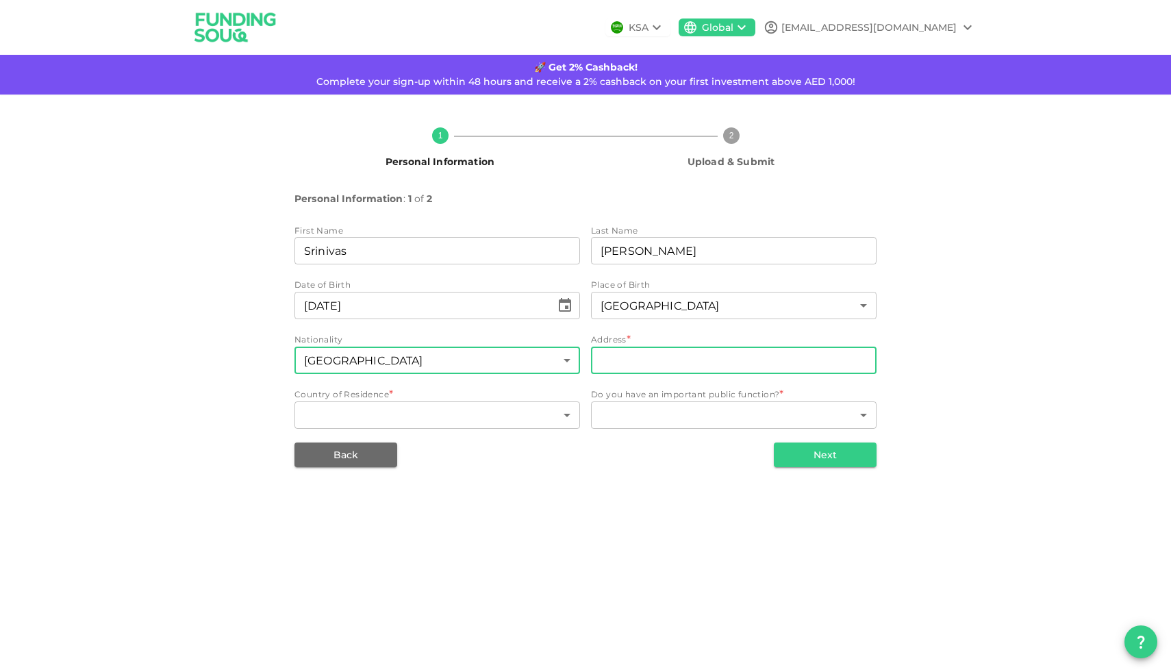
click at [645, 356] on input "address" at bounding box center [734, 360] width 286 height 27
click at [657, 364] on input "address" at bounding box center [734, 360] width 286 height 27
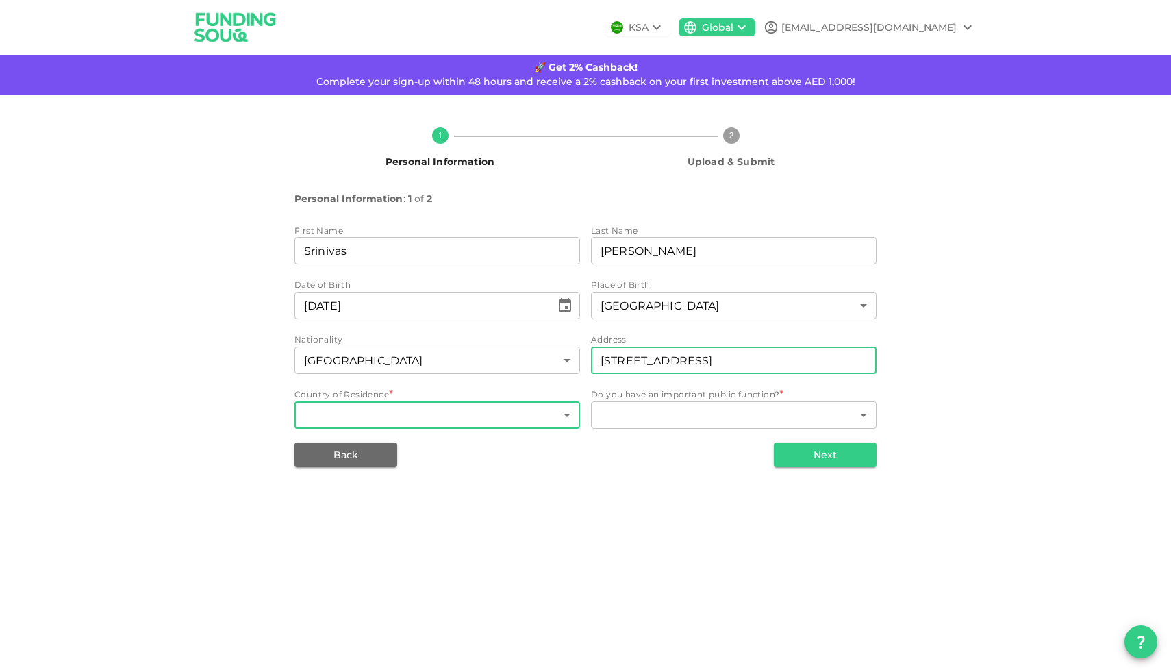
type input "[STREET_ADDRESS]"
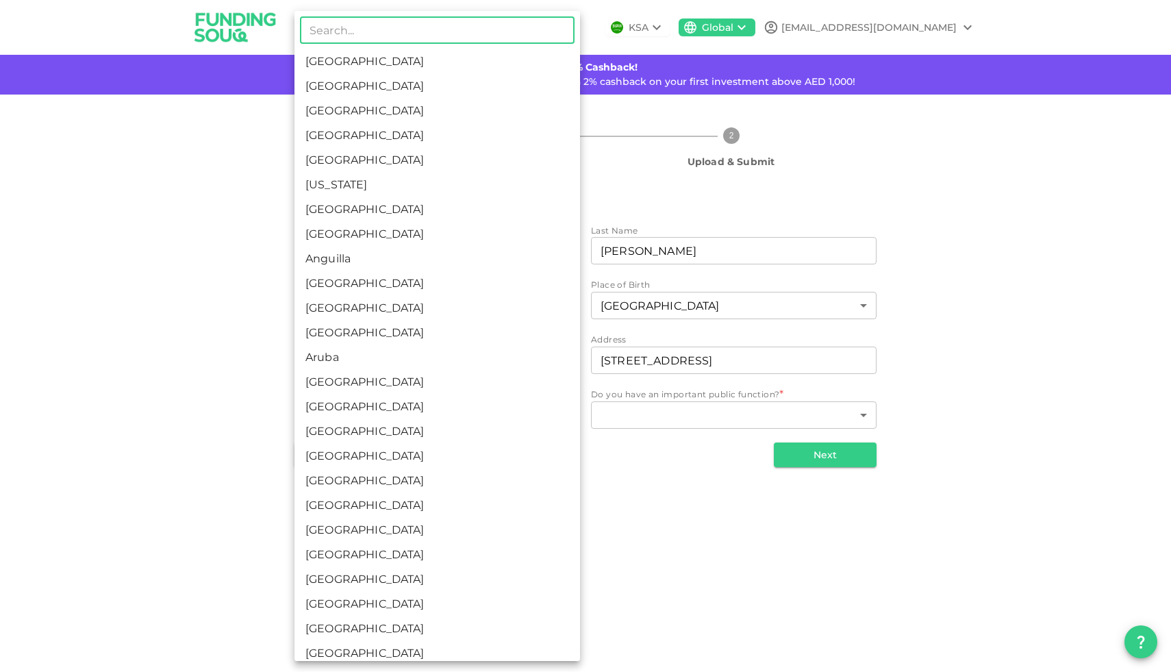
click at [536, 412] on body "KSA Global [EMAIL_ADDRESS][DOMAIN_NAME] 🚀 Get 2% Cashback! Complete your sign-u…" at bounding box center [585, 336] width 1171 height 672
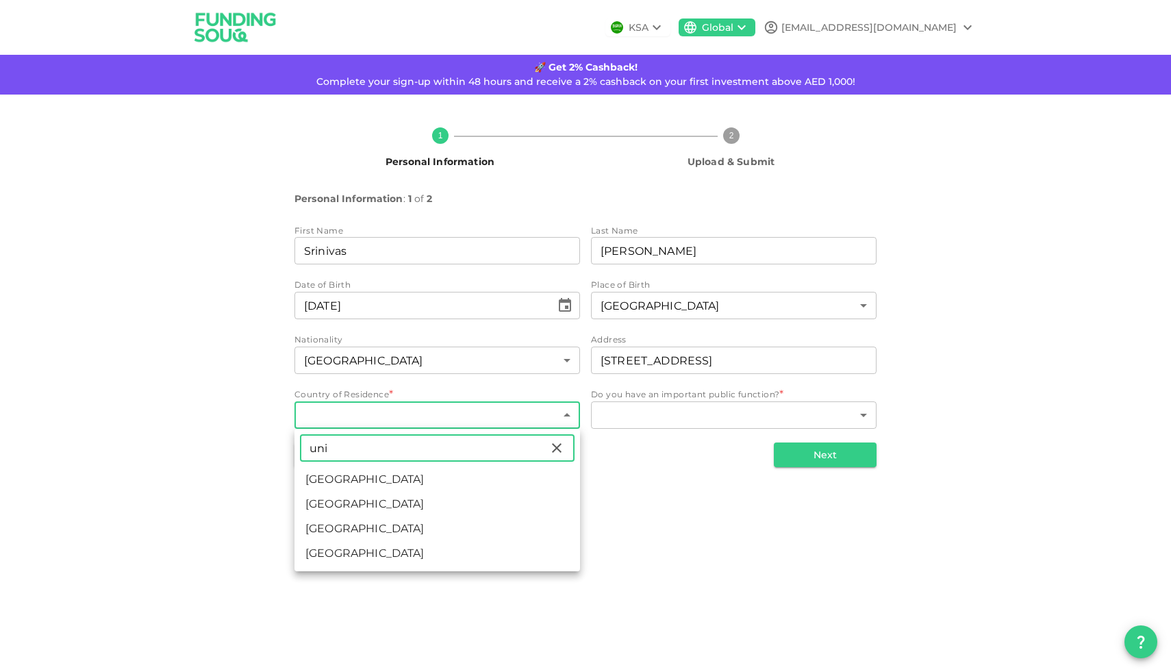
type input "uni"
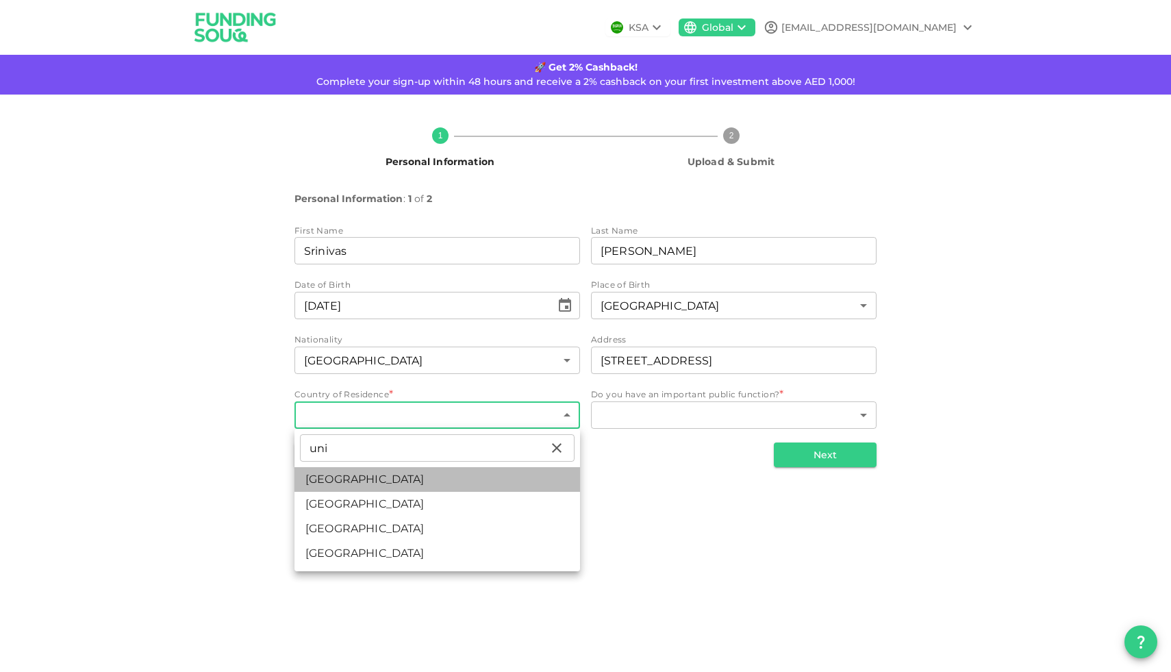
click at [454, 482] on li "[GEOGRAPHIC_DATA]" at bounding box center [438, 479] width 286 height 25
type input "2"
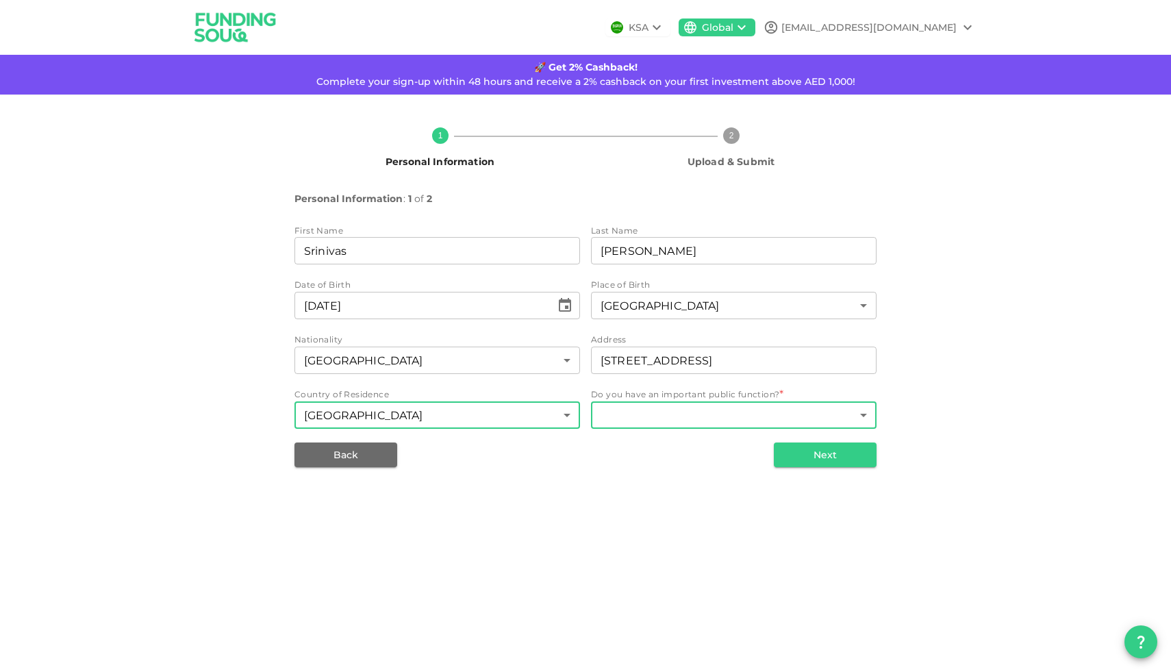
click at [662, 425] on body "KSA Global [EMAIL_ADDRESS][DOMAIN_NAME] 🚀 Get 2% Cashback! Complete your sign-u…" at bounding box center [585, 336] width 1171 height 672
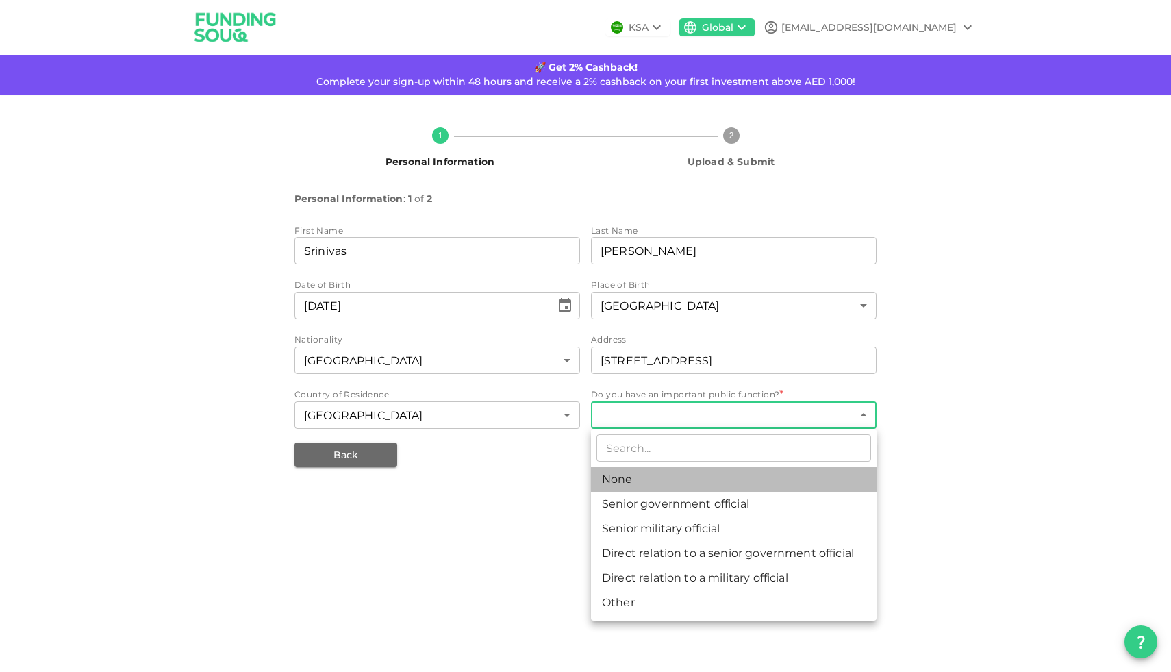
click at [643, 475] on li "None" at bounding box center [734, 479] width 286 height 25
type input "1"
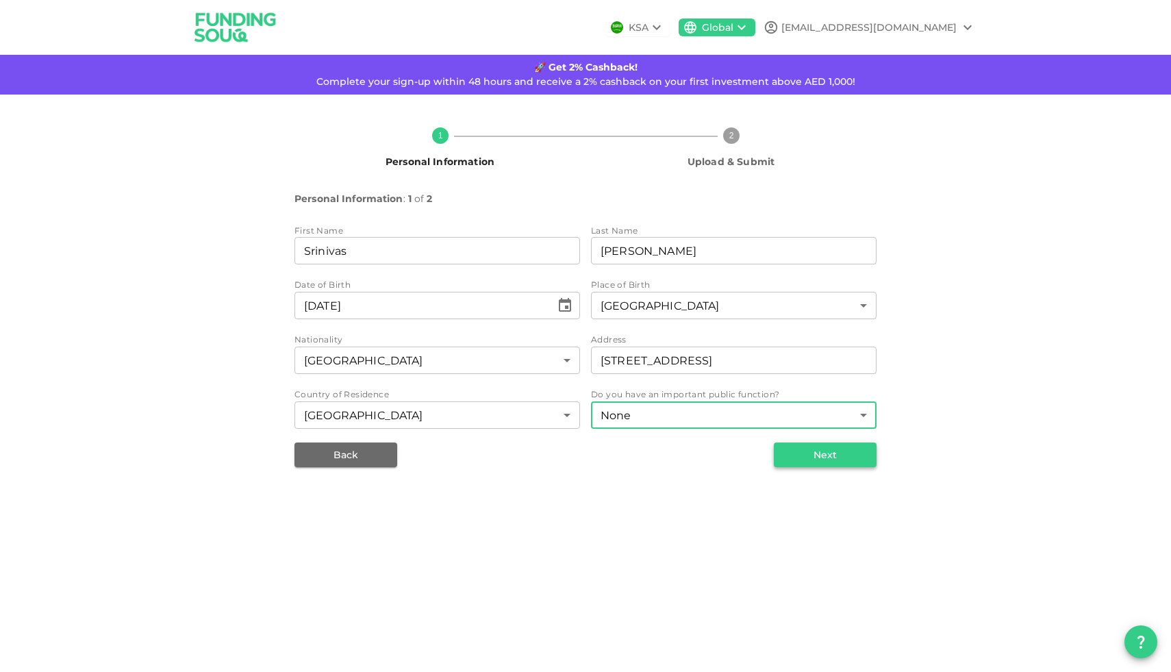
click at [801, 457] on button "Next" at bounding box center [825, 455] width 103 height 25
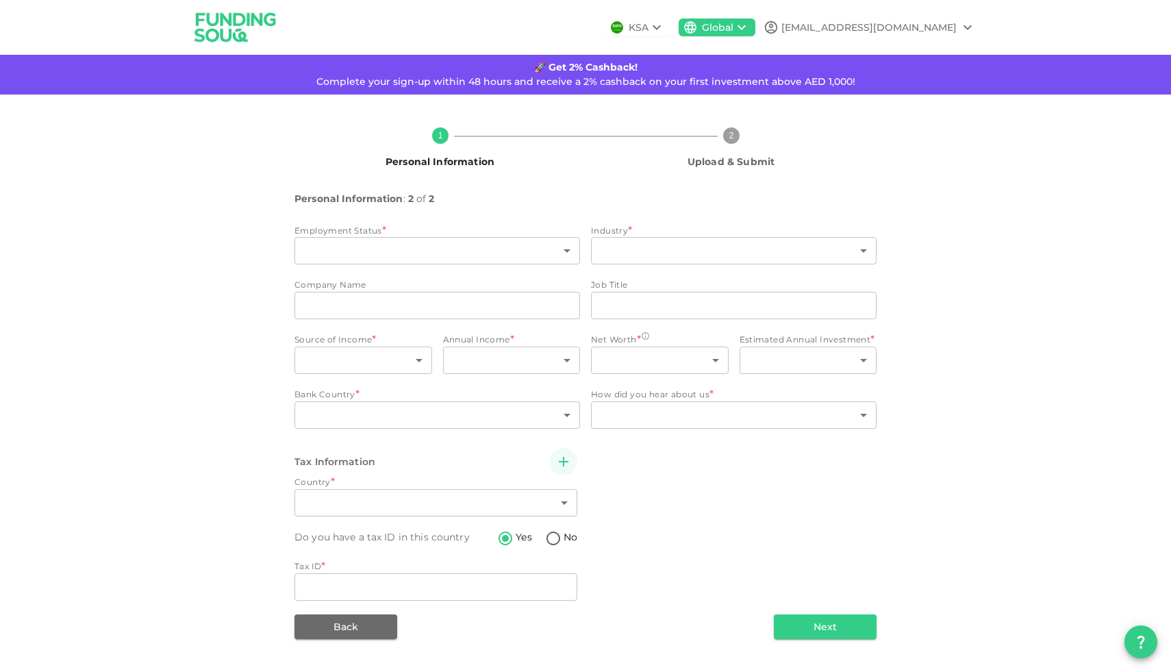
type input "2"
radio input "false"
radio input "true"
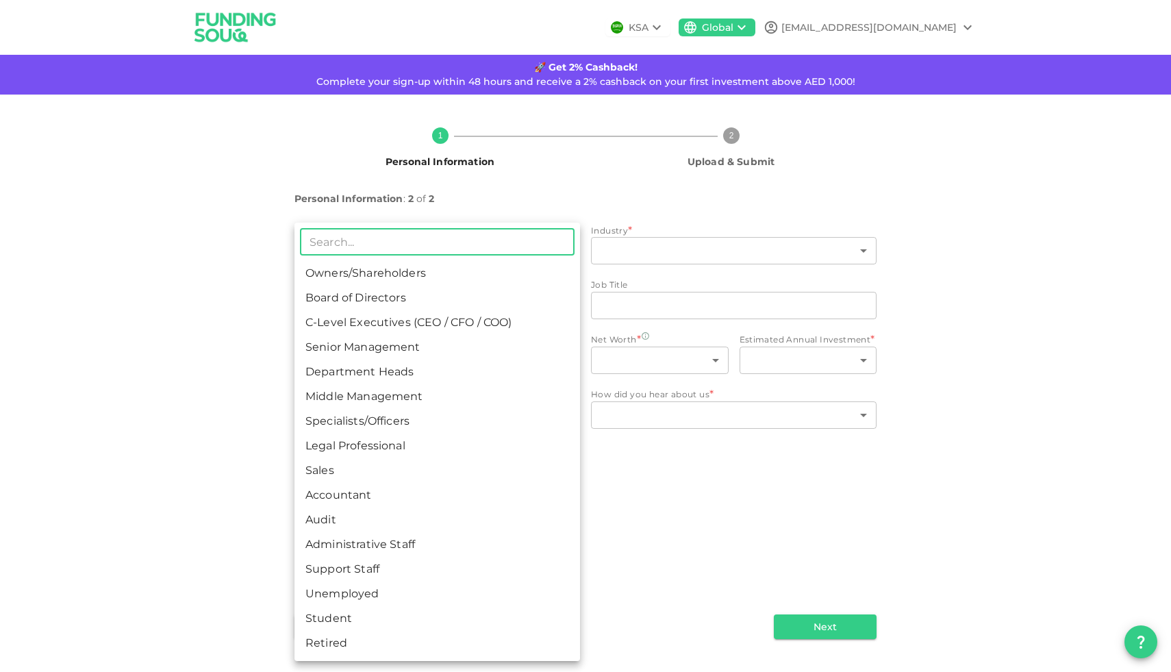
click at [543, 252] on body "KSA Global [EMAIL_ADDRESS][DOMAIN_NAME] 🚀 Get 2% Cashback! Complete your sign-u…" at bounding box center [585, 336] width 1171 height 672
click at [349, 638] on li "Retired" at bounding box center [438, 643] width 286 height 25
type input "16"
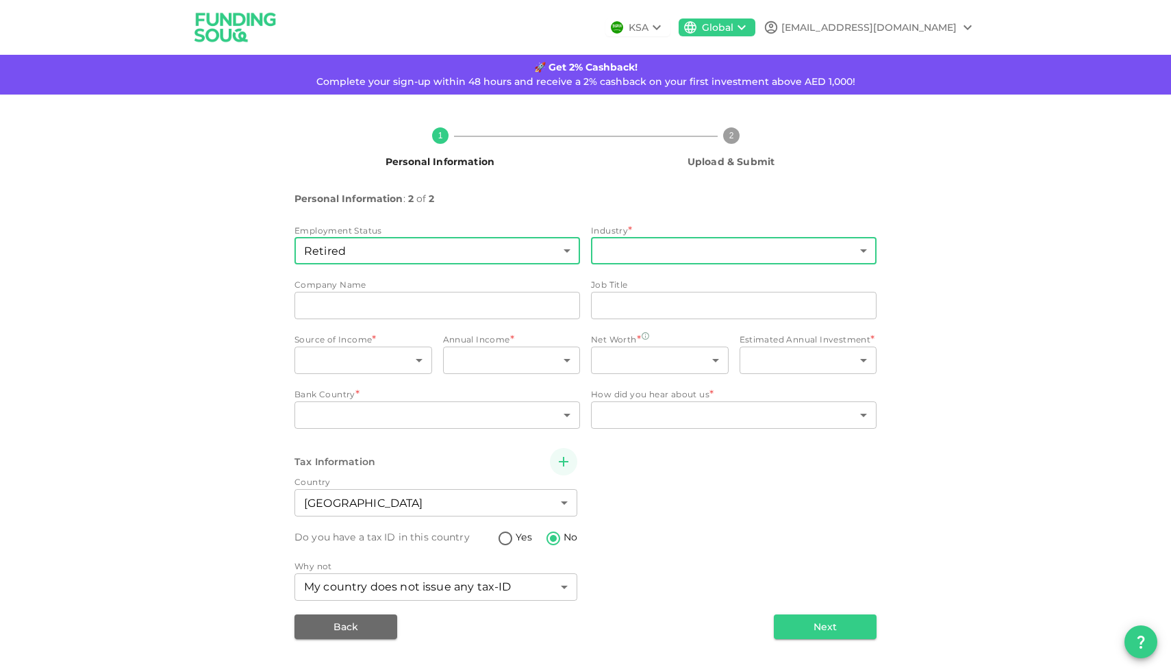
click at [703, 248] on body "KSA Global [EMAIL_ADDRESS][DOMAIN_NAME] 🚀 Get 2% Cashback! Complete your sign-u…" at bounding box center [585, 336] width 1171 height 672
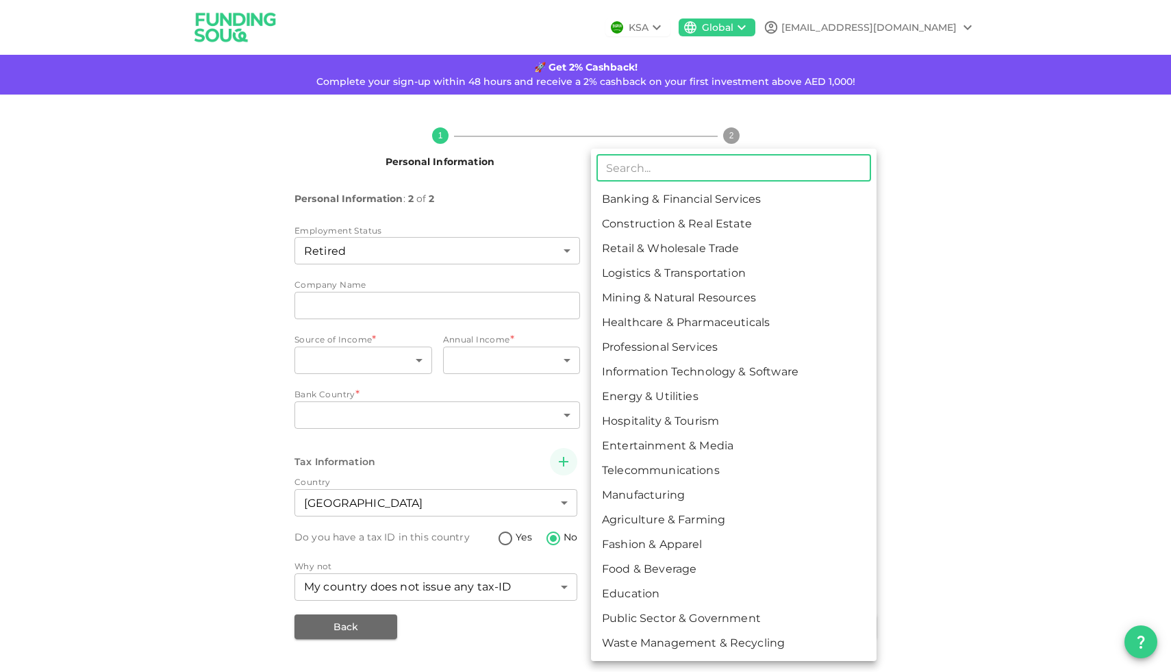
click at [695, 346] on li "Professional Services" at bounding box center [734, 347] width 286 height 25
type input "7"
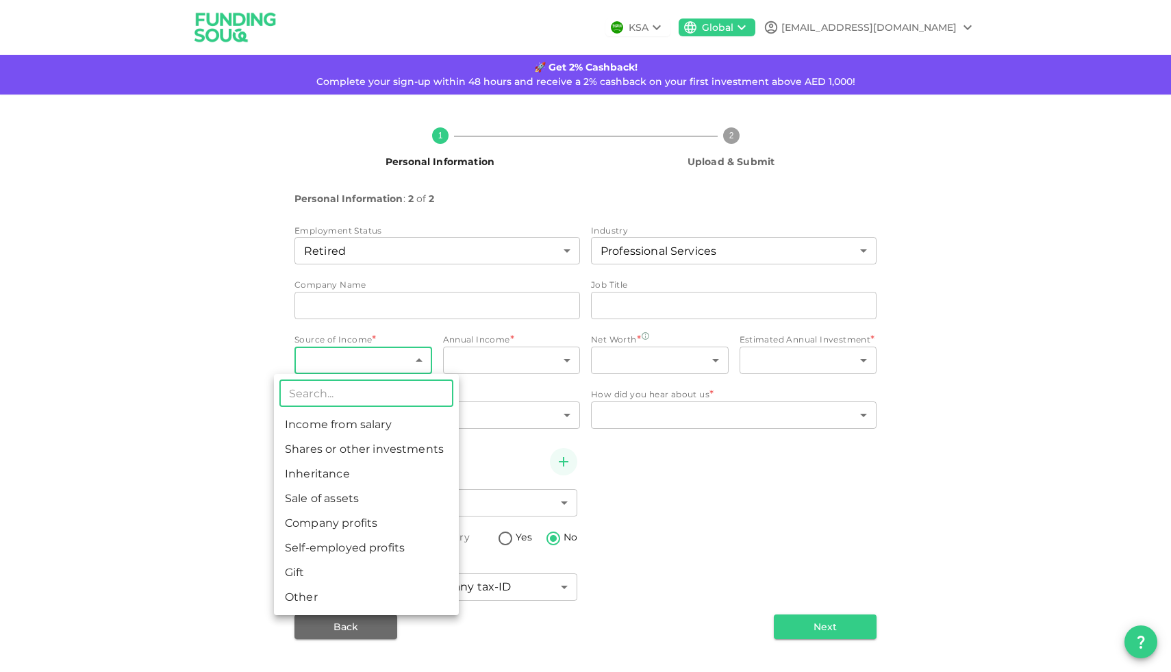
click at [403, 360] on body "KSA Global [EMAIL_ADDRESS][DOMAIN_NAME] 🚀 Get 2% Cashback! Complete your sign-u…" at bounding box center [585, 336] width 1171 height 672
click at [402, 460] on li "Shares or other investments" at bounding box center [366, 449] width 185 height 25
type input "2"
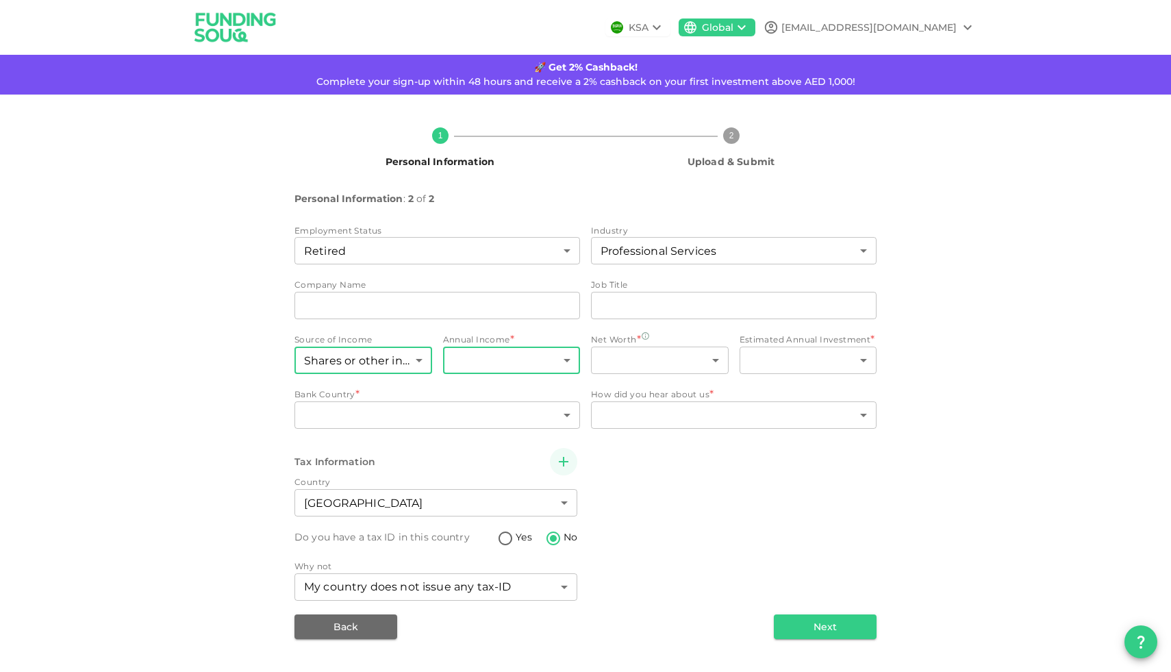
click at [538, 366] on body "KSA Global [EMAIL_ADDRESS][DOMAIN_NAME] 🚀 Get 2% Cashback! Complete your sign-u…" at bounding box center [585, 336] width 1171 height 672
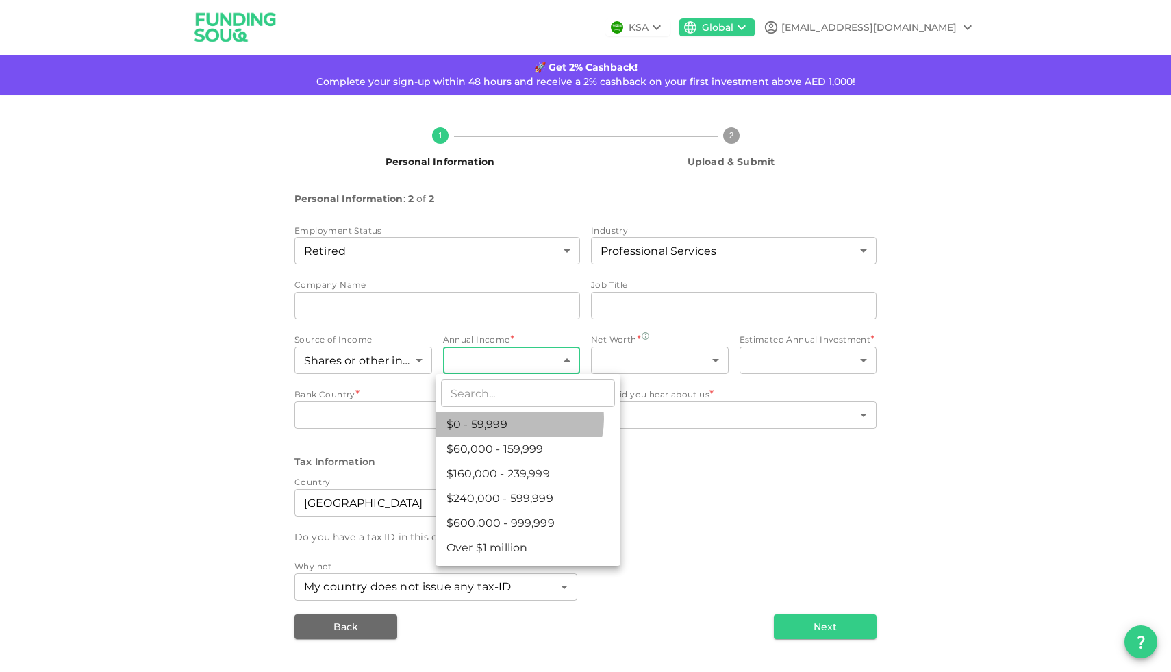
click at [519, 419] on li "$0 - 59,999" at bounding box center [528, 424] width 185 height 25
type input "1"
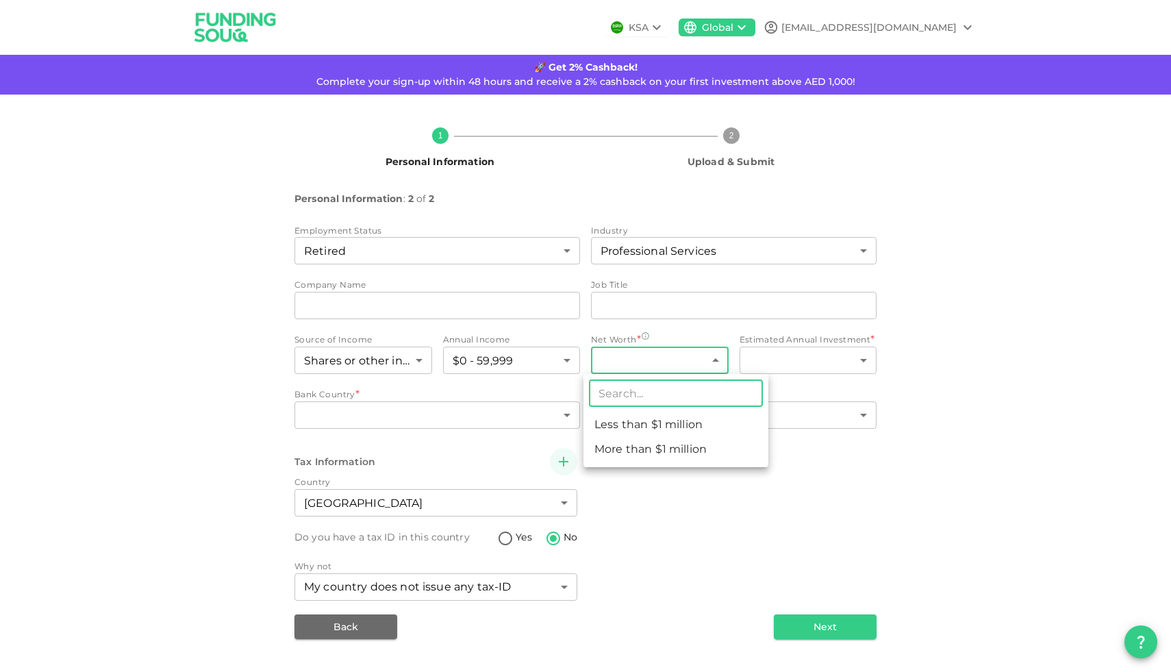
click at [665, 368] on body "KSA Global [EMAIL_ADDRESS][DOMAIN_NAME] 🚀 Get 2% Cashback! Complete your sign-u…" at bounding box center [585, 336] width 1171 height 672
click at [660, 423] on li "Less than $1 million" at bounding box center [676, 424] width 185 height 25
type input "1"
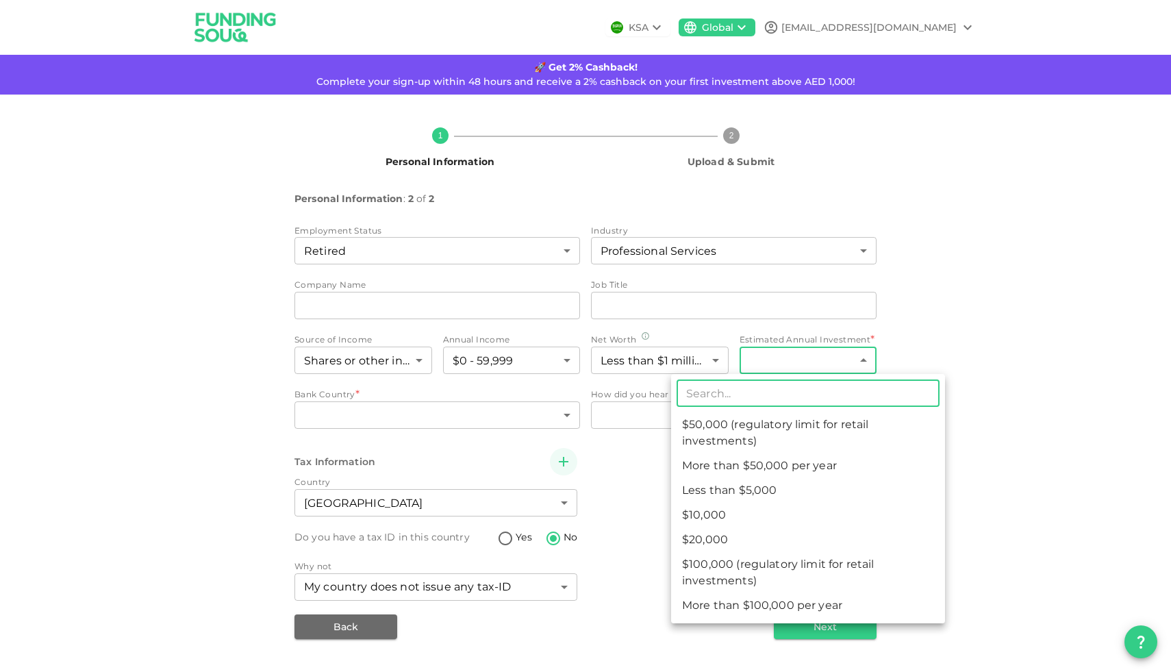
click at [787, 360] on body "KSA Global [EMAIL_ADDRESS][DOMAIN_NAME] 🚀 Get 2% Cashback! Complete your sign-u…" at bounding box center [585, 336] width 1171 height 672
click at [786, 419] on li "$50,000 (regulatory limit for retail investments)" at bounding box center [808, 432] width 274 height 41
type input "4"
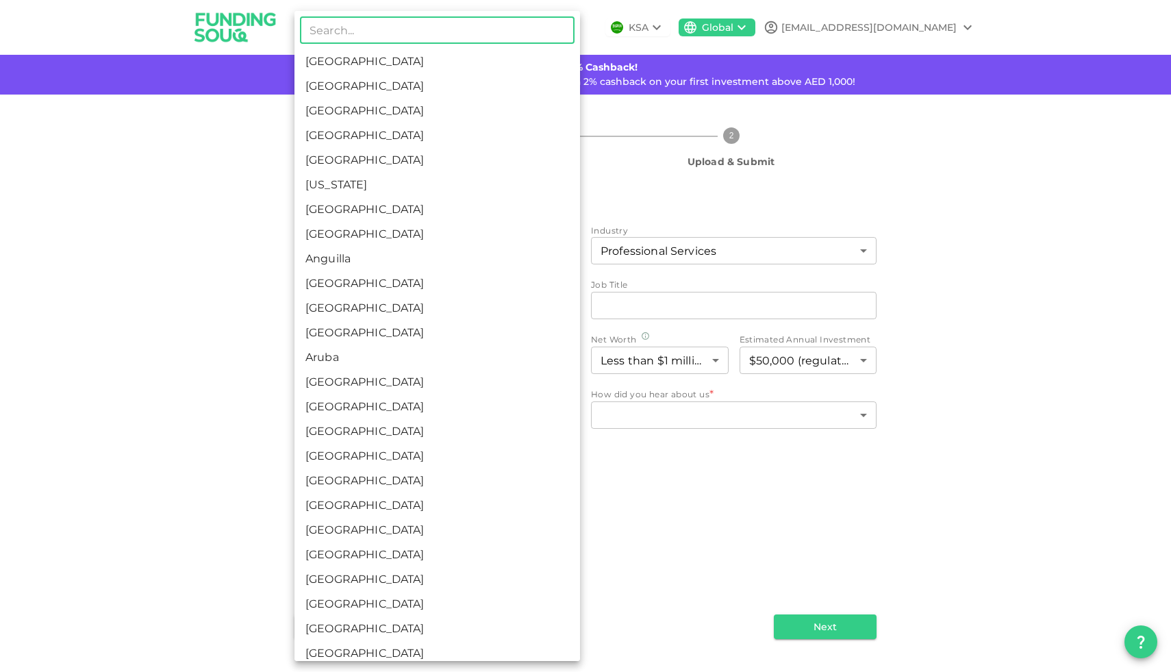
click at [552, 412] on body "KSA Global [EMAIL_ADDRESS][DOMAIN_NAME] 🚀 Get 2% Cashback! Complete your sign-u…" at bounding box center [585, 336] width 1171 height 672
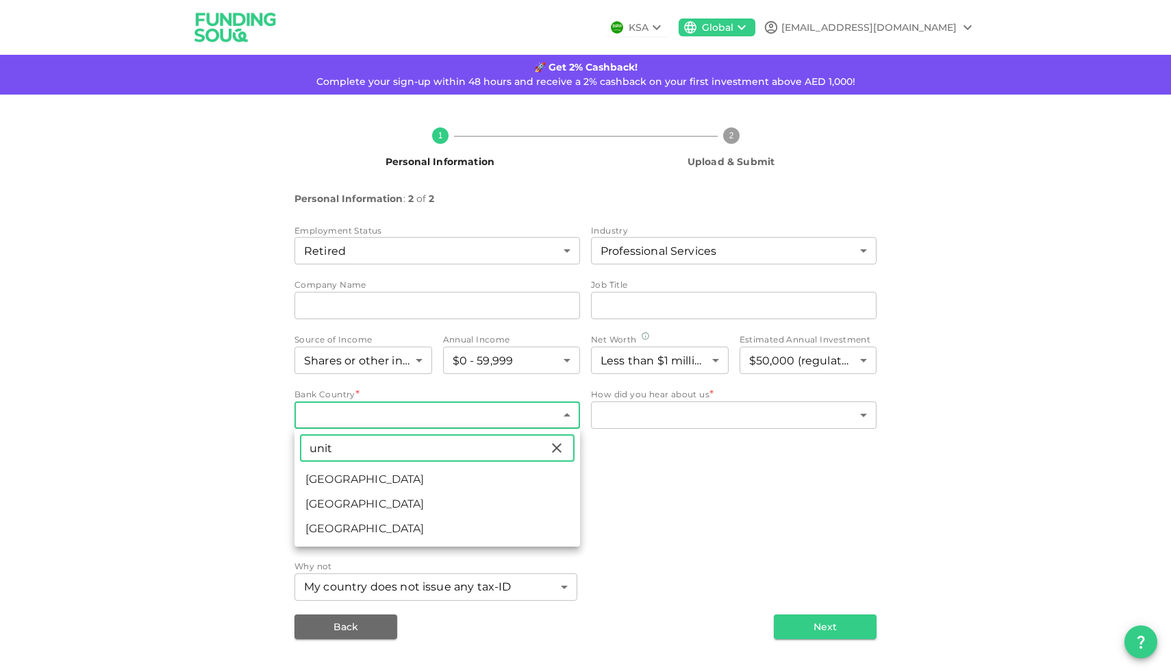
type input "unit"
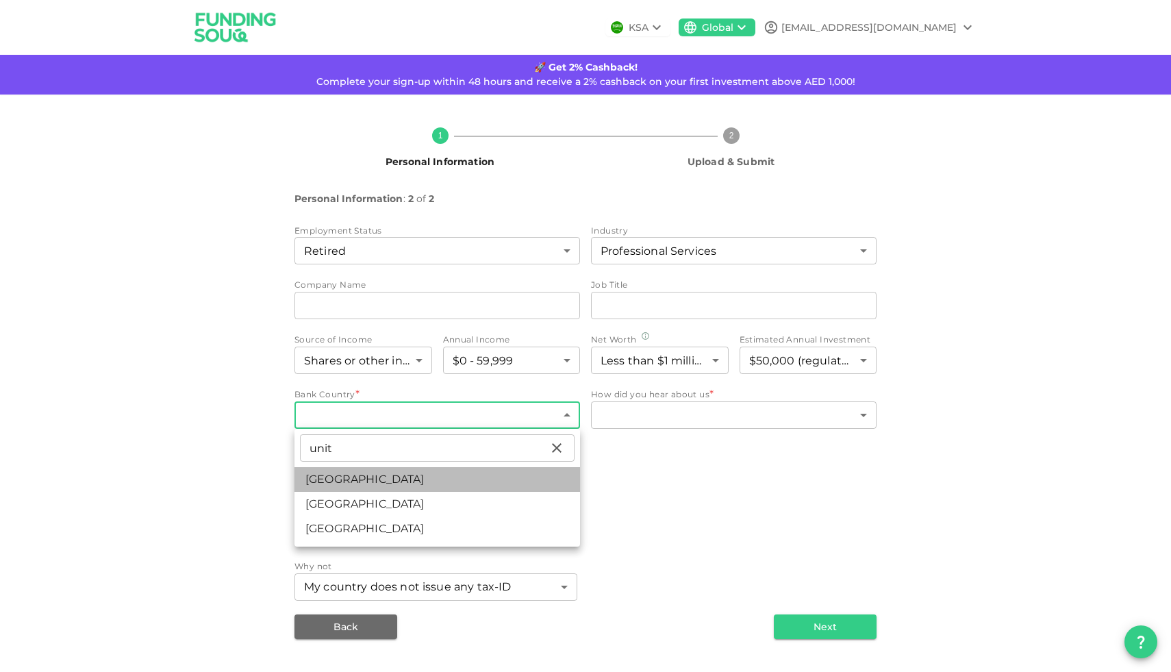
click at [446, 480] on li "[GEOGRAPHIC_DATA]" at bounding box center [438, 479] width 286 height 25
type input "2"
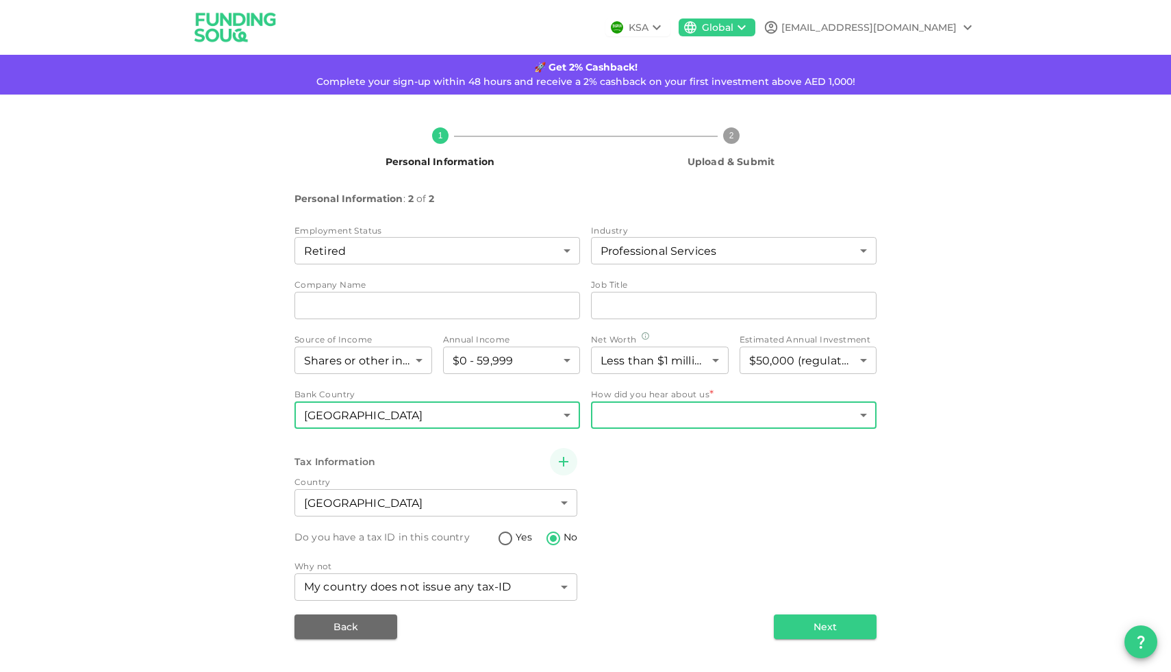
click at [675, 410] on body "KSA Global [EMAIL_ADDRESS][DOMAIN_NAME] 🚀 Get 2% Cashback! Complete your sign-u…" at bounding box center [585, 336] width 1171 height 672
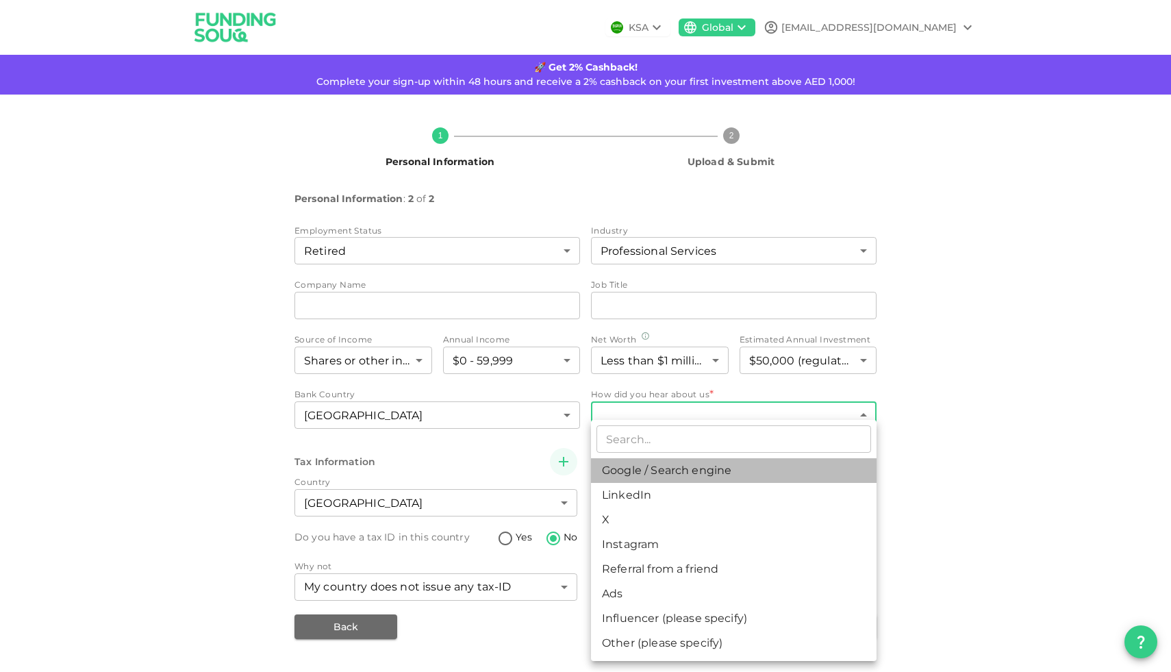
click at [684, 473] on li "Google / Search engine" at bounding box center [734, 470] width 286 height 25
type input "1"
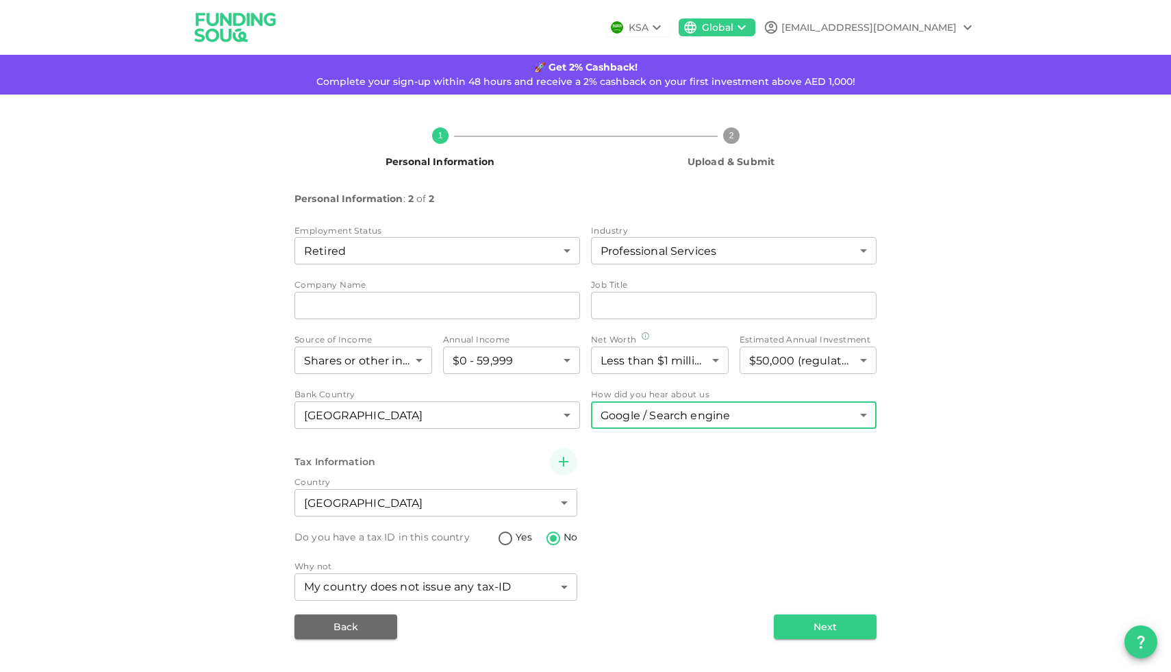
click at [567, 453] on icon "button" at bounding box center [564, 461] width 16 height 16
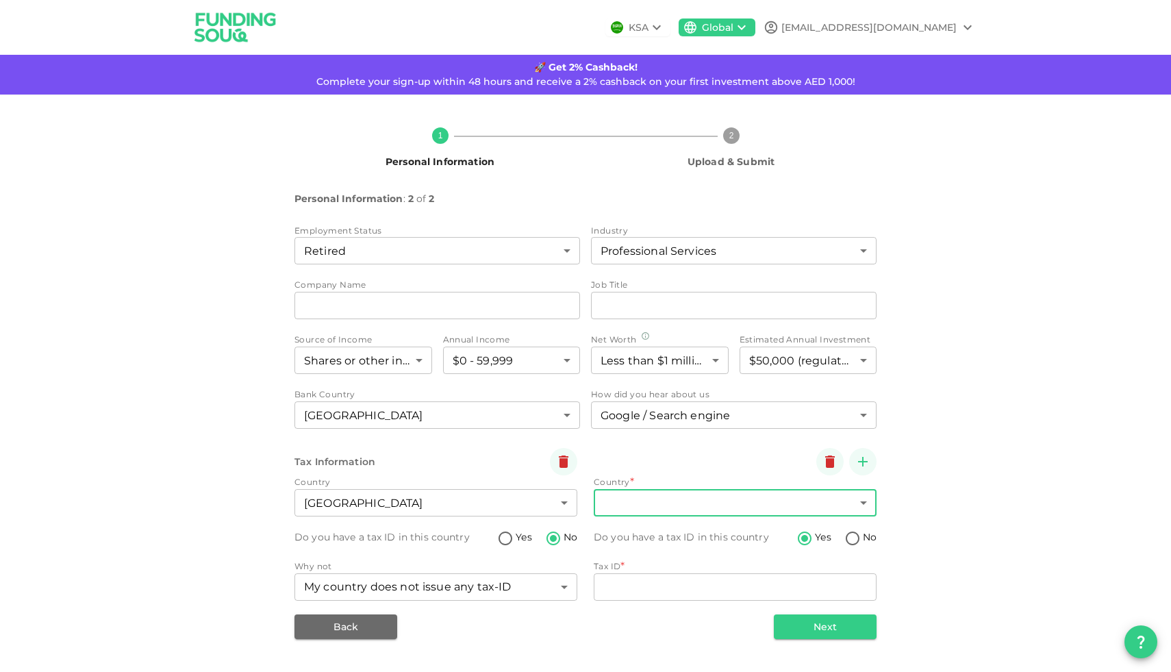
click at [660, 501] on body "KSA Global [EMAIL_ADDRESS][DOMAIN_NAME] 🚀 Get 2% Cashback! Complete your sign-u…" at bounding box center [585, 336] width 1171 height 672
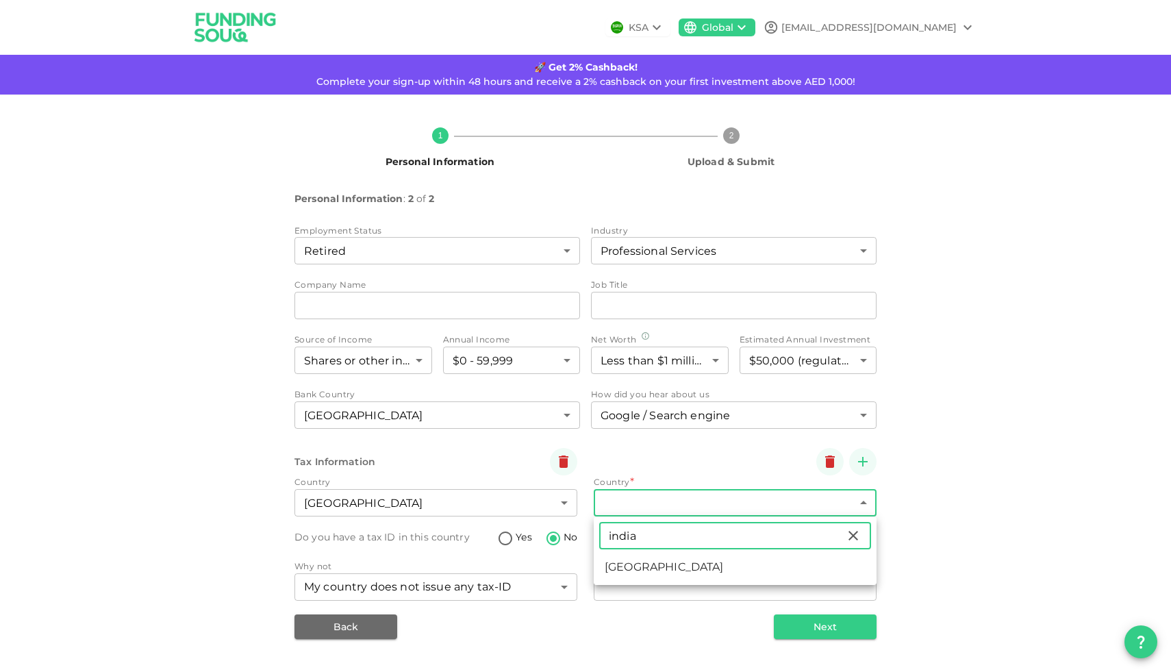
type input "india"
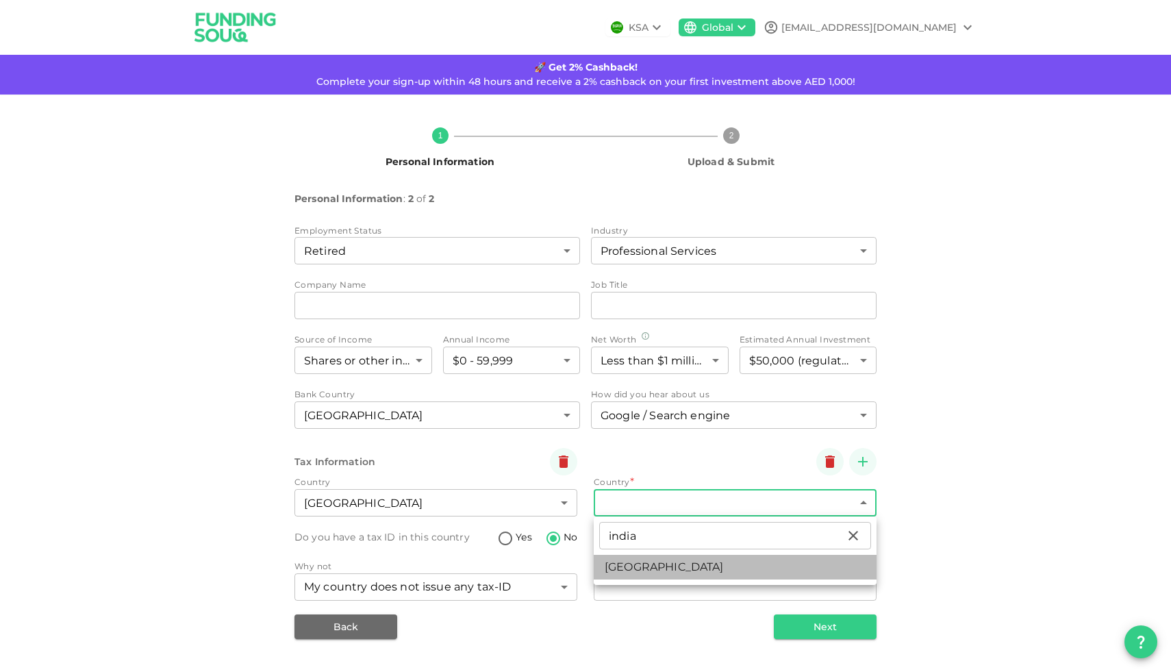
click at [645, 567] on li "[GEOGRAPHIC_DATA]" at bounding box center [735, 567] width 283 height 25
type input "88"
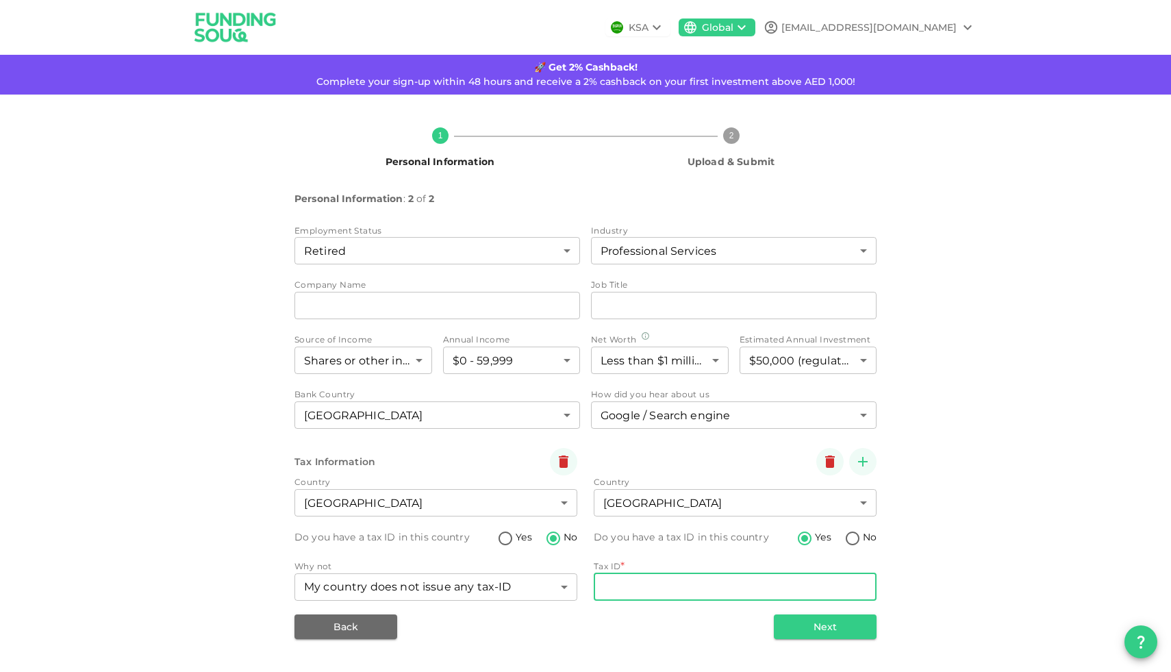
click at [730, 591] on input "Tax ID" at bounding box center [735, 586] width 283 height 27
type input "ACJPG1081A"
click at [584, 641] on div "1 Personal Information 2 Upload & Submit Personal Information : 2 of 2 Employme…" at bounding box center [585, 378] width 1171 height 567
click at [808, 618] on button "Next" at bounding box center [825, 626] width 103 height 25
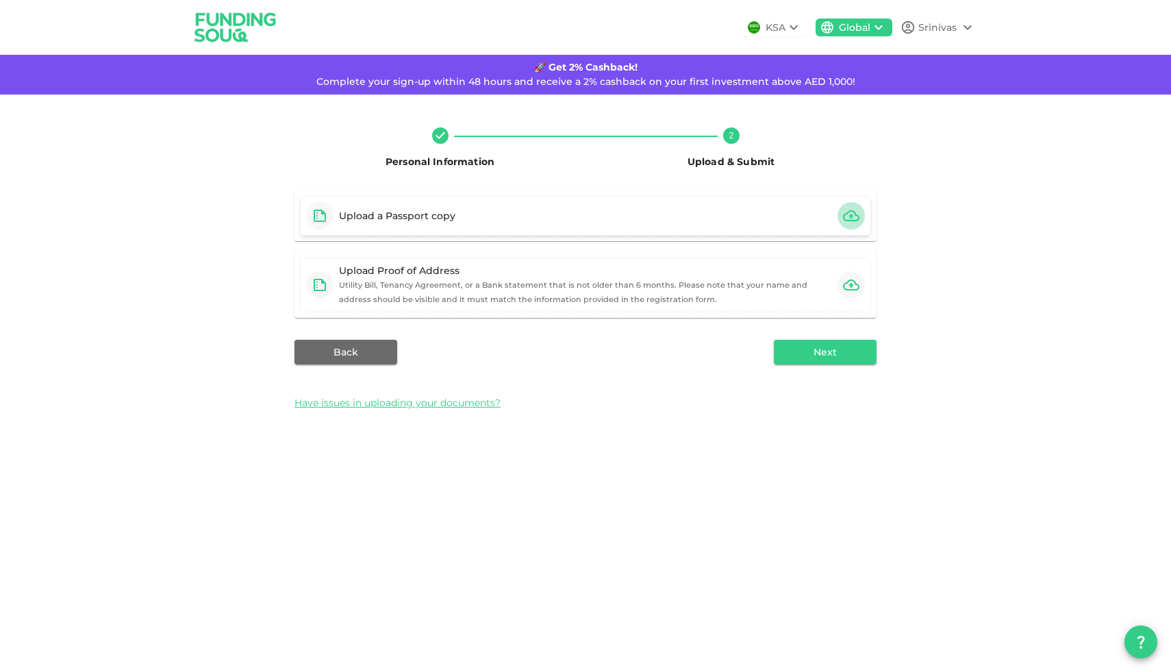
click at [853, 219] on icon "button" at bounding box center [851, 216] width 16 height 16
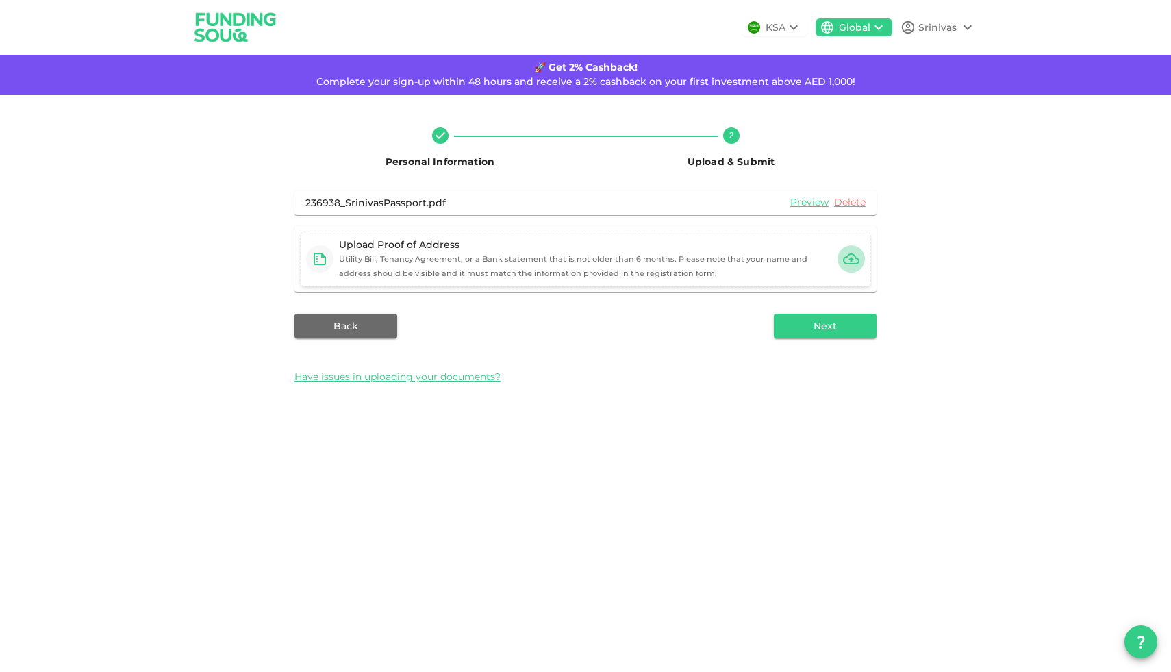
click at [855, 262] on icon "button" at bounding box center [851, 259] width 16 height 16
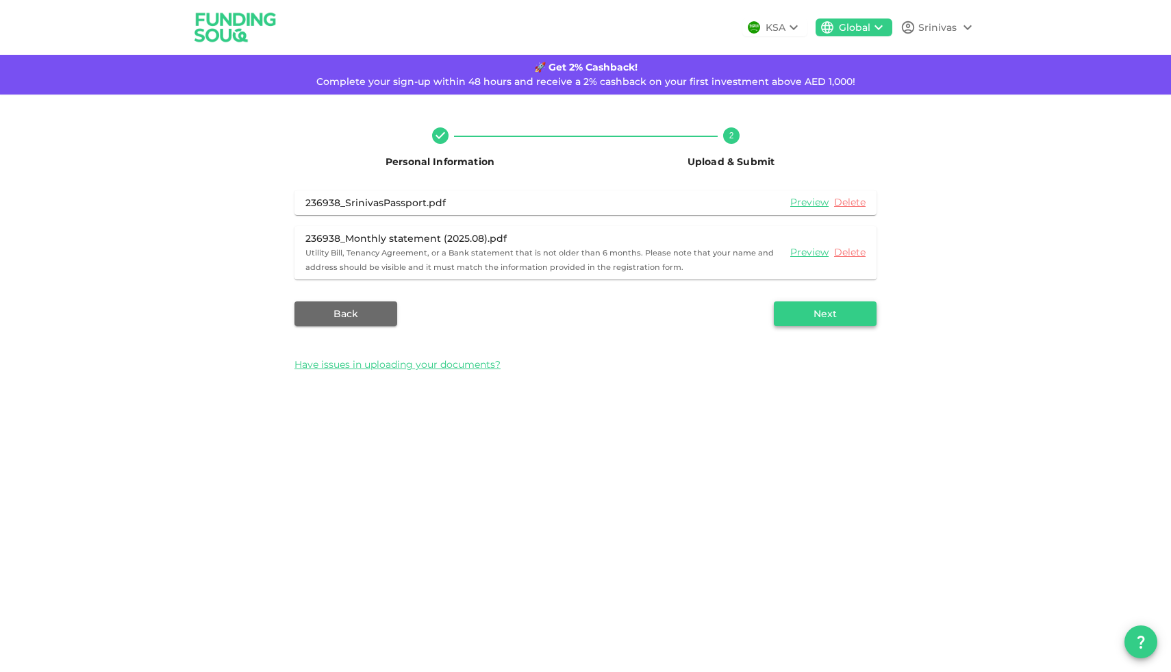
click at [833, 317] on button "Next" at bounding box center [825, 313] width 103 height 25
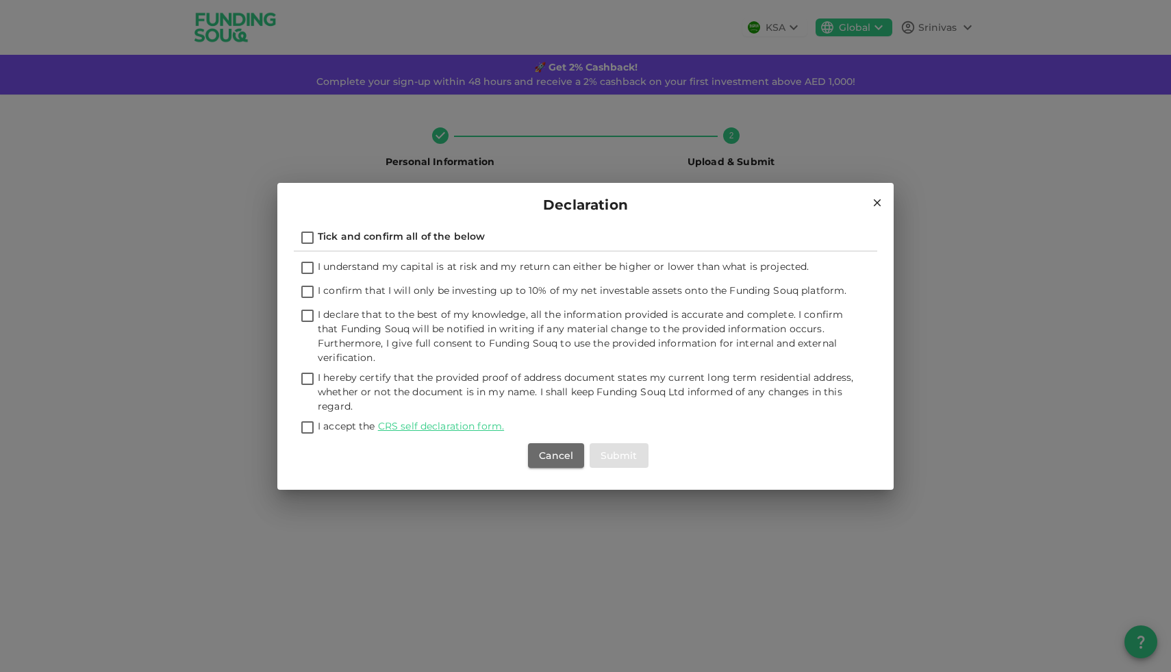
click at [310, 267] on input "I understand my capital is at risk and my return can either be higher or lower …" at bounding box center [307, 269] width 21 height 18
checkbox input "true"
click at [310, 295] on input "I confirm that I will only be investing up to 10% of my net investable assets o…" at bounding box center [307, 293] width 21 height 18
checkbox input "true"
click at [306, 316] on input "I declare that to the best of my knowledge, all the information provided is acc…" at bounding box center [307, 317] width 21 height 18
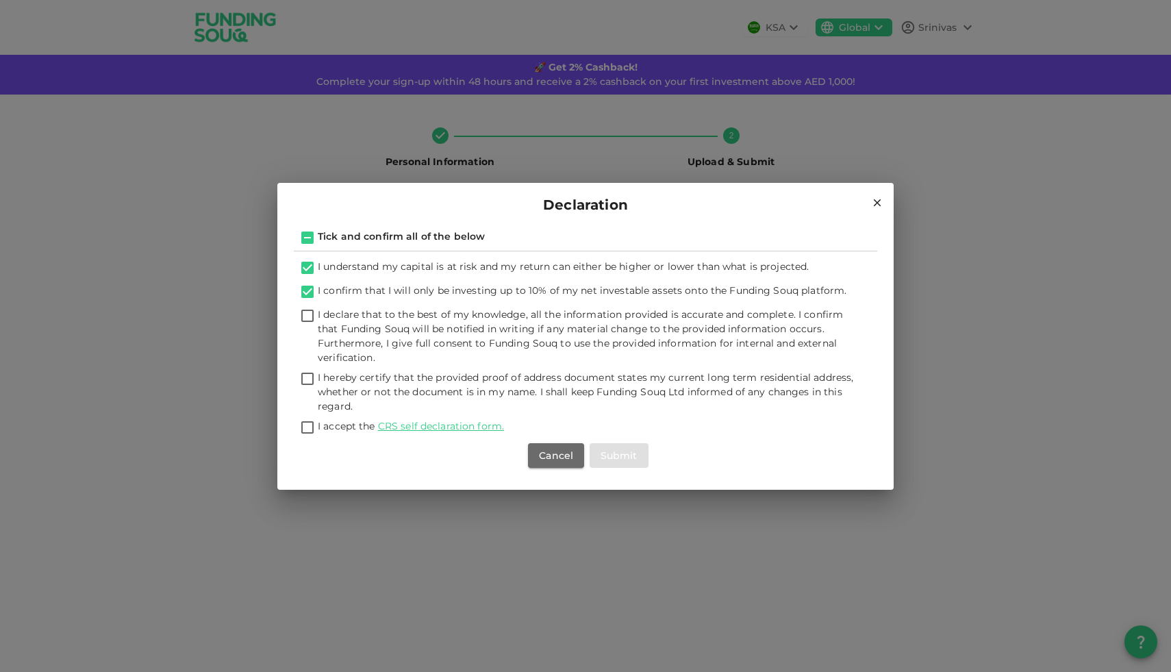
checkbox input "true"
click at [310, 380] on input "I hereby certify that the provided proof of address document states my current …" at bounding box center [307, 380] width 21 height 18
checkbox input "true"
click at [308, 424] on input "I accept the CRS self declaration form." at bounding box center [307, 428] width 21 height 18
checkbox input "true"
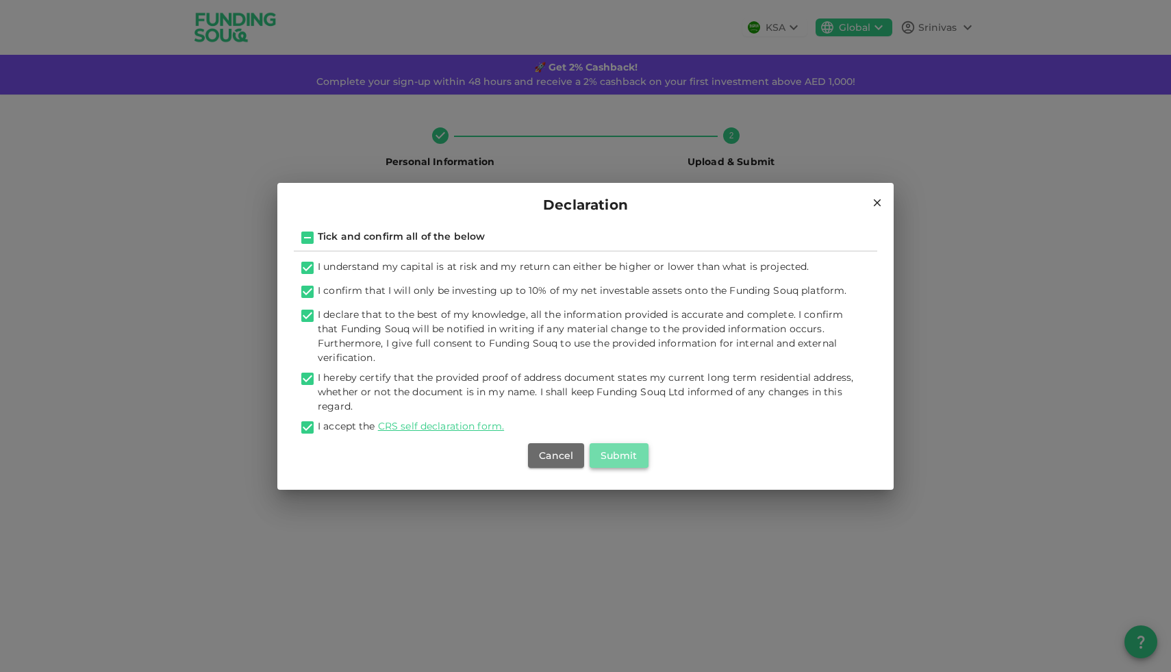
click at [613, 449] on button "Submit" at bounding box center [619, 455] width 59 height 25
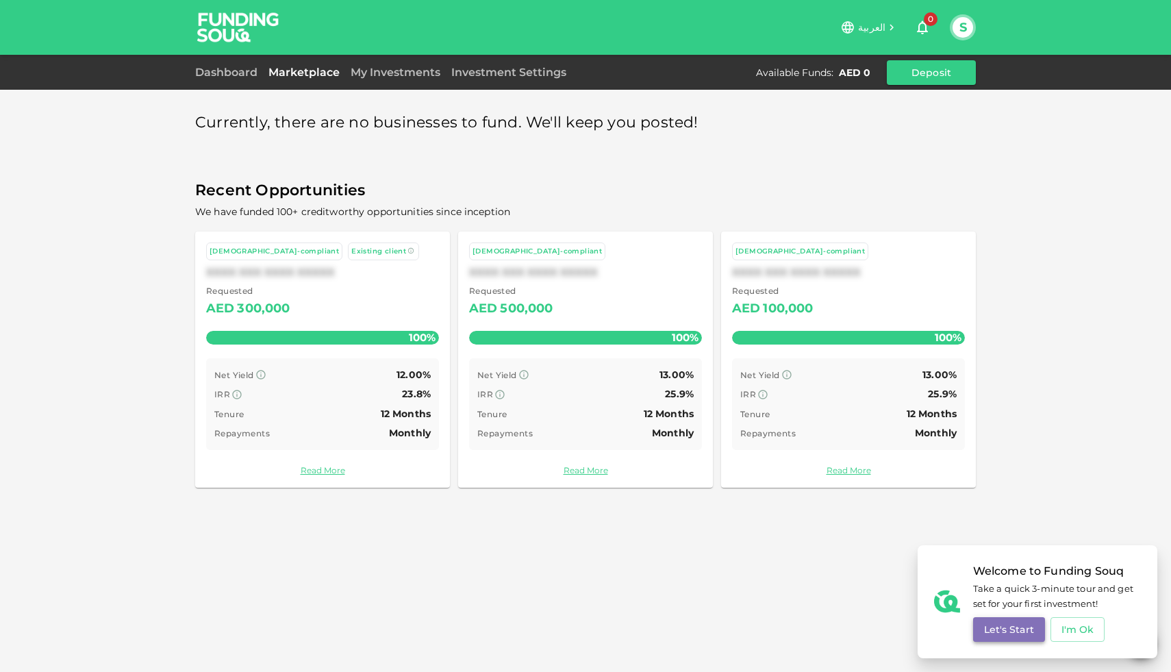
click at [996, 631] on button "Let's Start" at bounding box center [1009, 629] width 72 height 25
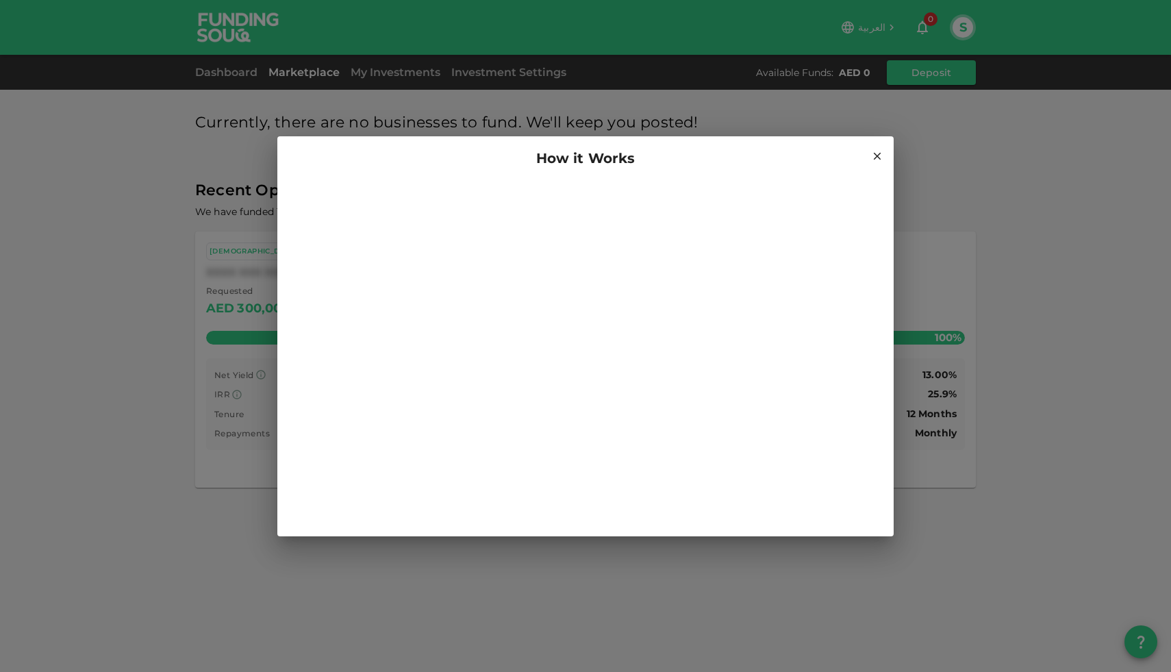
click at [880, 158] on icon at bounding box center [878, 156] width 8 height 8
